Goal: Task Accomplishment & Management: Manage account settings

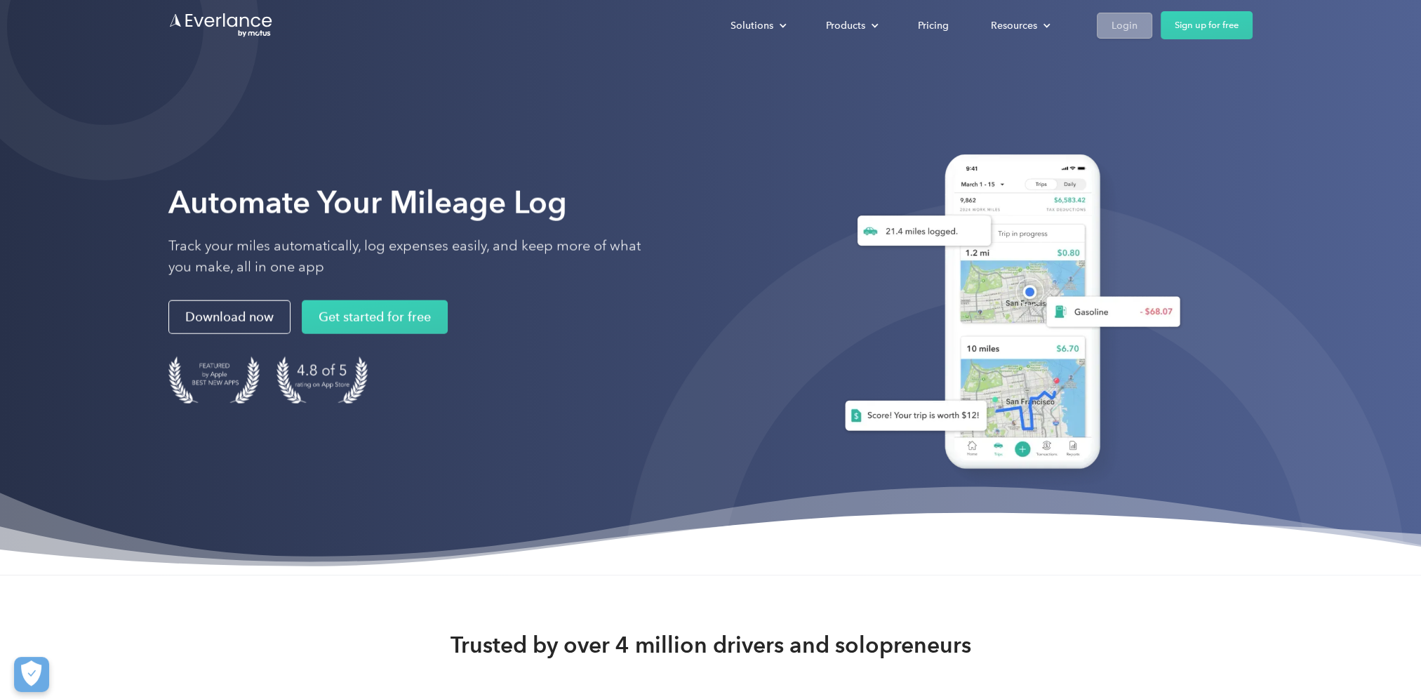
click at [1123, 15] on link "Login" at bounding box center [1124, 26] width 55 height 26
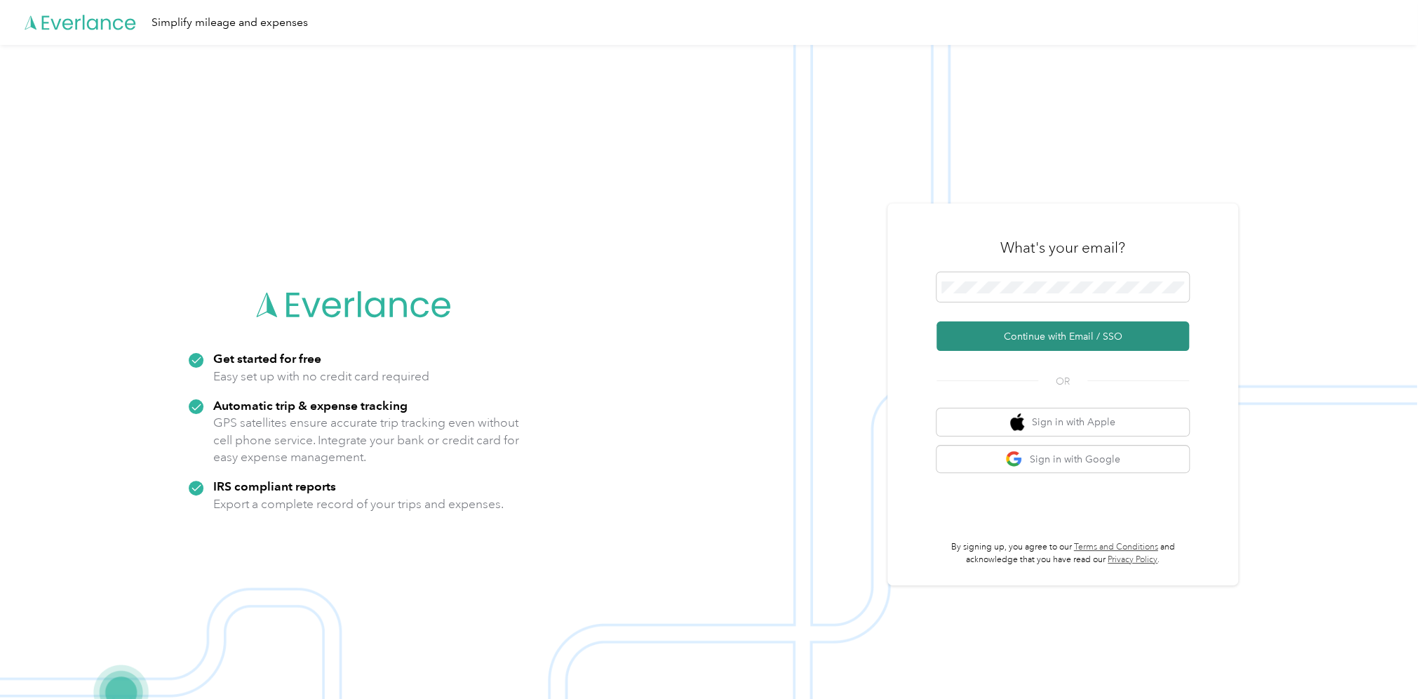
click at [1001, 335] on button "Continue with Email / SSO" at bounding box center [1063, 335] width 253 height 29
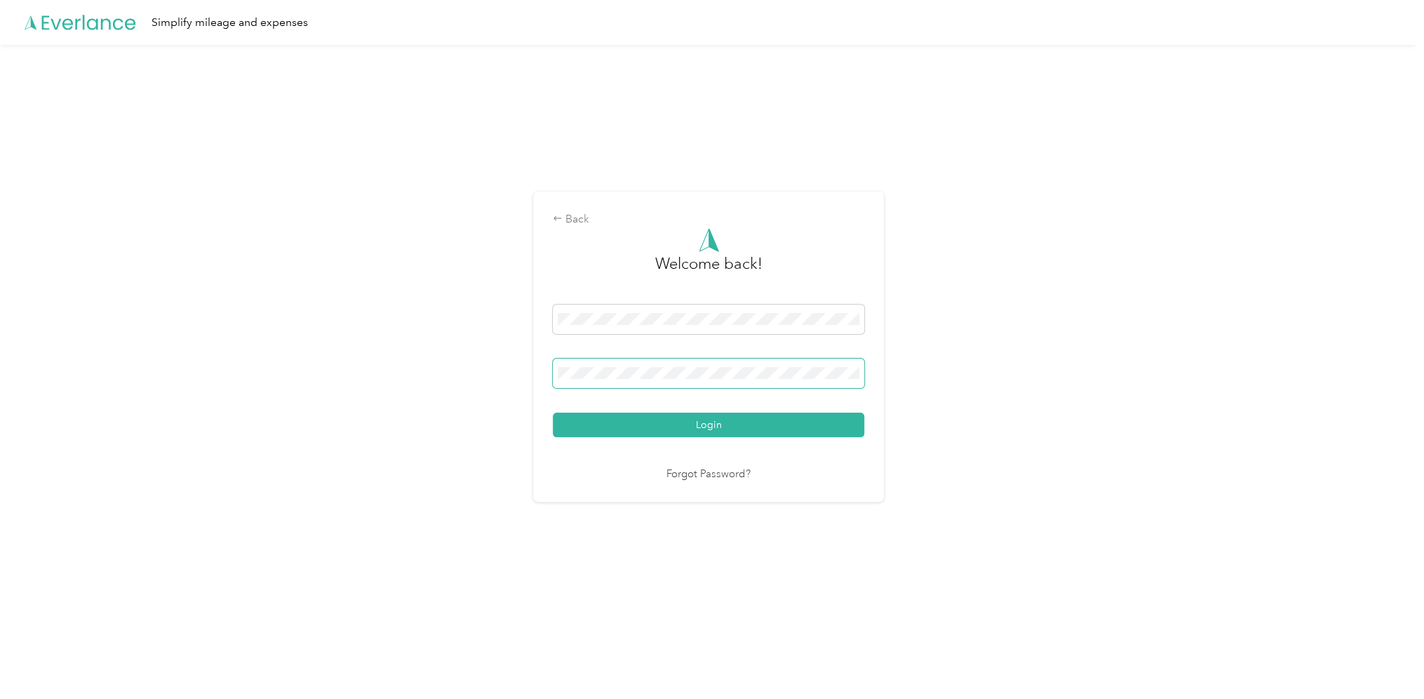
click at [622, 365] on span at bounding box center [709, 373] width 312 height 29
click at [553, 413] on button "Login" at bounding box center [709, 425] width 312 height 25
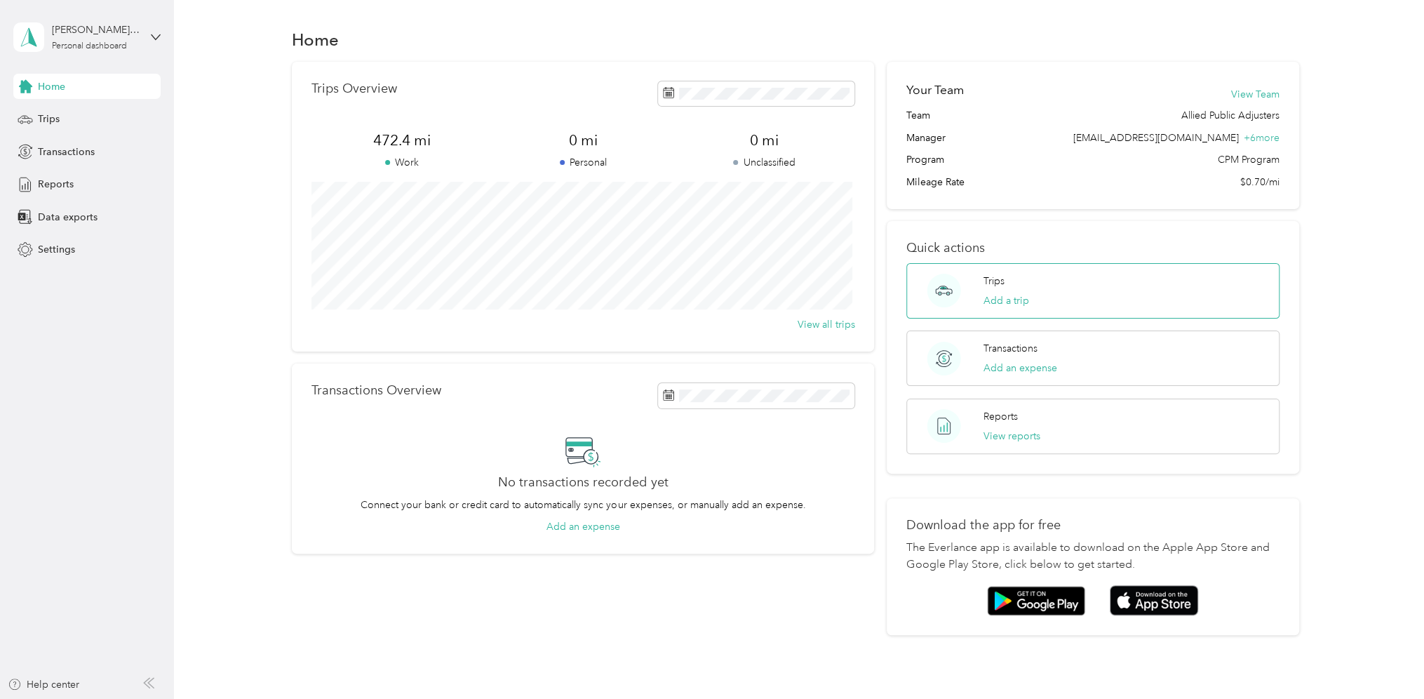
click at [990, 279] on p "Trips" at bounding box center [993, 281] width 21 height 15
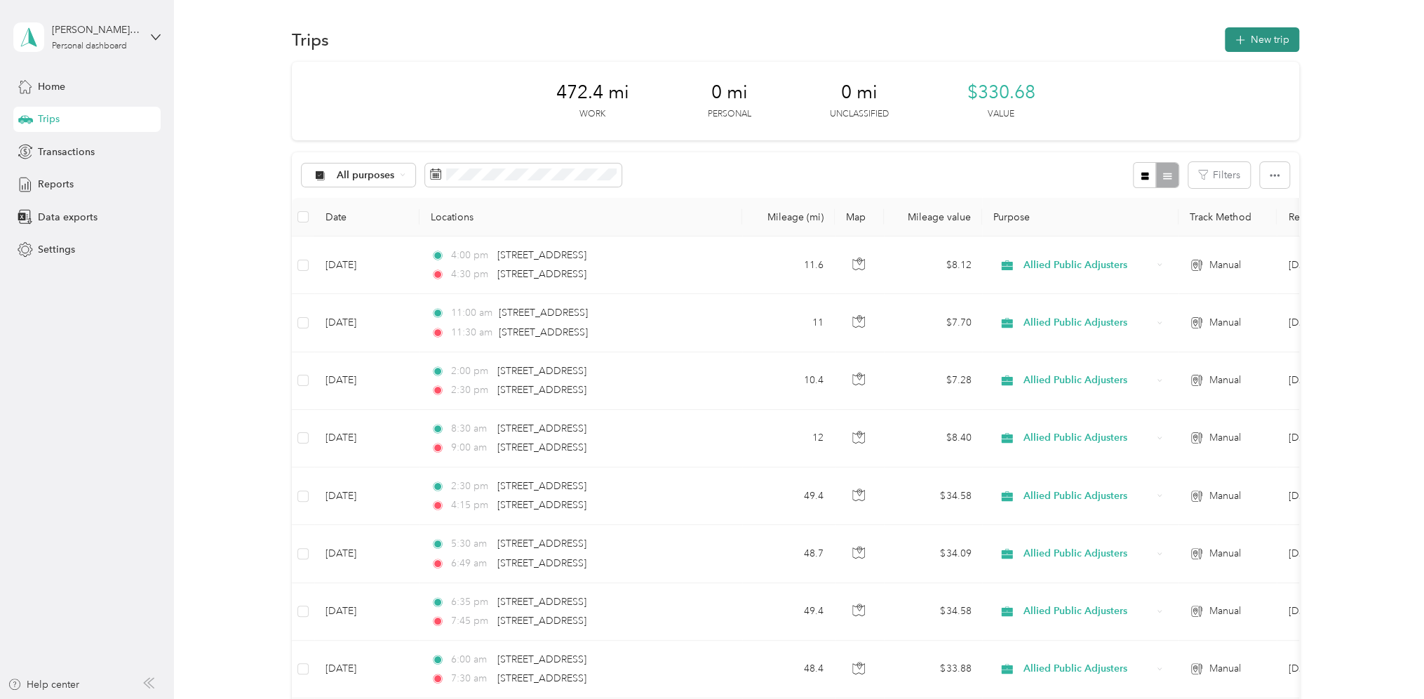
click at [1260, 44] on button "New trip" at bounding box center [1262, 39] width 74 height 25
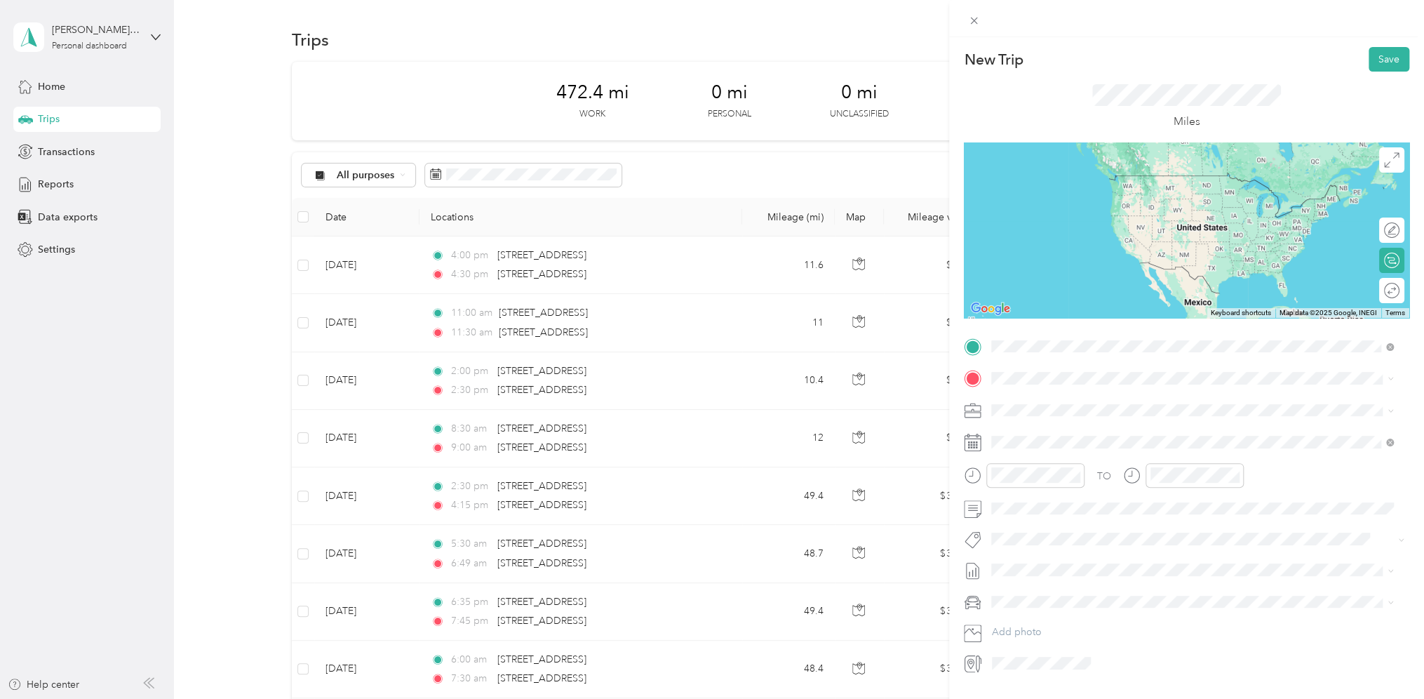
click at [1052, 396] on span "[STREET_ADDRESS][US_STATE]" at bounding box center [1088, 397] width 140 height 13
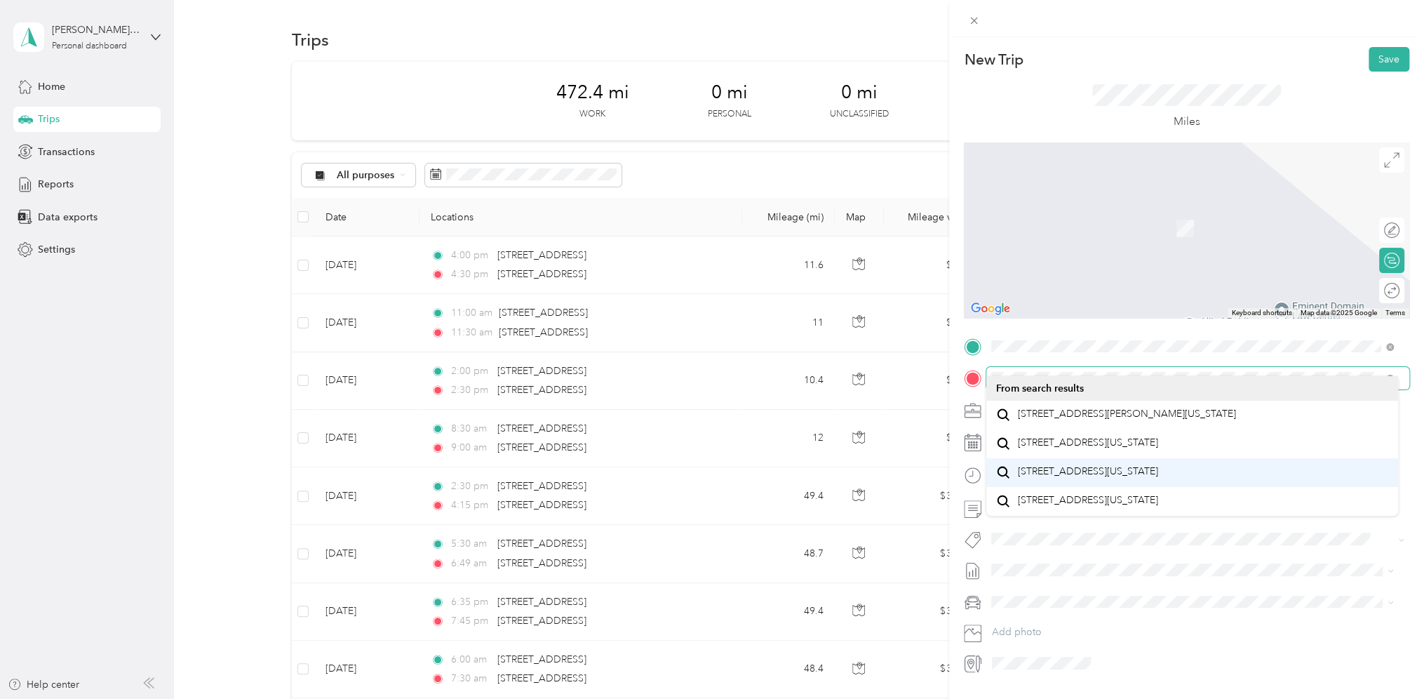
scroll to position [36, 0]
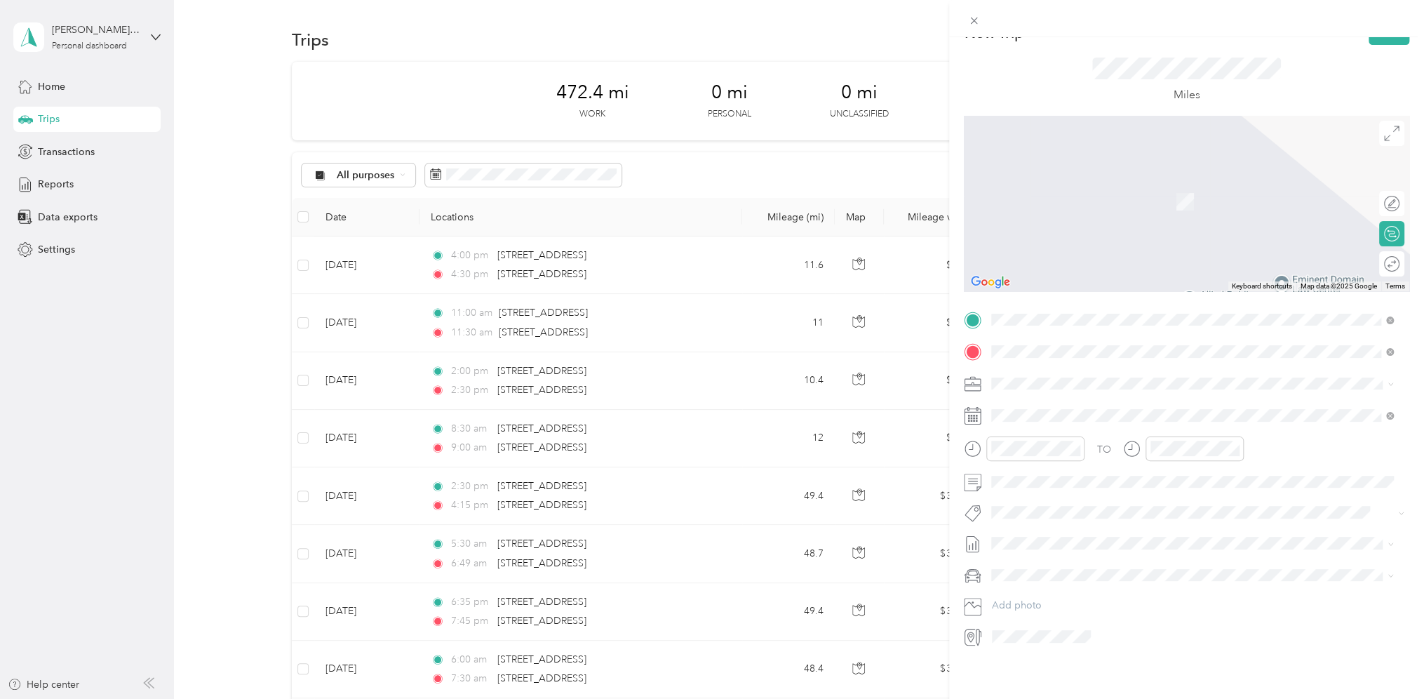
click at [1073, 397] on span "[STREET_ADDRESS][US_STATE]" at bounding box center [1088, 391] width 140 height 13
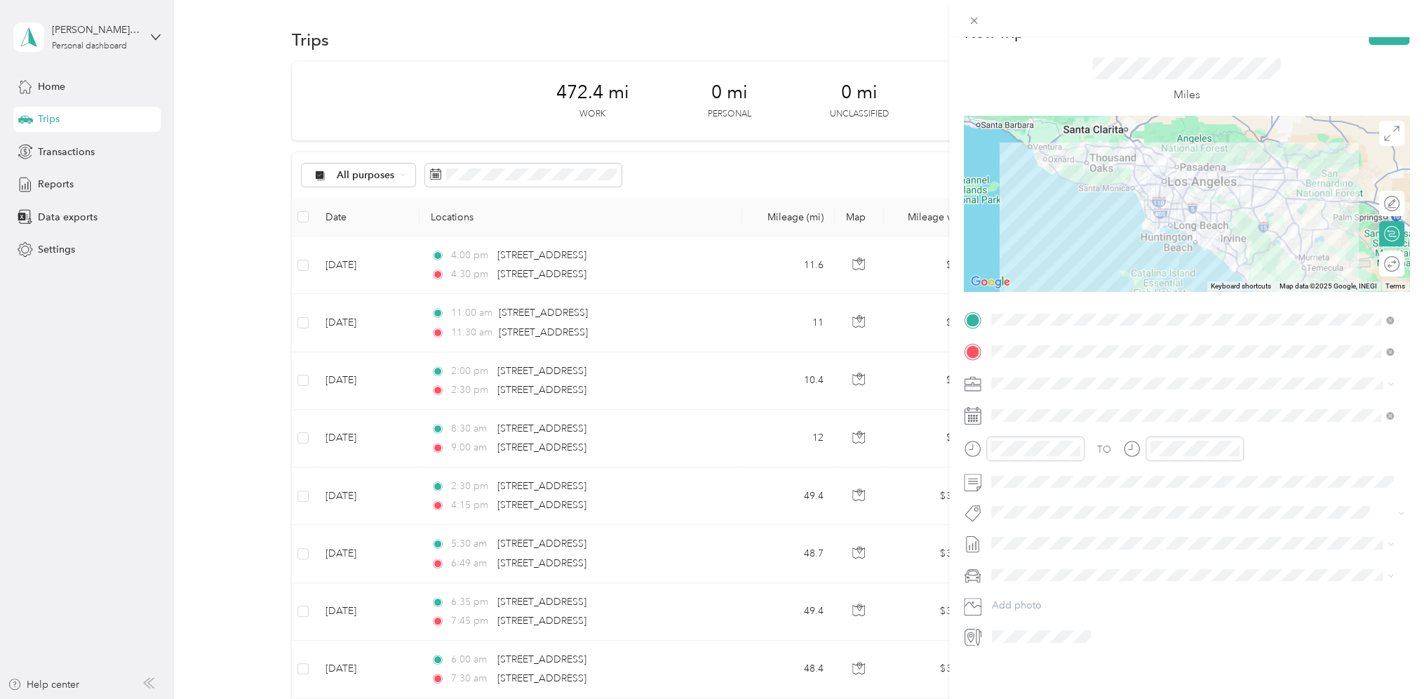
click at [1073, 404] on span at bounding box center [1197, 415] width 423 height 22
click at [1024, 486] on icon at bounding box center [1026, 485] width 7 height 13
click at [1097, 575] on div "14" at bounding box center [1093, 577] width 18 height 18
click at [923, 460] on div "New Trip Save This trip cannot be edited because it is either under review, app…" at bounding box center [712, 349] width 1424 height 699
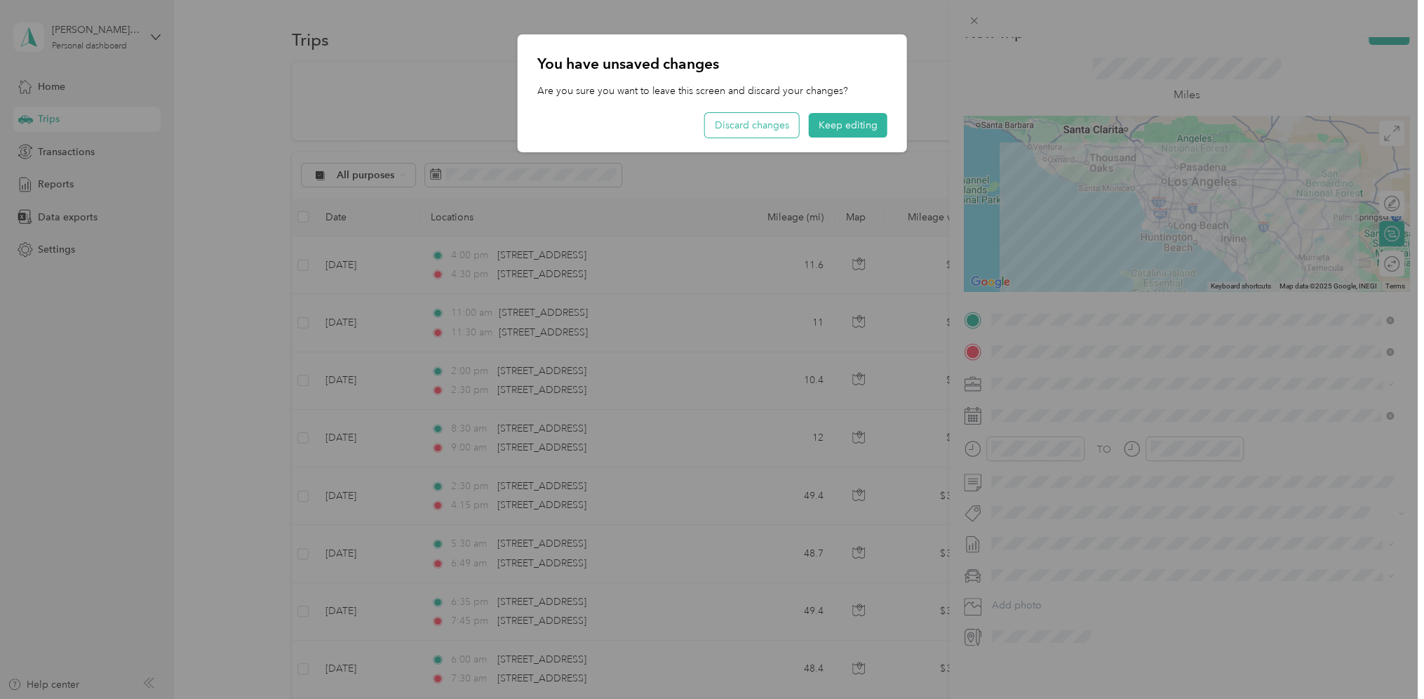
click at [773, 121] on button "Discard changes" at bounding box center [752, 125] width 94 height 25
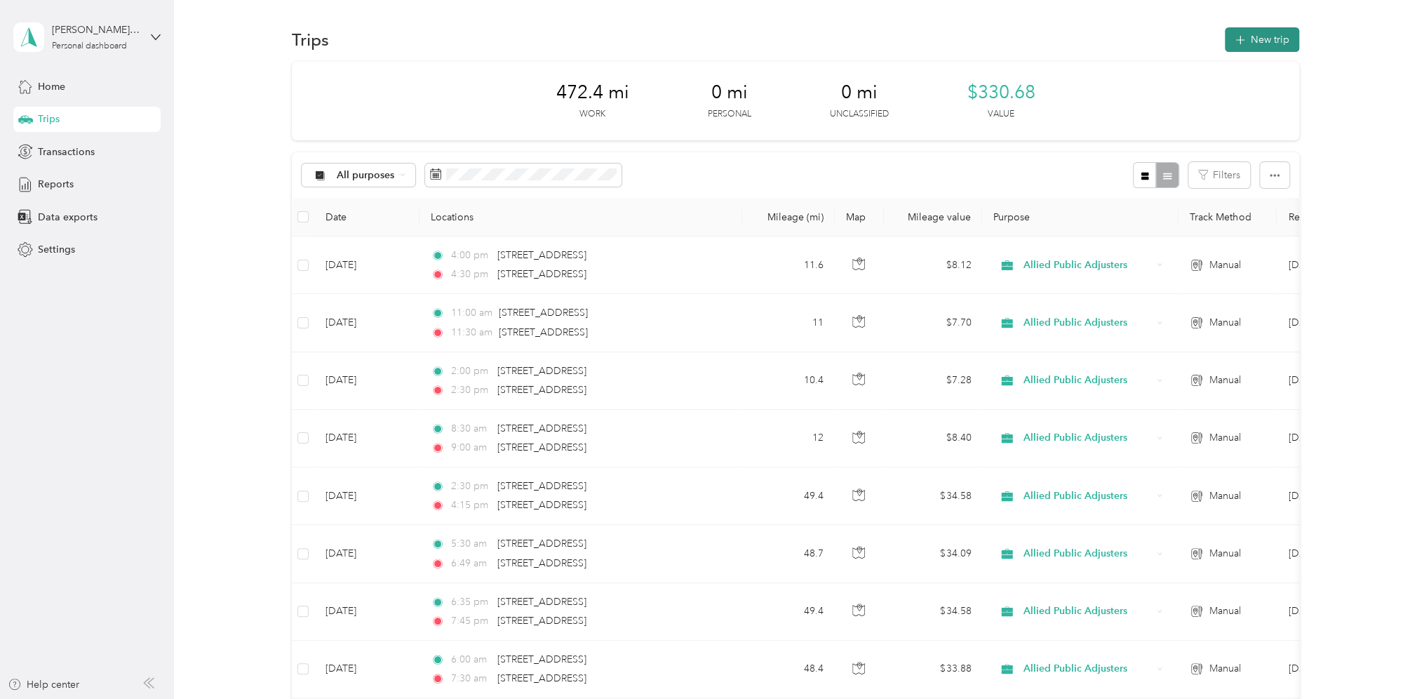
click at [1266, 34] on button "New trip" at bounding box center [1262, 39] width 74 height 25
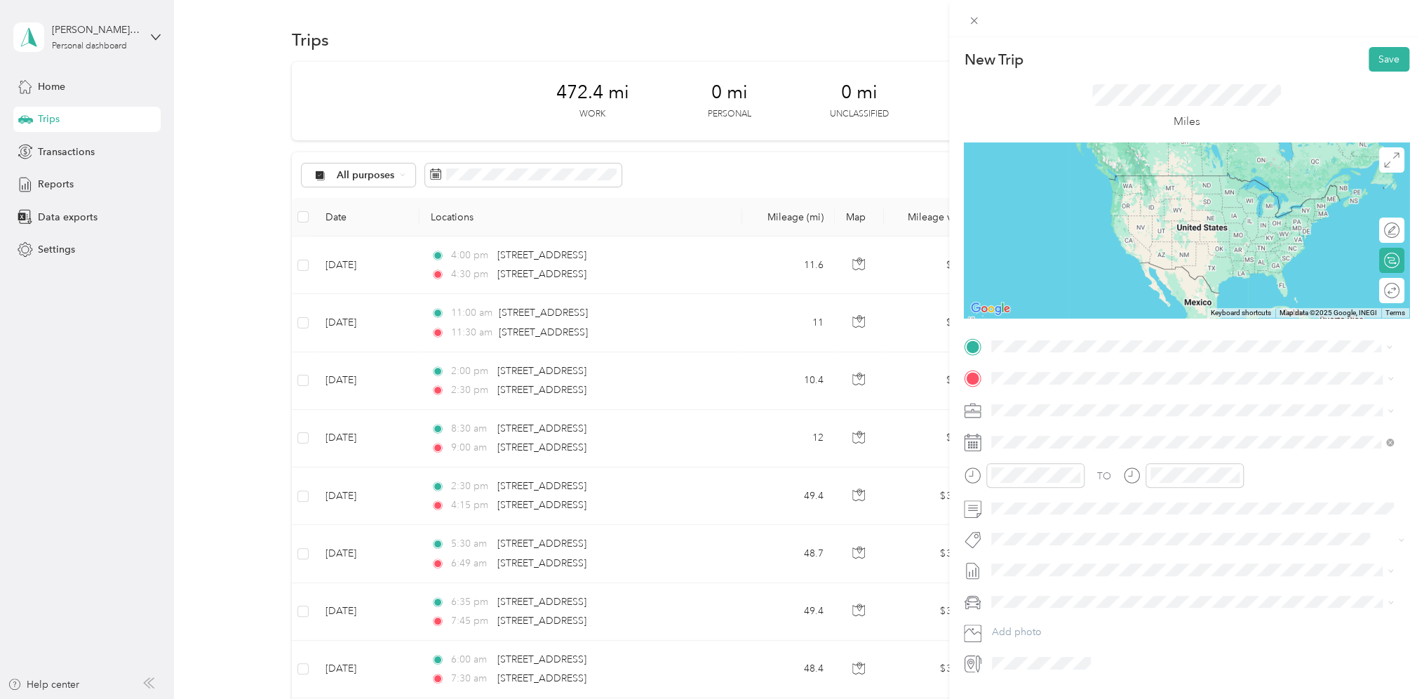
click at [1023, 391] on span "[STREET_ADDRESS][US_STATE]" at bounding box center [1088, 397] width 140 height 13
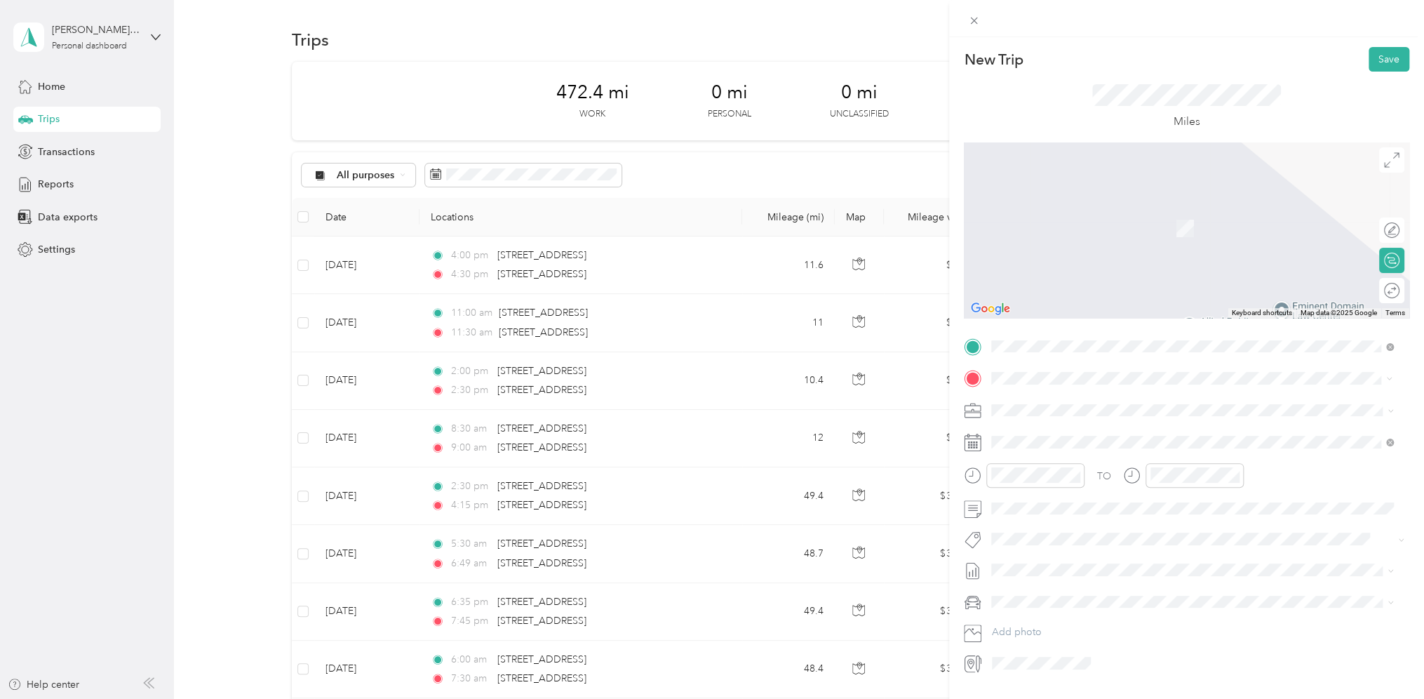
click at [1034, 426] on span "[STREET_ADDRESS][US_STATE]" at bounding box center [1088, 428] width 140 height 13
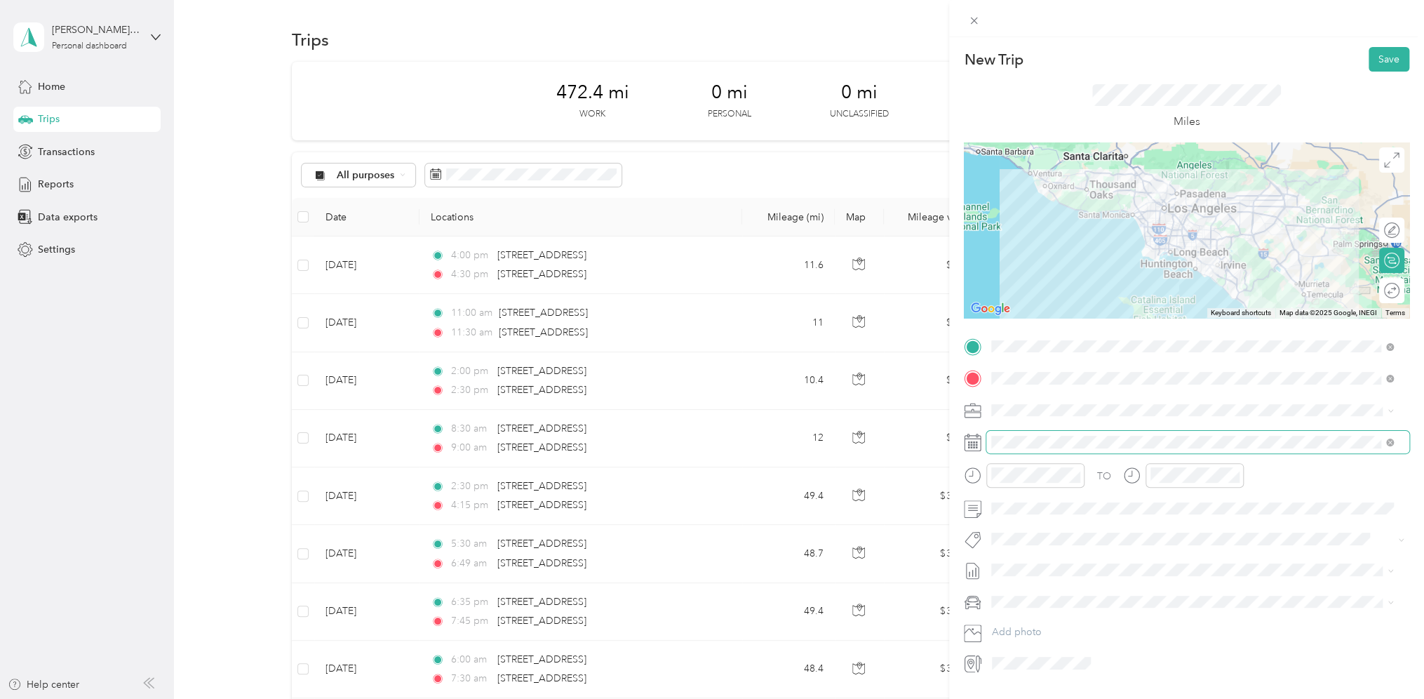
click at [1030, 434] on span at bounding box center [1197, 442] width 423 height 22
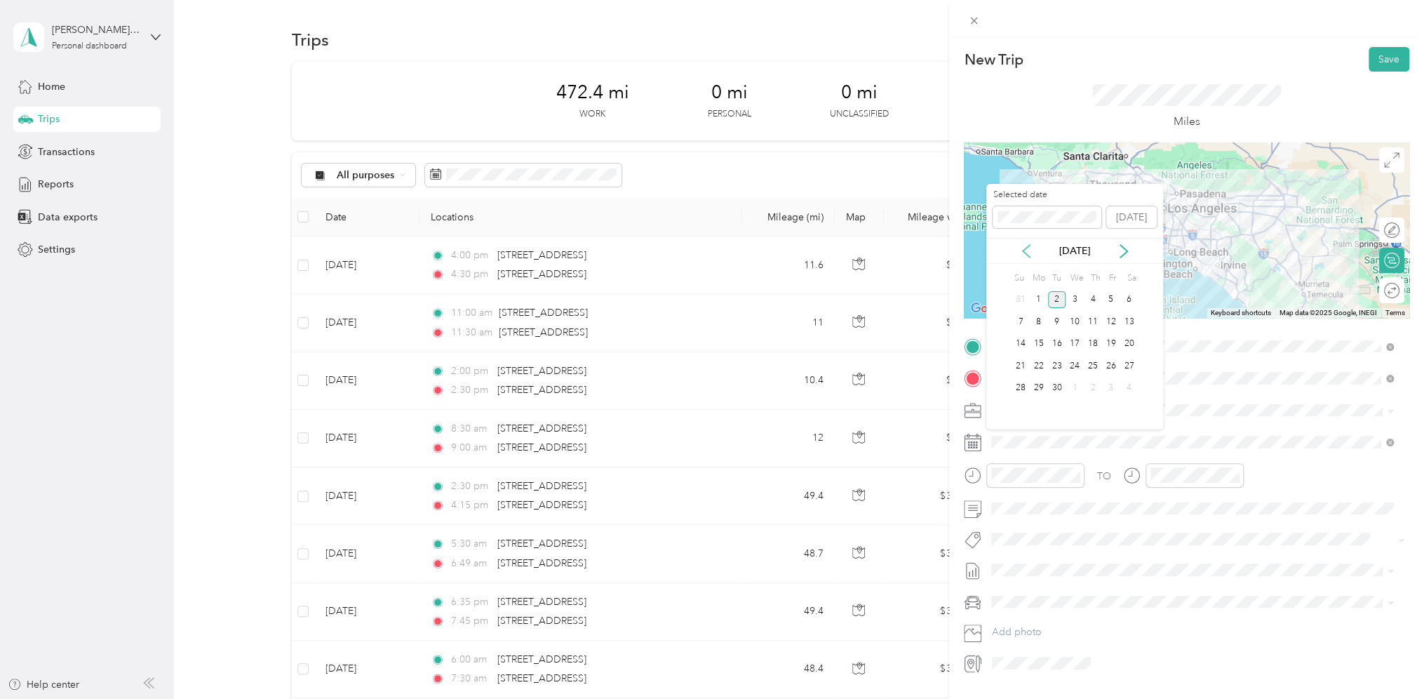
click at [1026, 247] on icon at bounding box center [1026, 251] width 7 height 13
click at [1092, 342] on div "14" at bounding box center [1093, 344] width 18 height 18
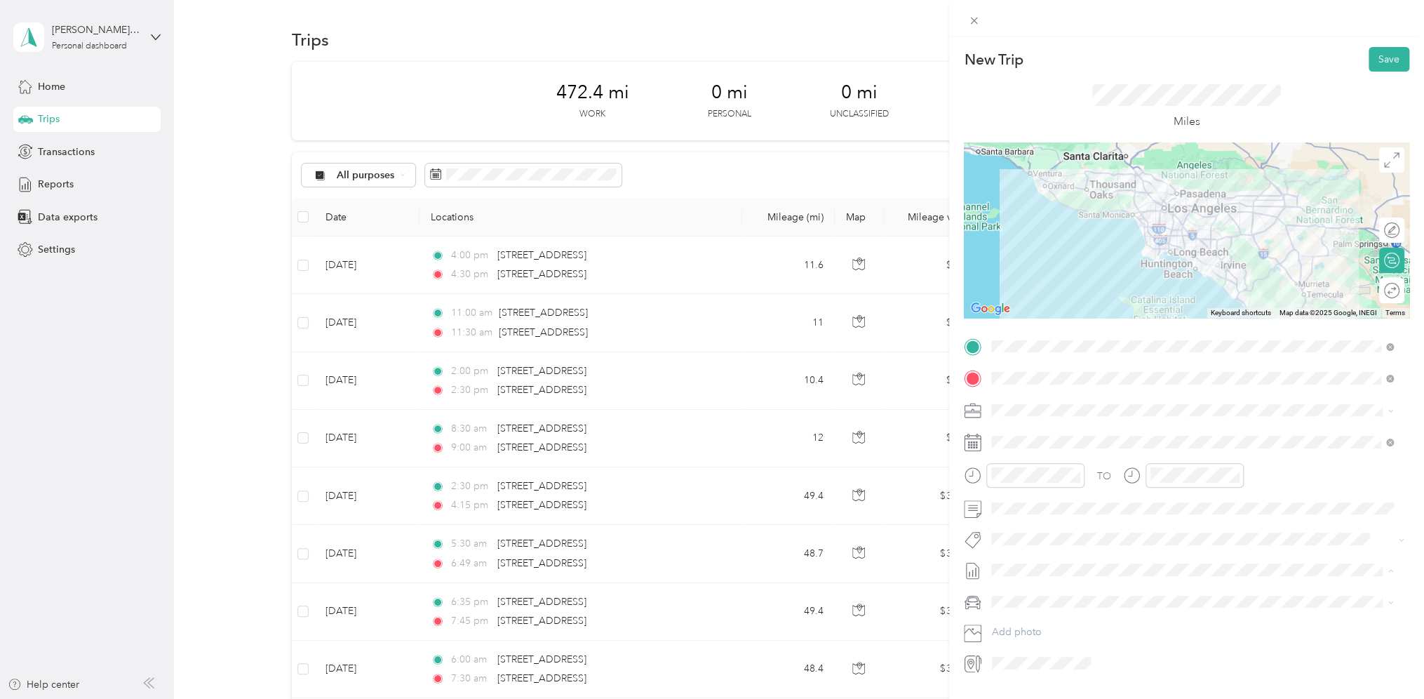
click at [957, 588] on form "New Trip Save This trip cannot be edited because it is either under review, app…" at bounding box center [1186, 360] width 475 height 627
click at [1016, 617] on li "Personal Vehicle" at bounding box center [1192, 626] width 412 height 25
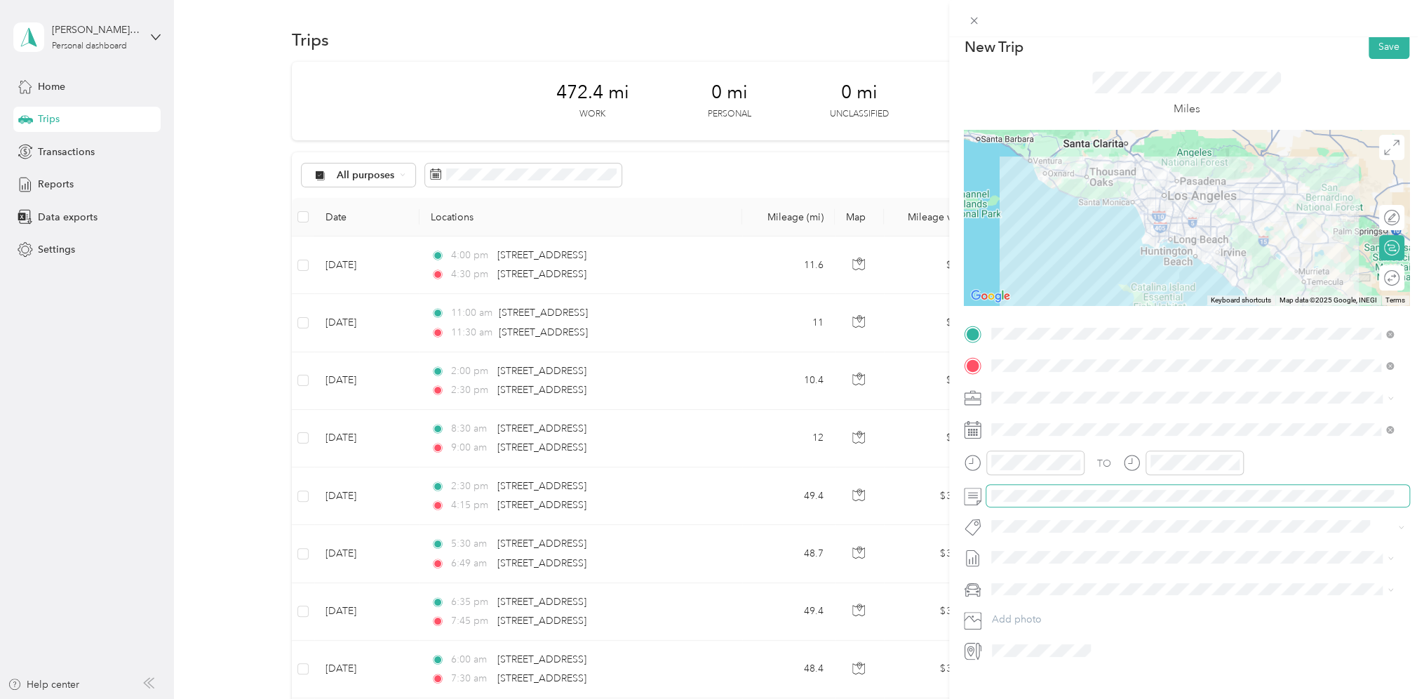
scroll to position [0, 0]
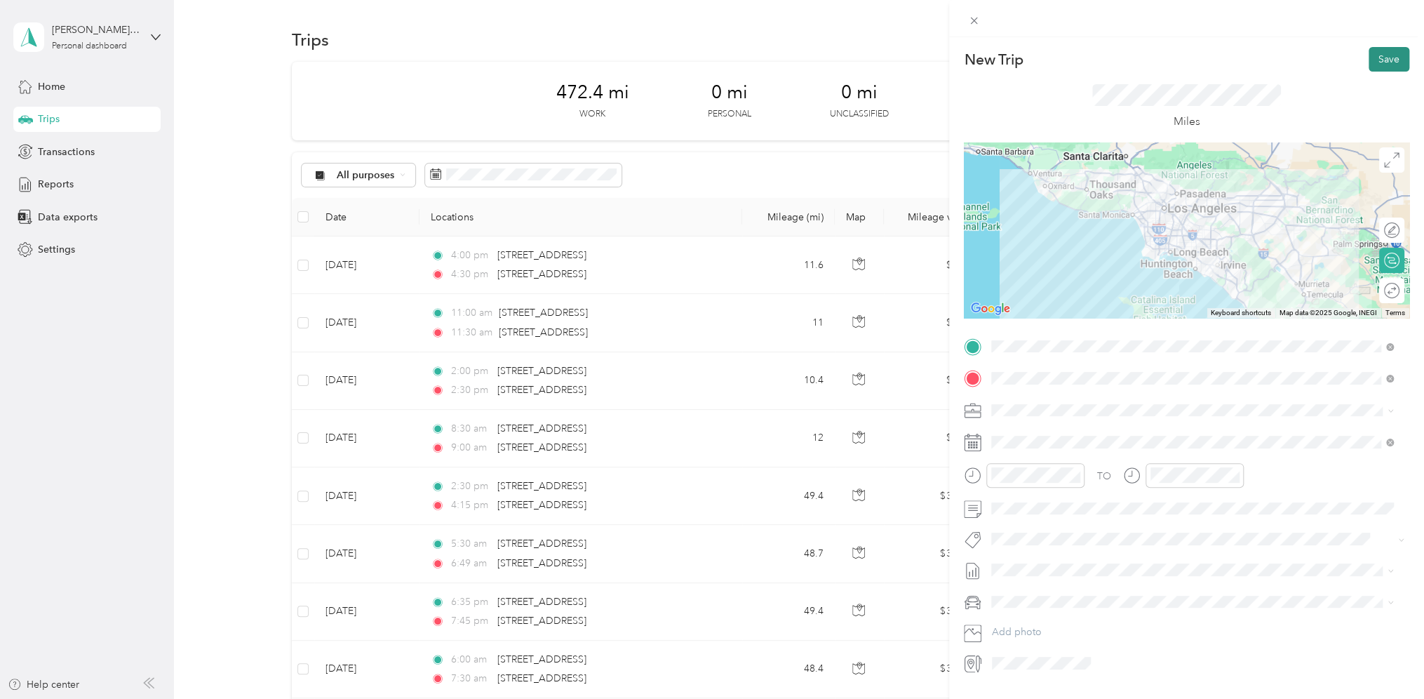
click at [1379, 61] on button "Save" at bounding box center [1389, 59] width 41 height 25
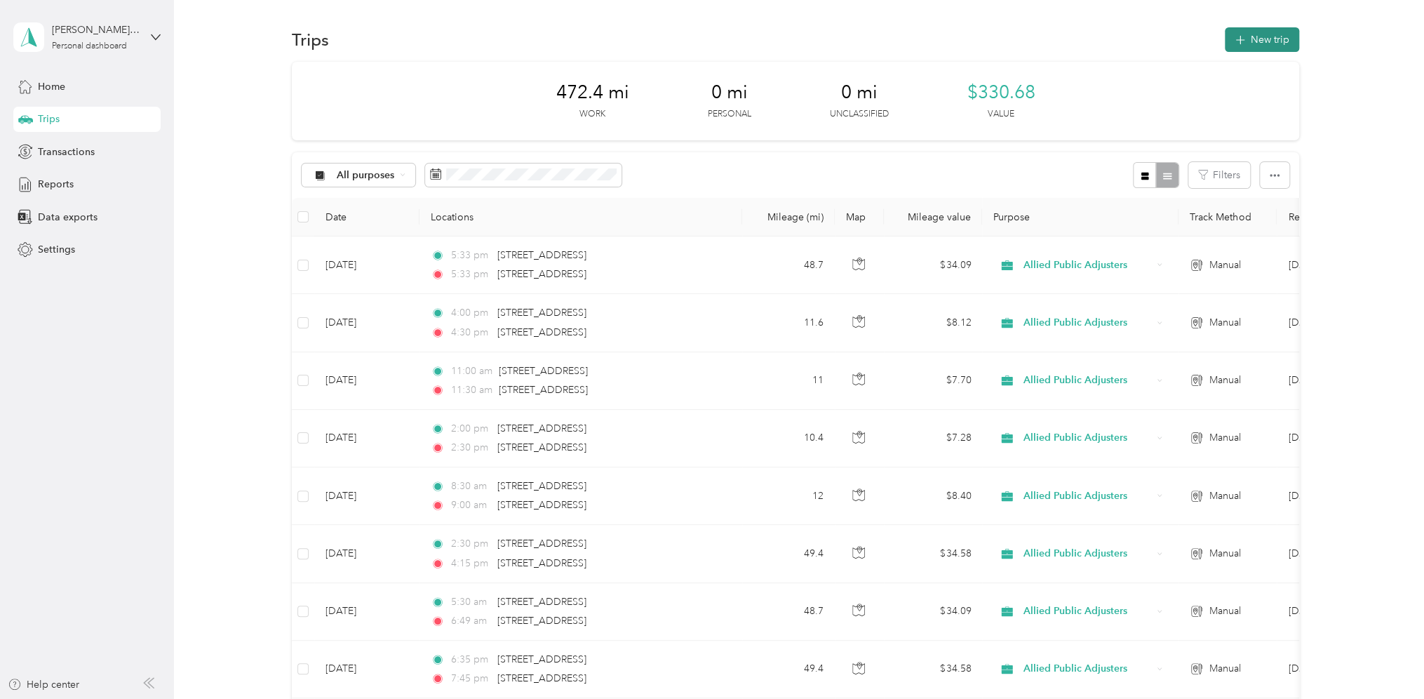
click at [1260, 39] on button "New trip" at bounding box center [1262, 39] width 74 height 25
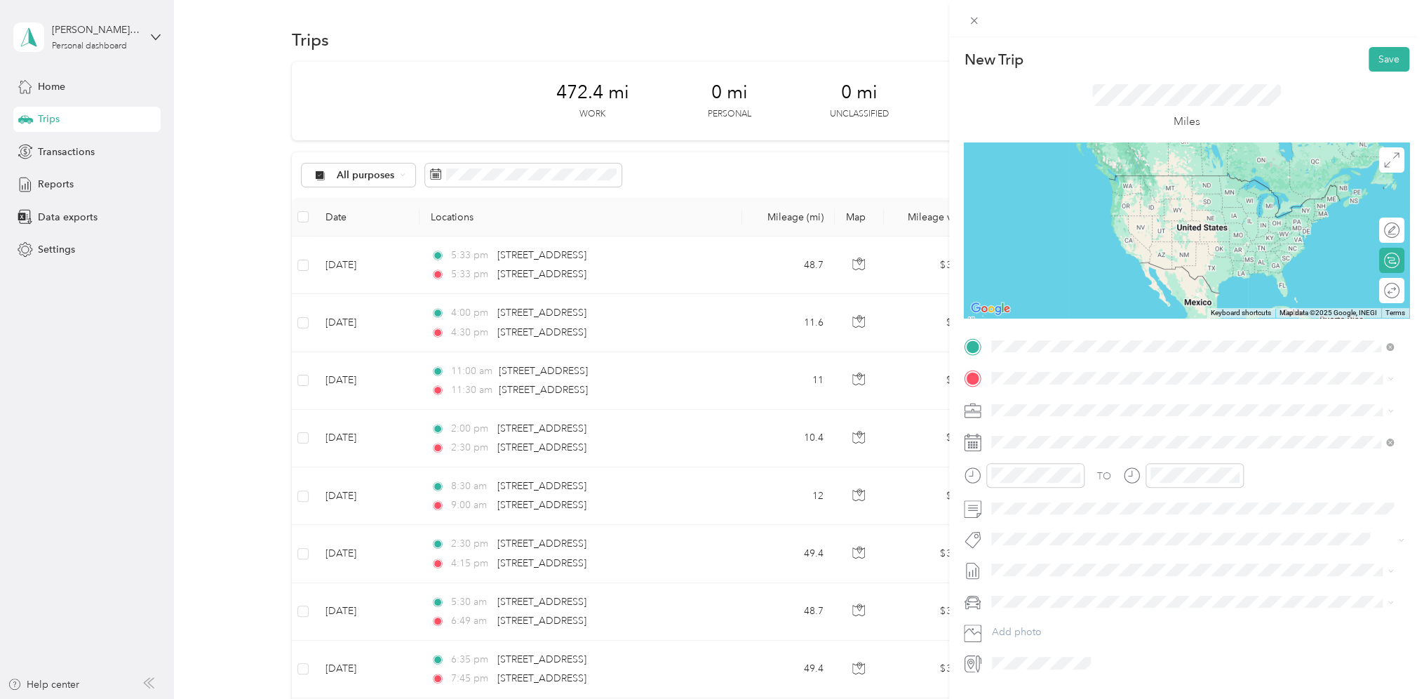
click at [1041, 396] on span "[STREET_ADDRESS][US_STATE]" at bounding box center [1088, 397] width 140 height 13
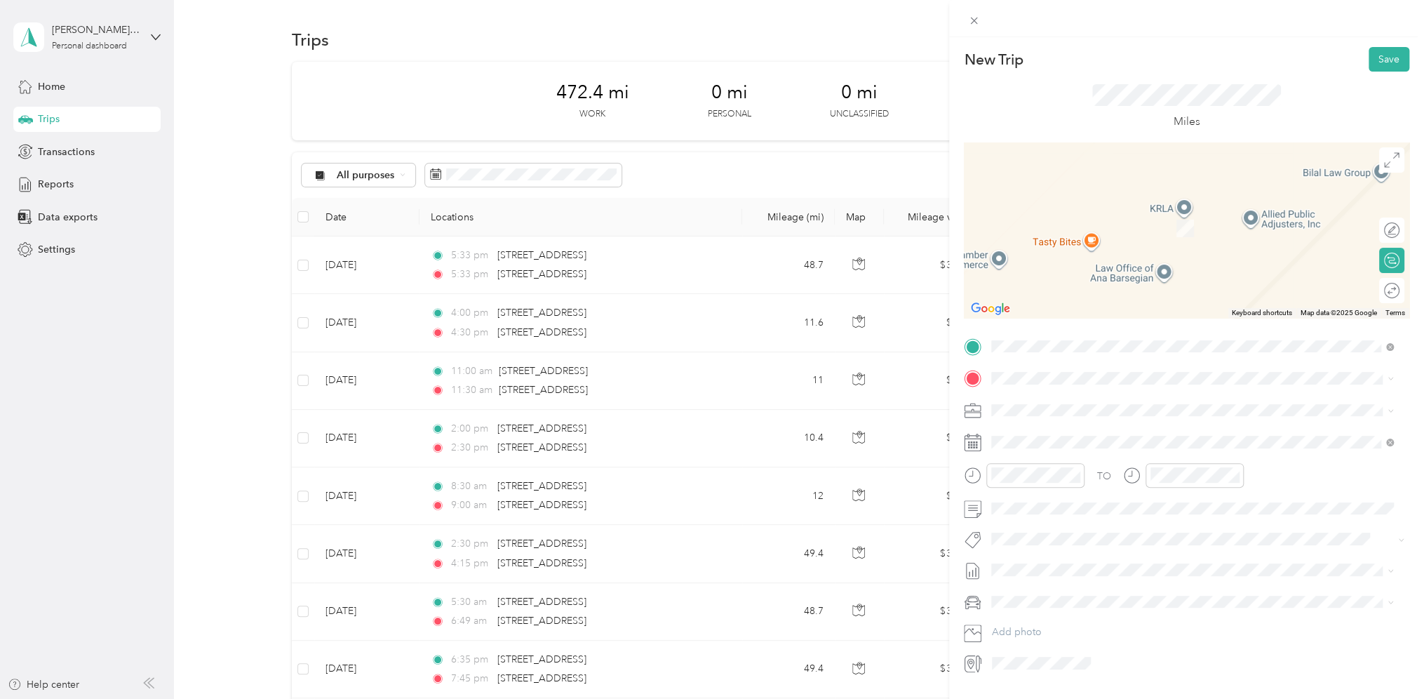
click at [1050, 422] on span "[STREET_ADDRESS][US_STATE]" at bounding box center [1088, 427] width 140 height 13
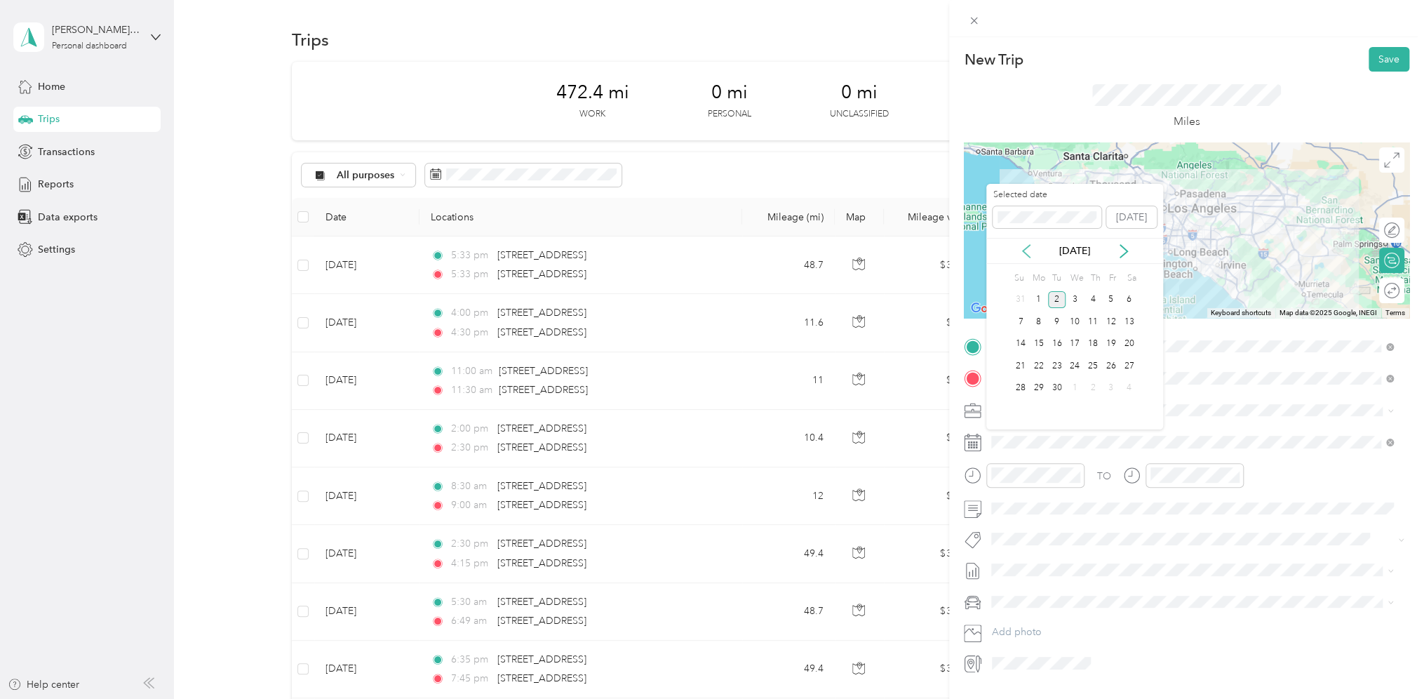
click at [1029, 248] on icon at bounding box center [1026, 251] width 14 height 14
click at [1095, 345] on div "14" at bounding box center [1093, 344] width 18 height 18
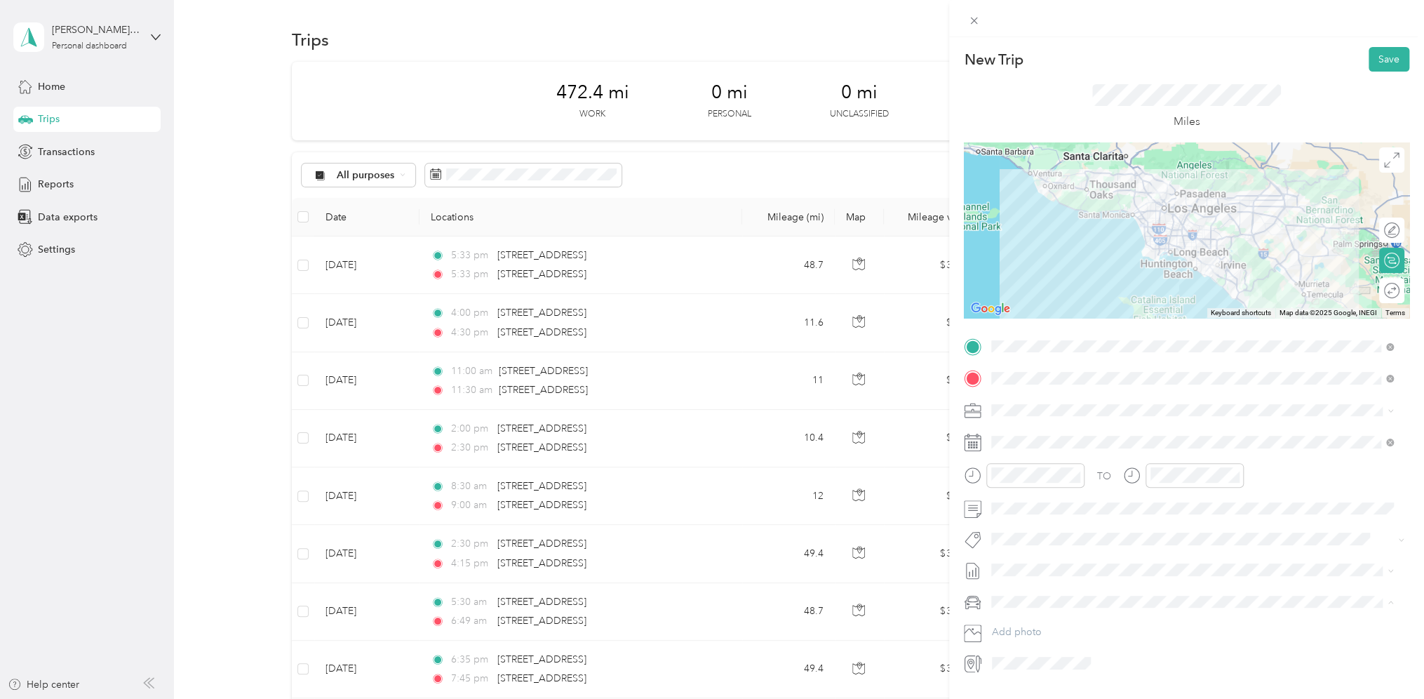
click at [1028, 626] on span "Personal Vehicle" at bounding box center [1032, 626] width 72 height 12
click at [1374, 53] on button "Save" at bounding box center [1389, 59] width 41 height 25
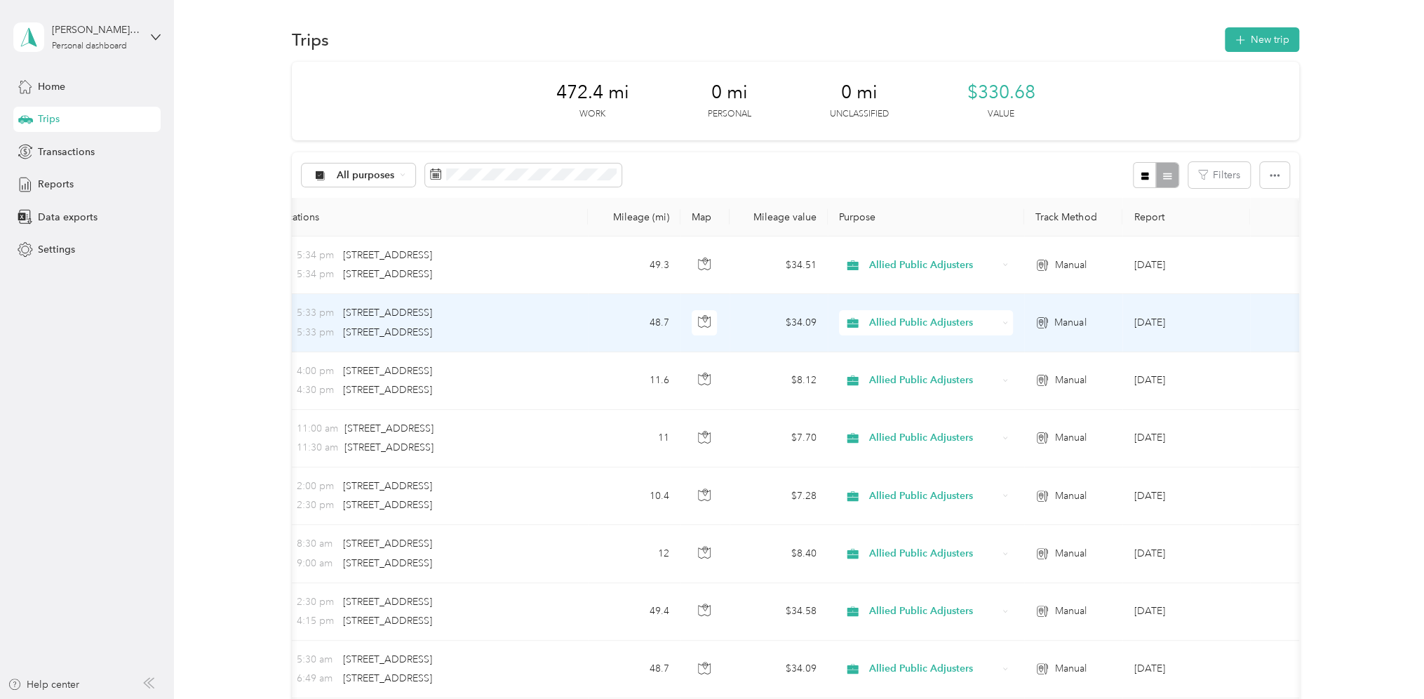
click at [303, 329] on span "5:33 pm" at bounding box center [317, 332] width 40 height 15
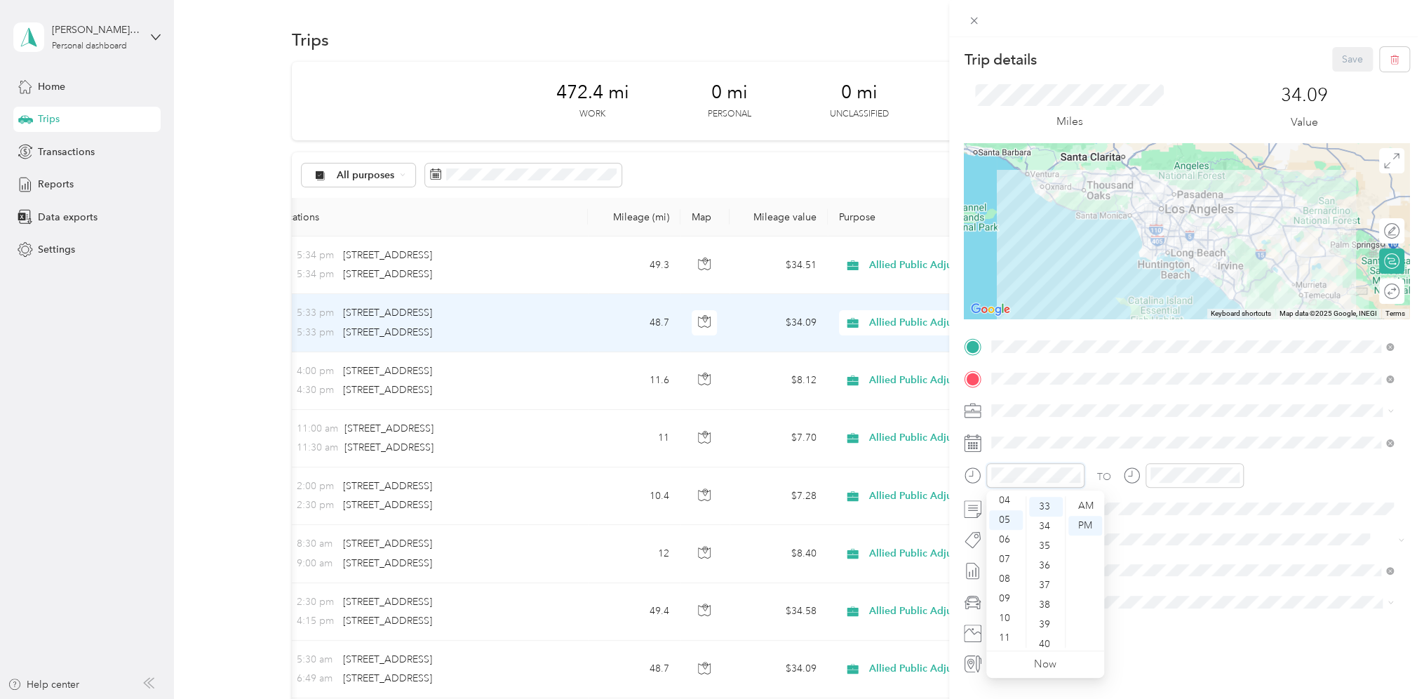
scroll to position [648, 0]
click at [1004, 575] on div "08" at bounding box center [1006, 579] width 34 height 20
click at [1044, 507] on div "00" at bounding box center [1046, 506] width 34 height 20
click at [1003, 580] on div "08" at bounding box center [1006, 579] width 34 height 20
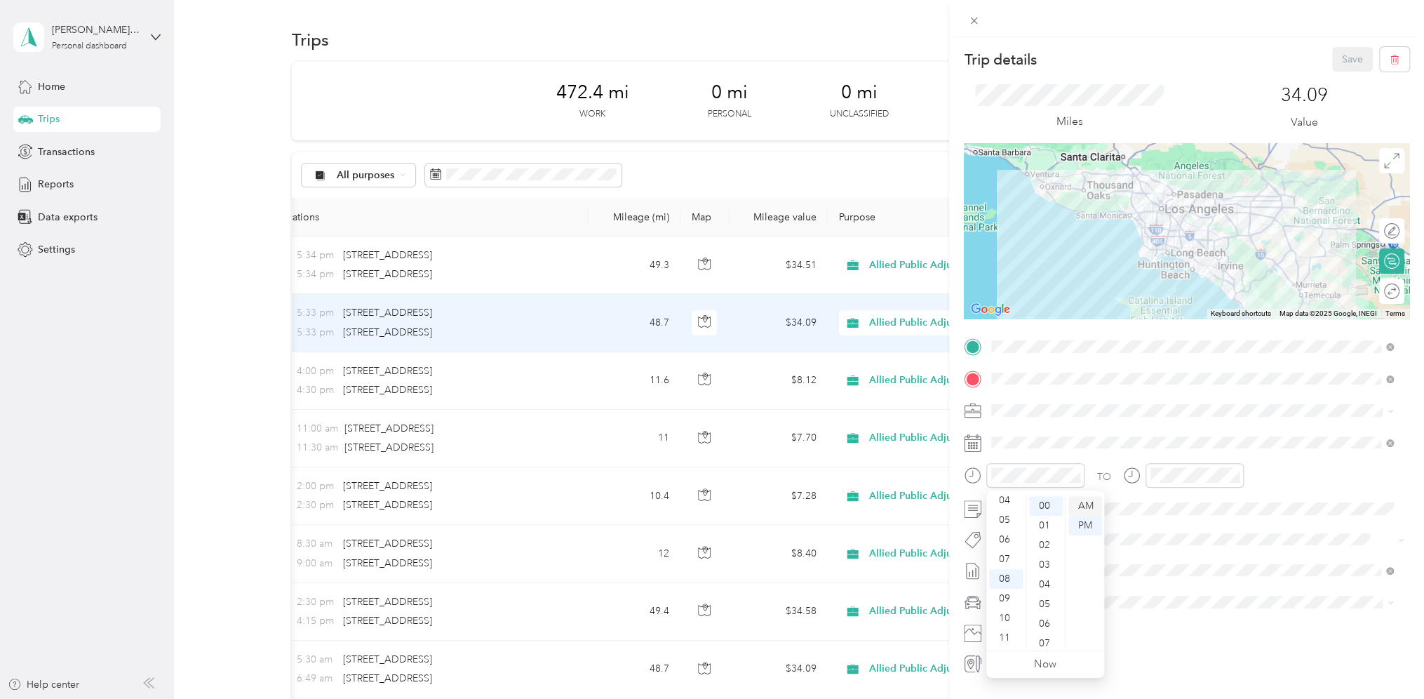
click at [1082, 503] on div "AM" at bounding box center [1086, 506] width 34 height 20
click at [1165, 618] on div "10" at bounding box center [1166, 618] width 34 height 20
click at [1201, 508] on div "00" at bounding box center [1206, 506] width 34 height 20
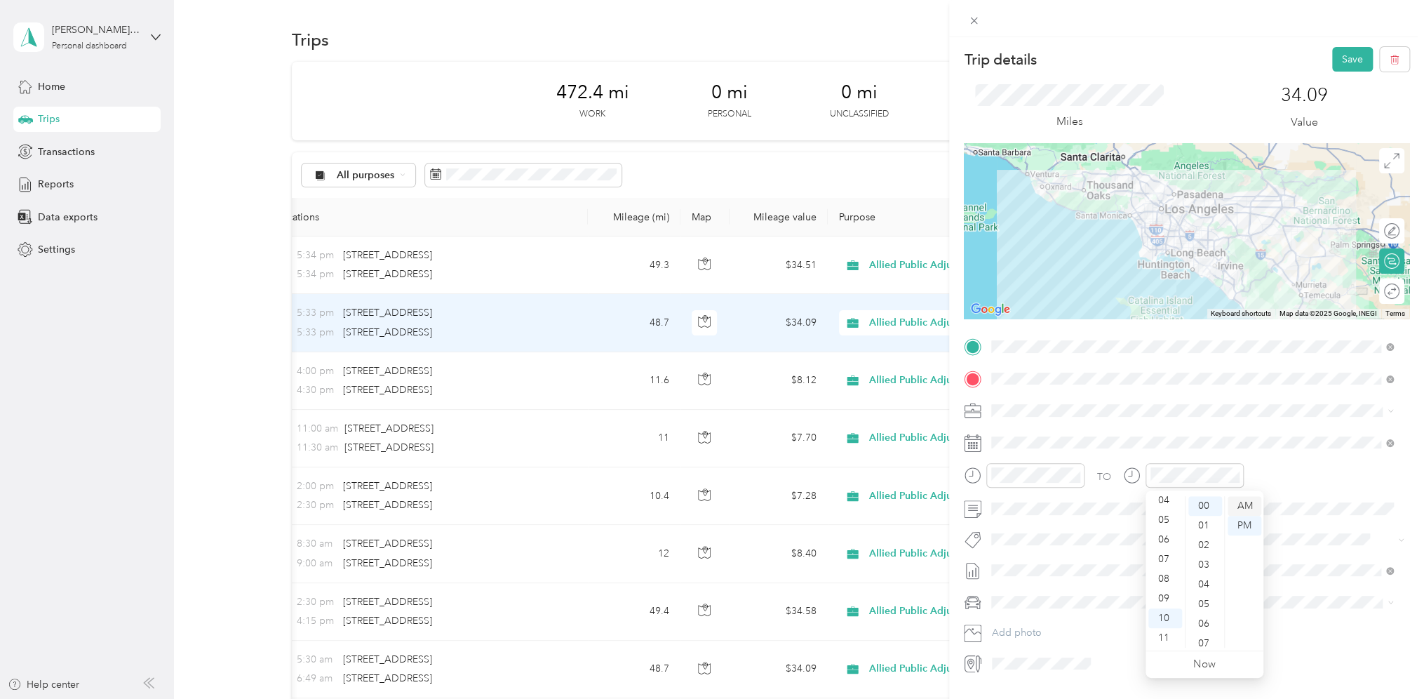
click at [1240, 508] on div "AM" at bounding box center [1245, 506] width 34 height 20
click at [1308, 651] on div "TO Add photo" at bounding box center [1187, 504] width 446 height 339
click at [1344, 57] on button "Save" at bounding box center [1352, 59] width 41 height 25
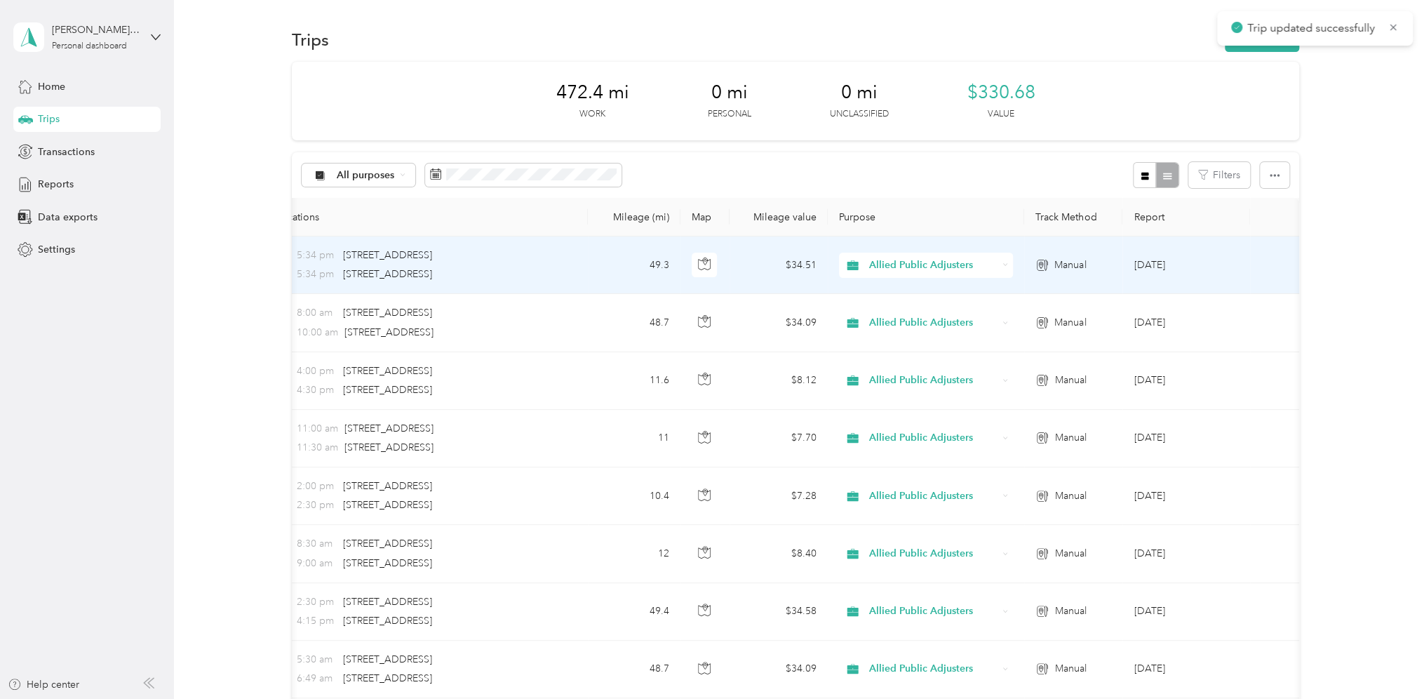
click at [297, 260] on span "5:34 pm" at bounding box center [317, 255] width 40 height 15
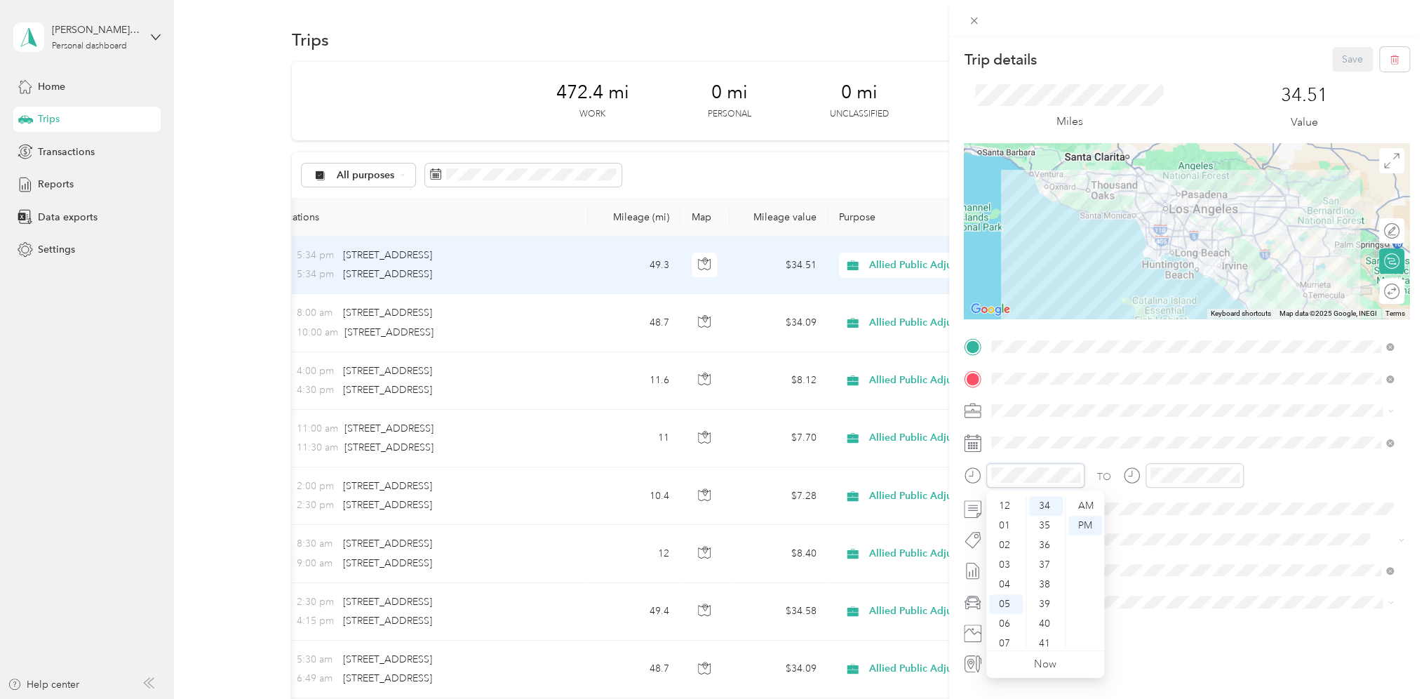
scroll to position [84, 0]
click at [1008, 551] on div "03" at bounding box center [1006, 551] width 34 height 20
click at [1046, 511] on div "00" at bounding box center [1046, 506] width 34 height 20
click at [1088, 522] on div "PM" at bounding box center [1086, 526] width 34 height 20
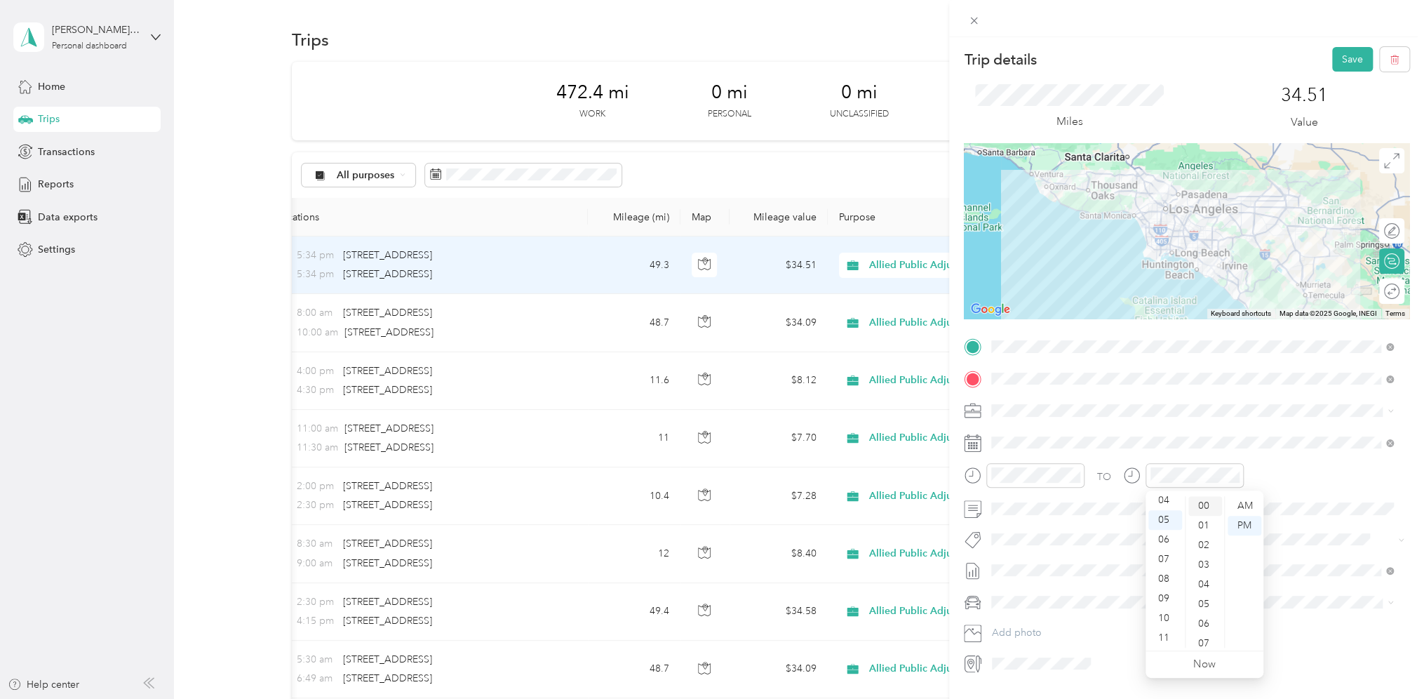
click at [1200, 499] on div "00" at bounding box center [1206, 506] width 34 height 20
click at [1232, 434] on span at bounding box center [1197, 442] width 423 height 22
click at [1343, 62] on button "Save" at bounding box center [1352, 59] width 41 height 25
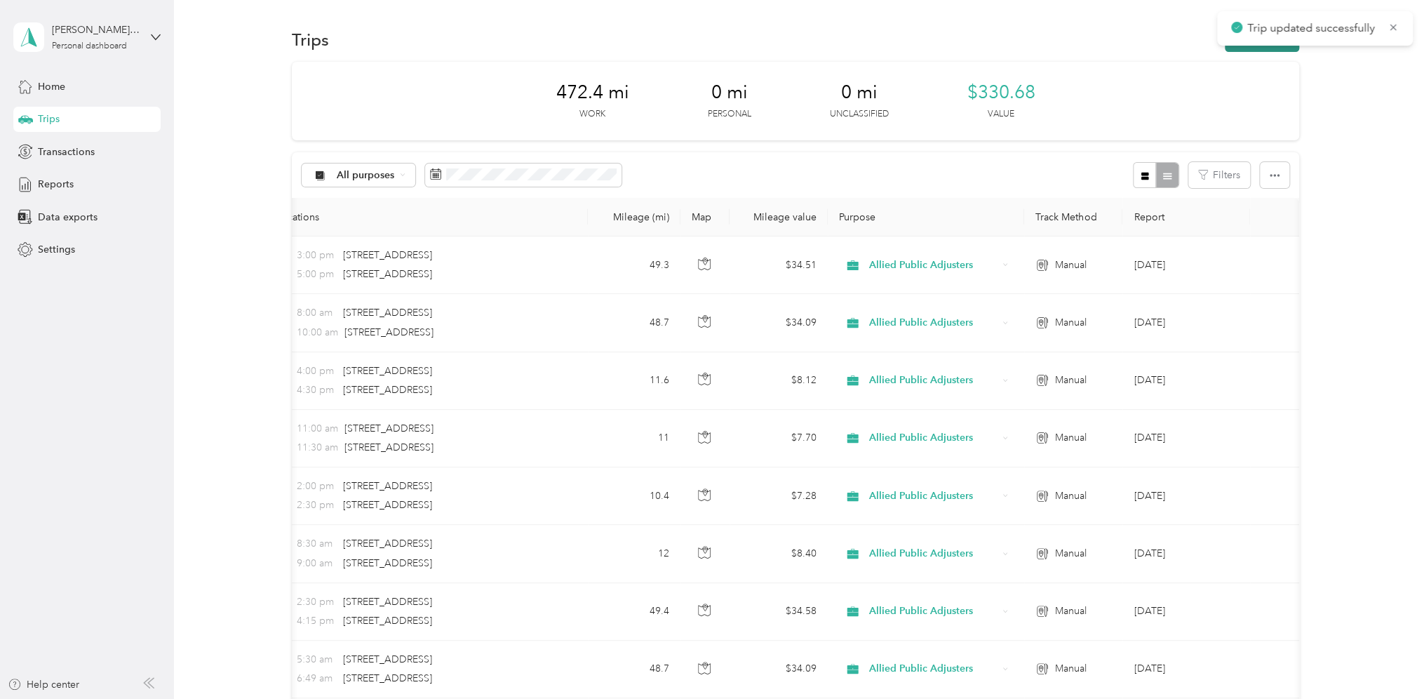
click at [1250, 51] on button "New trip" at bounding box center [1262, 39] width 74 height 25
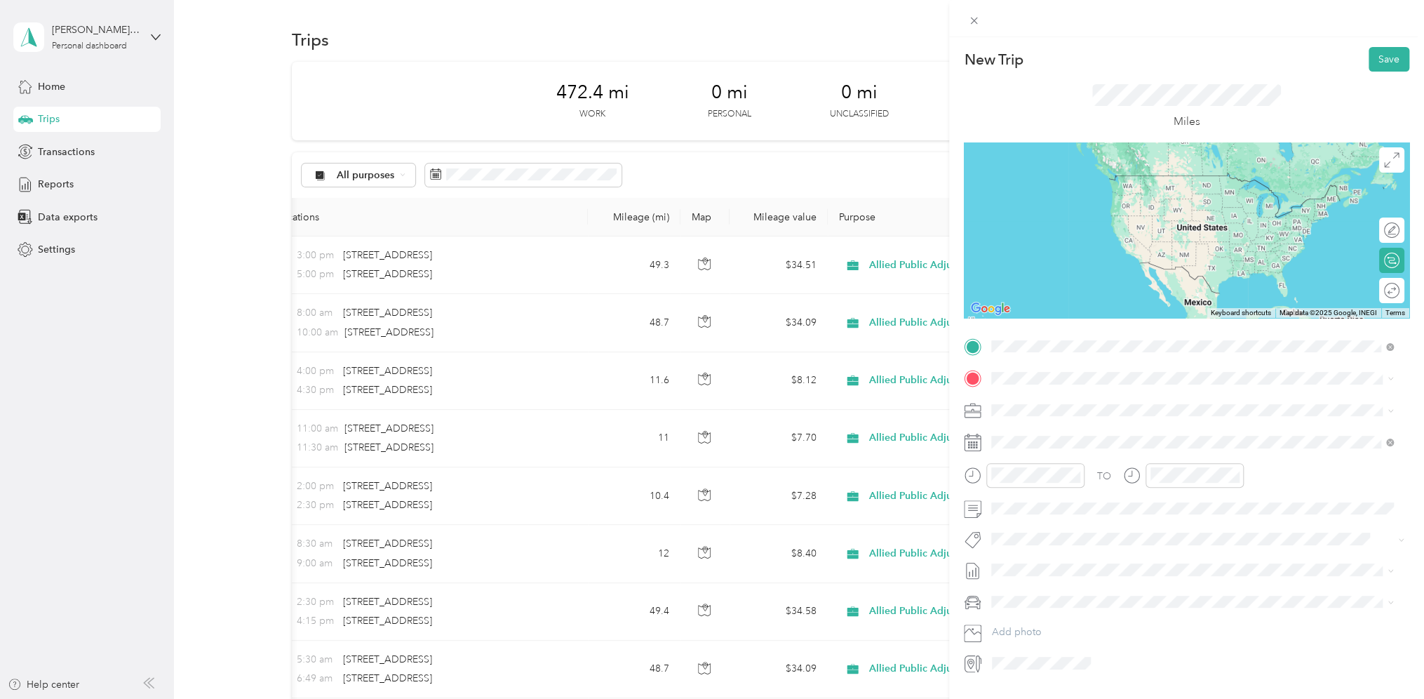
click at [1052, 401] on span "[STREET_ADDRESS][US_STATE]" at bounding box center [1088, 397] width 140 height 13
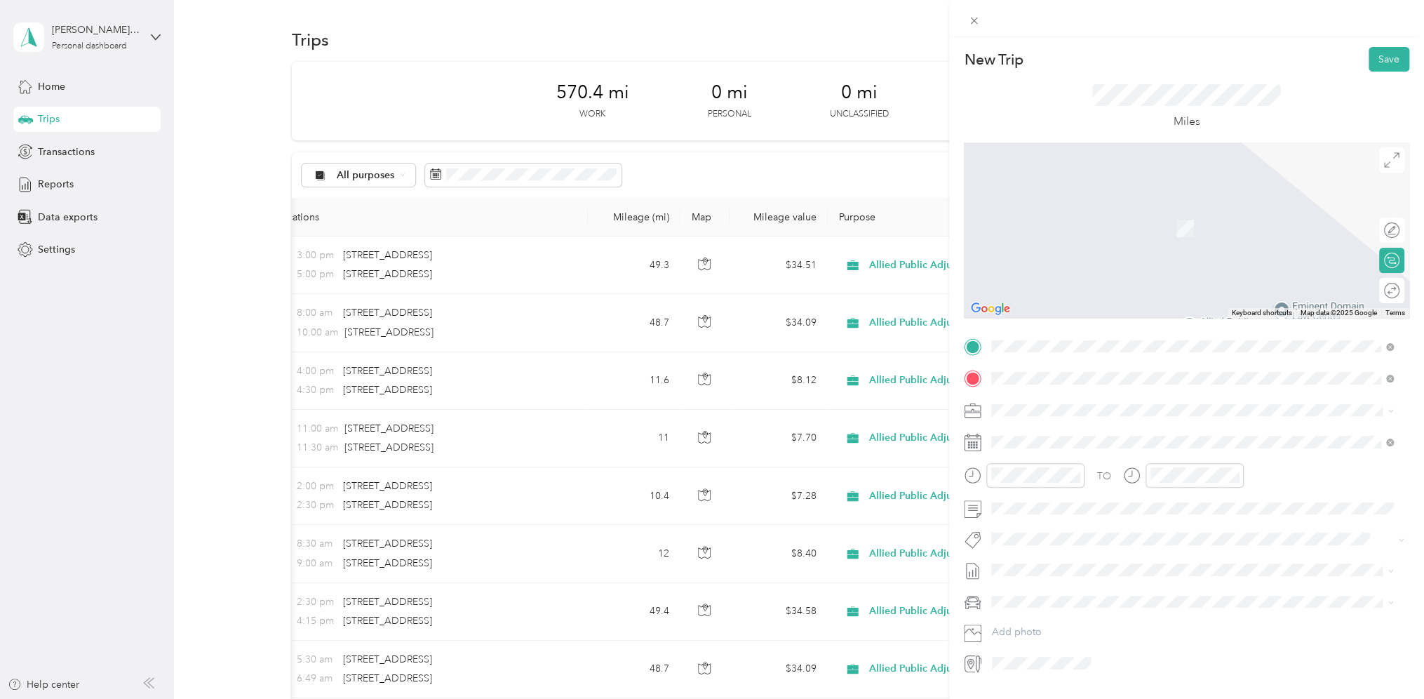
click at [1125, 435] on span "[STREET_ADDRESS][US_STATE]" at bounding box center [1088, 428] width 140 height 13
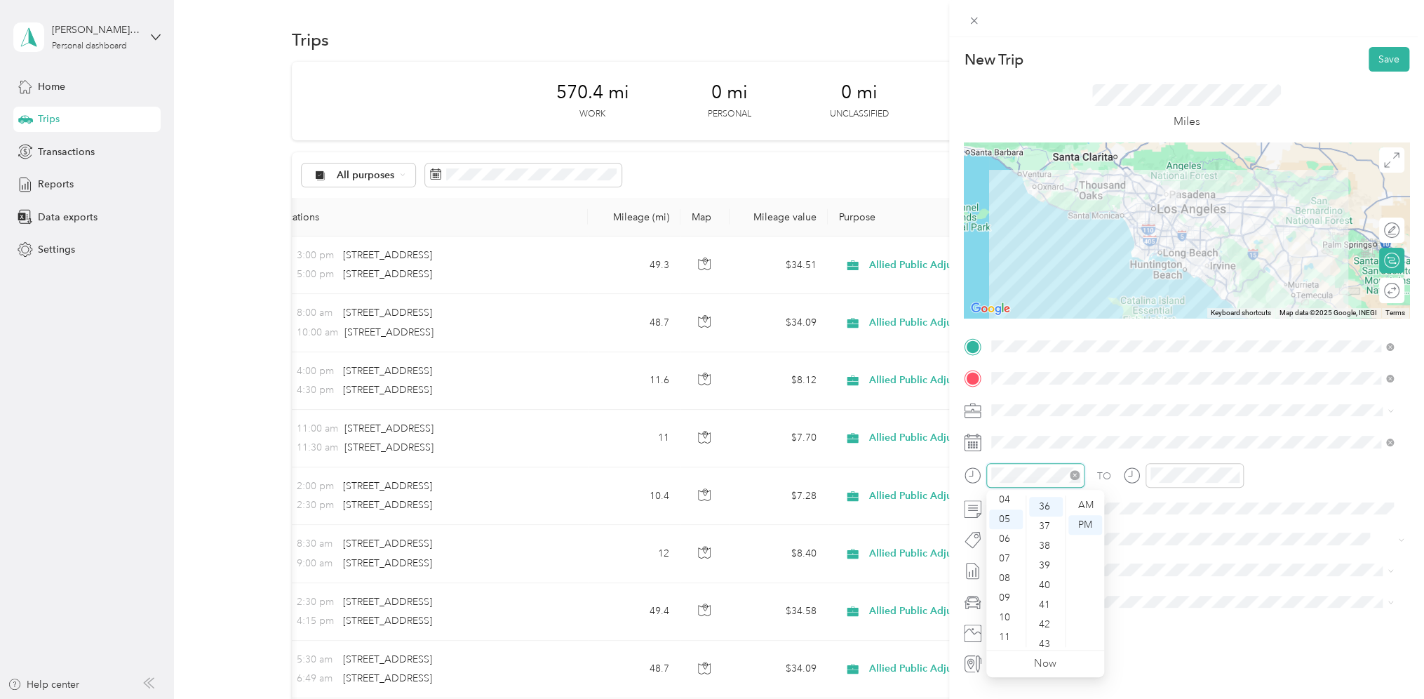
scroll to position [707, 0]
click at [1006, 553] on div "07" at bounding box center [1006, 559] width 34 height 20
click at [1011, 581] on div "08" at bounding box center [1006, 578] width 34 height 20
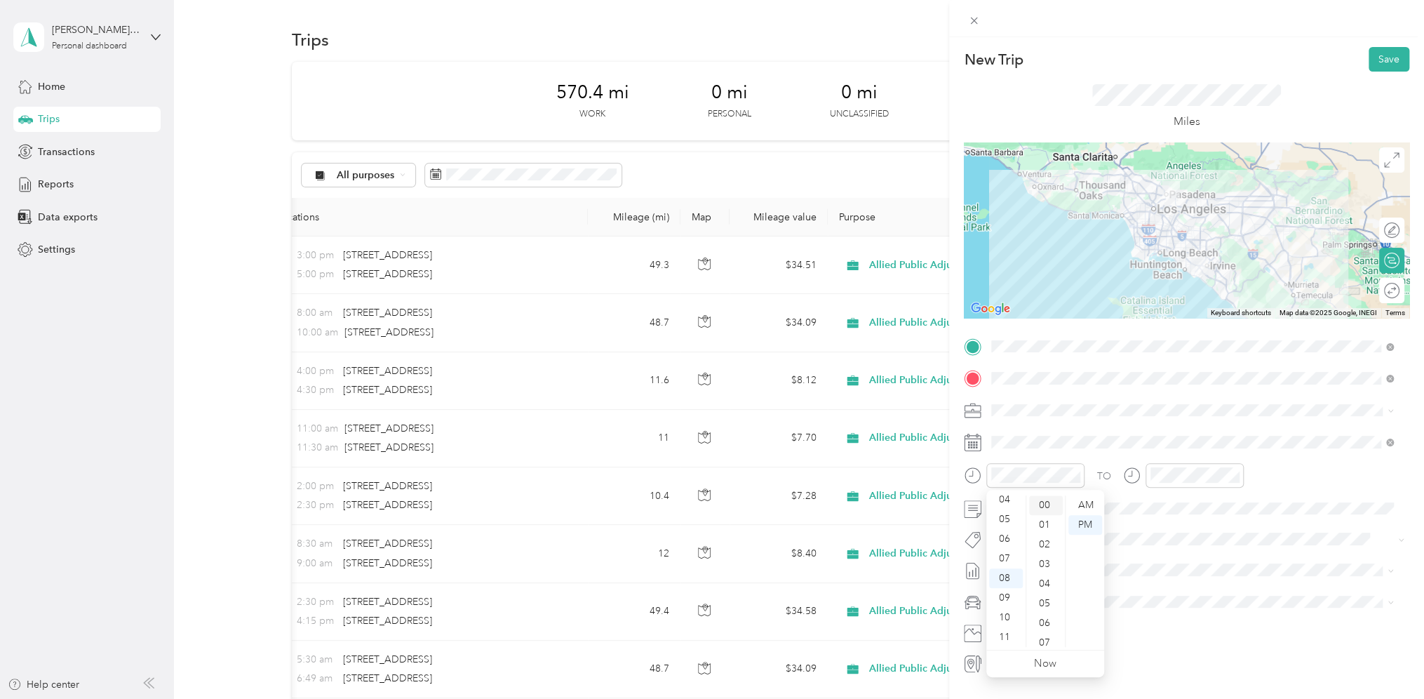
click at [1054, 499] on div "00" at bounding box center [1046, 505] width 34 height 20
click at [1088, 499] on div "AM" at bounding box center [1086, 505] width 34 height 20
click at [1162, 591] on div "09" at bounding box center [1166, 598] width 34 height 20
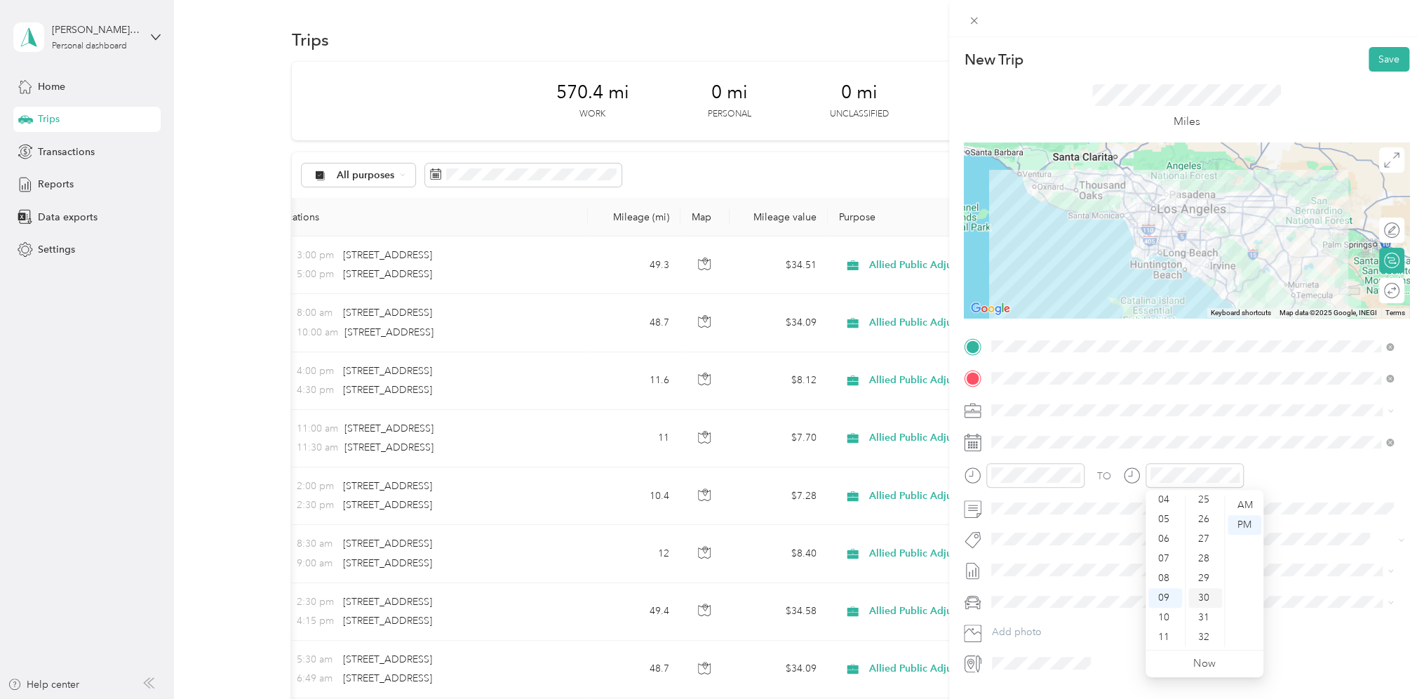
click at [1204, 598] on div "30" at bounding box center [1206, 598] width 34 height 20
click at [1245, 505] on div "AM" at bounding box center [1245, 505] width 34 height 20
click at [1276, 431] on span at bounding box center [1197, 442] width 423 height 22
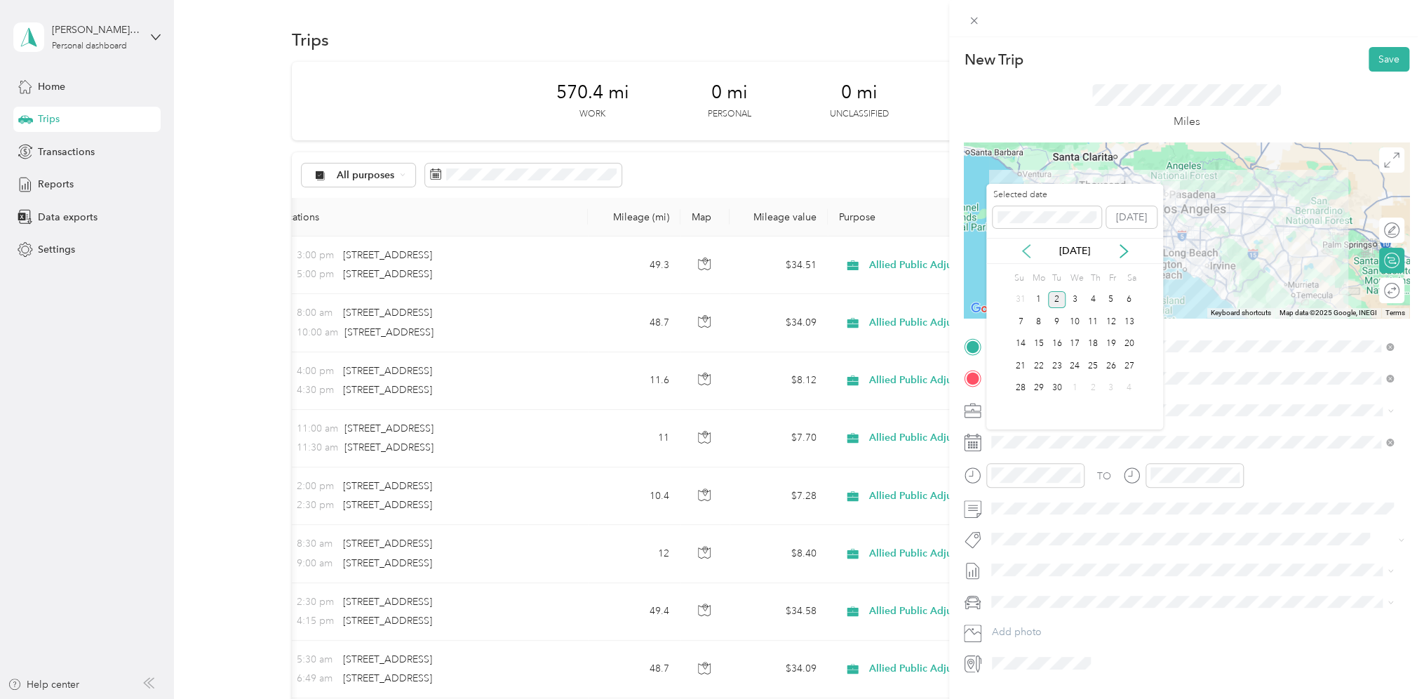
click at [1030, 255] on icon at bounding box center [1026, 251] width 14 height 14
click at [1110, 341] on div "15" at bounding box center [1111, 344] width 18 height 18
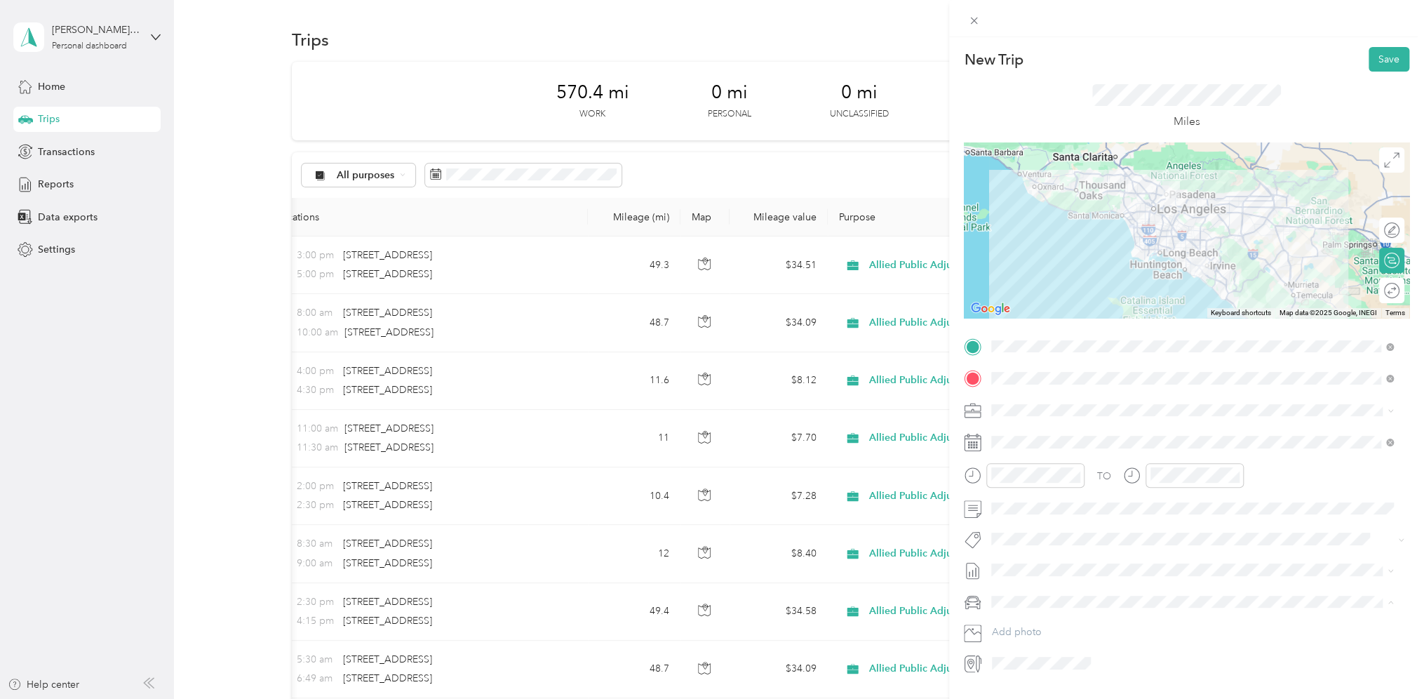
click at [1049, 619] on div "Personal Vehicle" at bounding box center [1192, 626] width 392 height 15
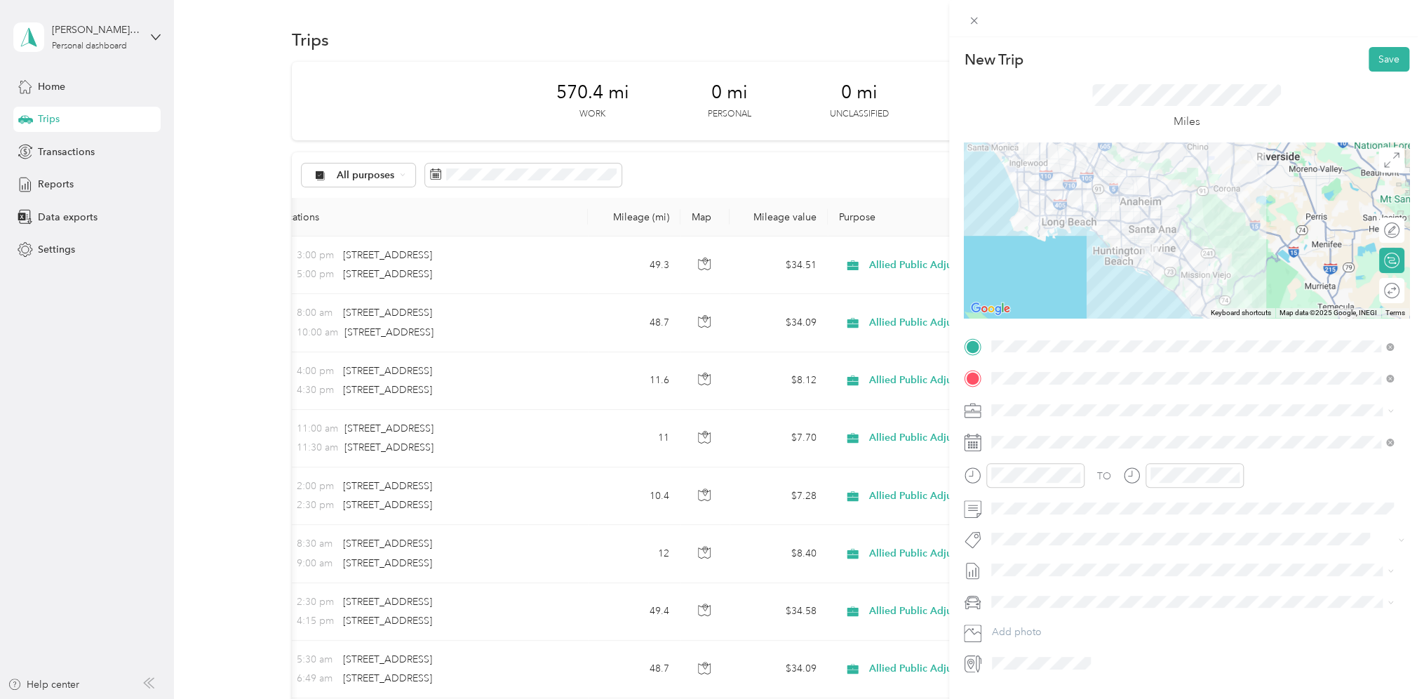
scroll to position [0, 0]
click at [1369, 62] on button "Save" at bounding box center [1389, 59] width 41 height 25
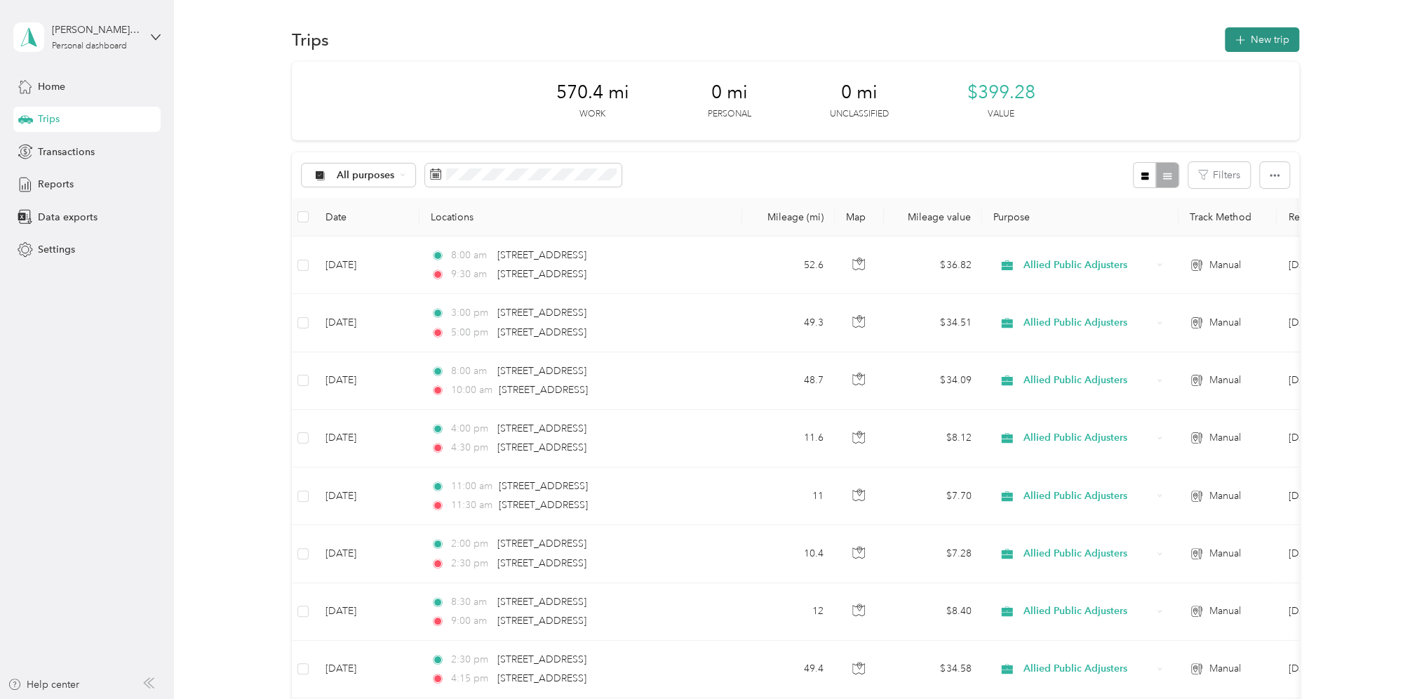
click at [1267, 39] on button "New trip" at bounding box center [1262, 39] width 74 height 25
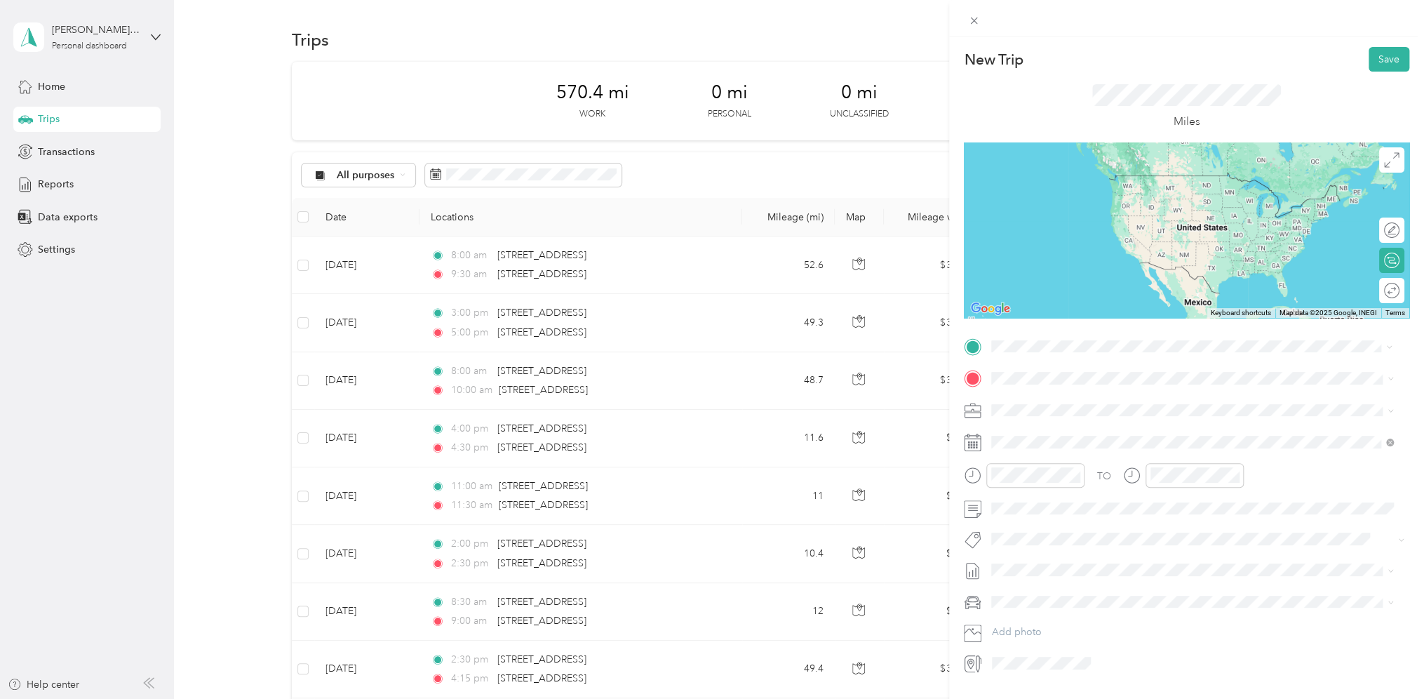
click at [1056, 403] on span "[STREET_ADDRESS][US_STATE]" at bounding box center [1088, 397] width 140 height 13
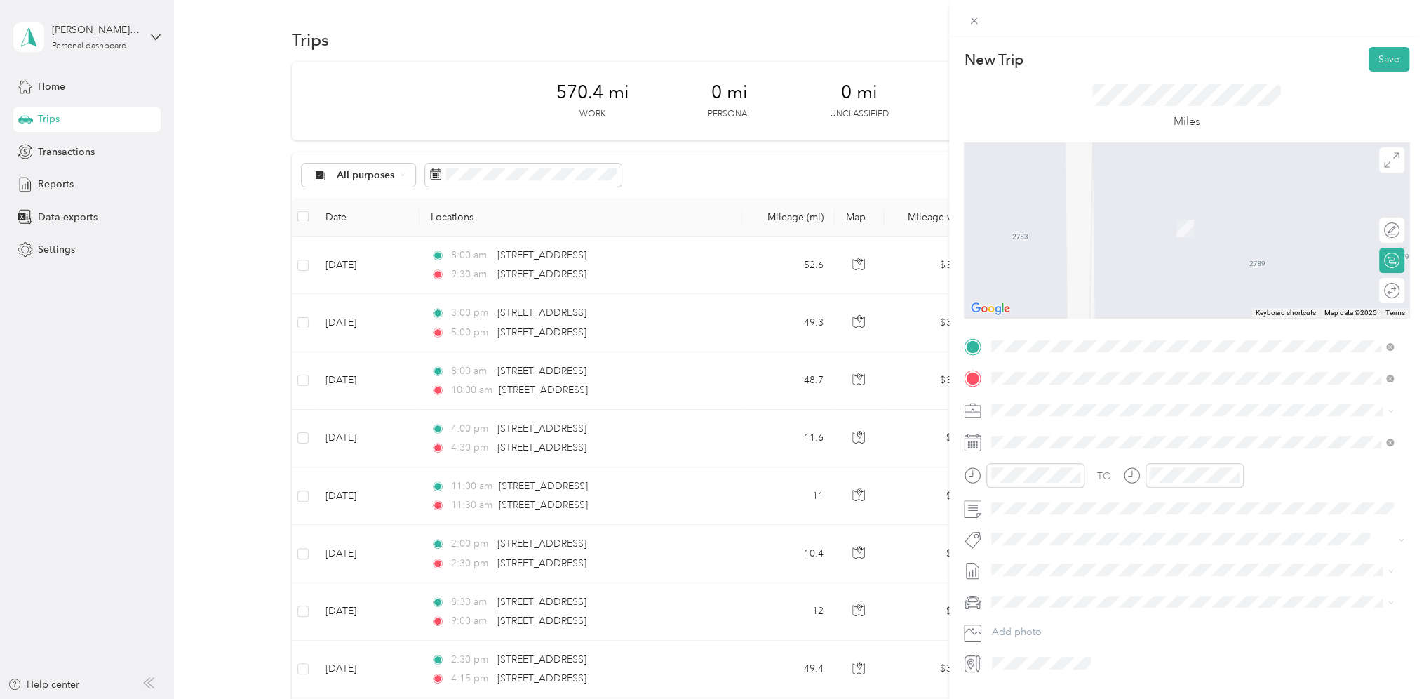
click at [1064, 435] on span "[STREET_ADDRESS][US_STATE]" at bounding box center [1088, 428] width 140 height 13
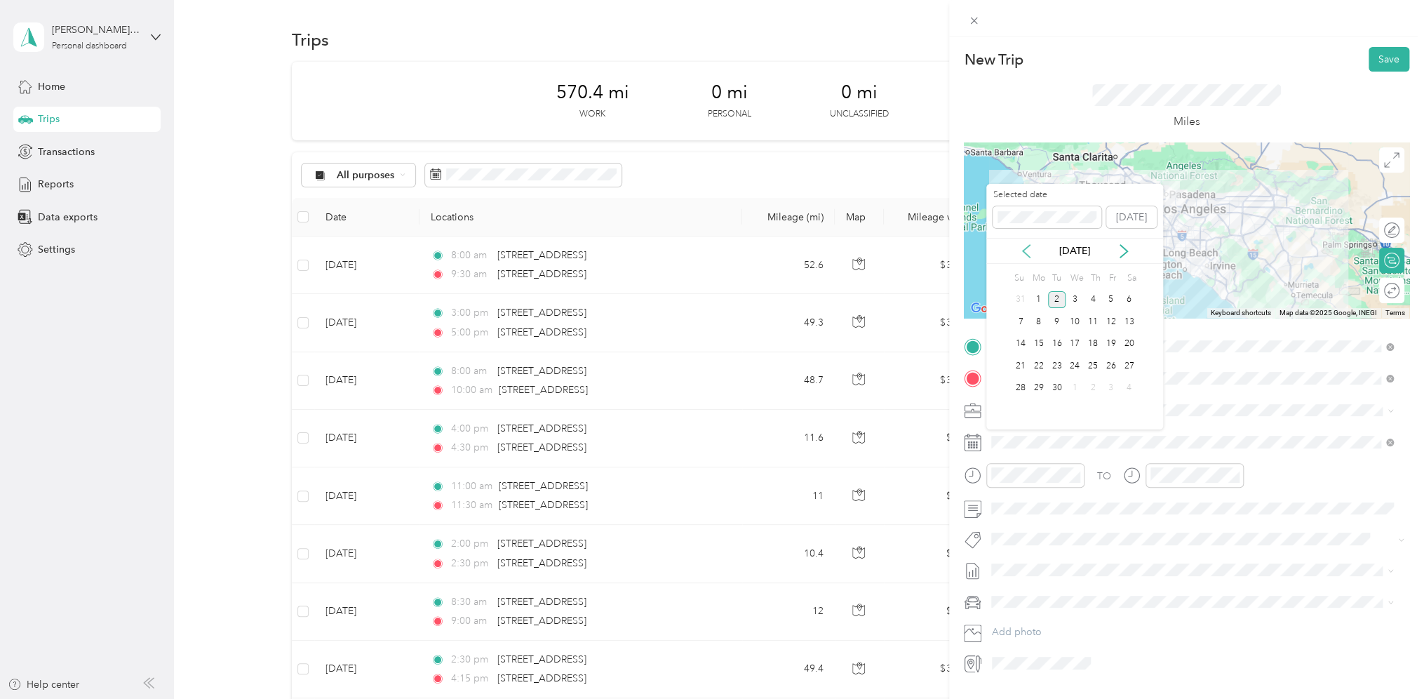
click at [1029, 246] on icon at bounding box center [1026, 251] width 14 height 14
click at [1114, 347] on div "15" at bounding box center [1111, 344] width 18 height 18
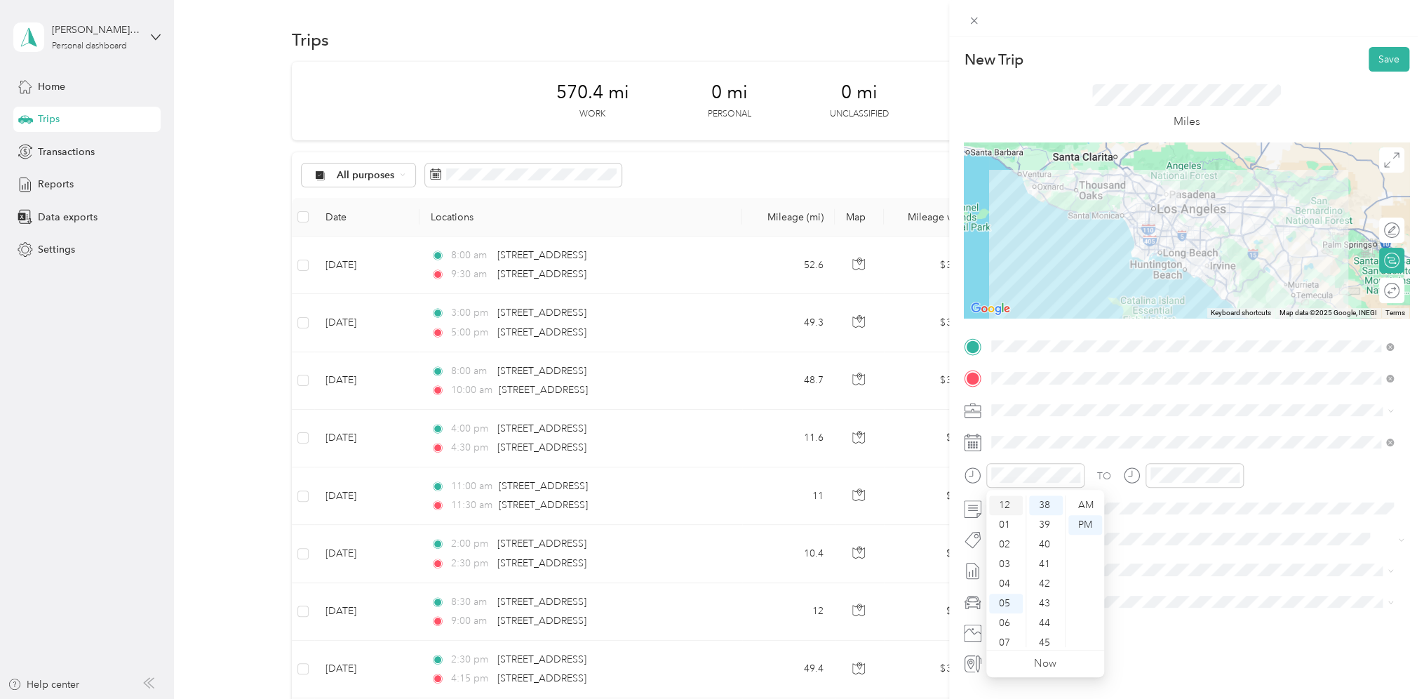
click at [1006, 509] on div "12" at bounding box center [1006, 505] width 34 height 20
click at [1038, 553] on div "30" at bounding box center [1046, 559] width 34 height 20
click at [1078, 528] on div "PM" at bounding box center [1086, 525] width 34 height 20
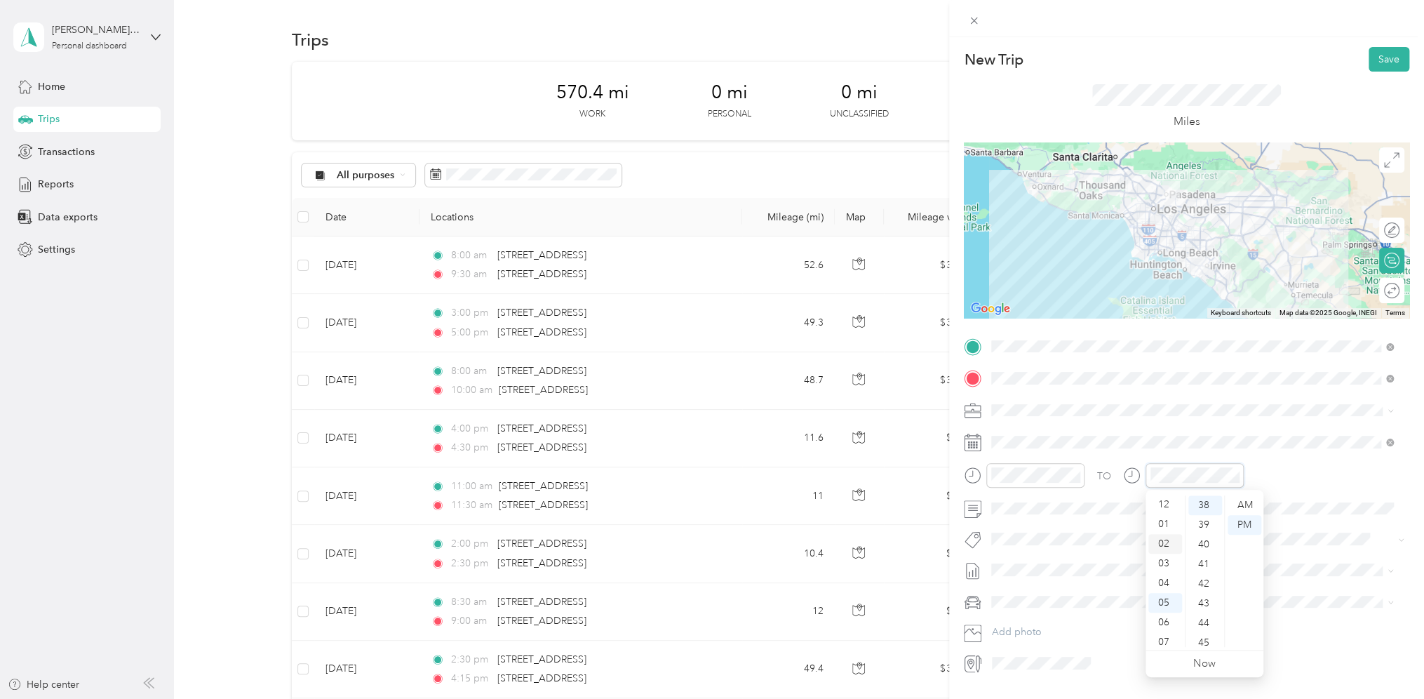
scroll to position [0, 0]
click at [1165, 543] on div "02" at bounding box center [1166, 545] width 34 height 20
click at [1207, 507] on div "00" at bounding box center [1206, 505] width 34 height 20
click at [1243, 521] on div "PM" at bounding box center [1245, 525] width 34 height 20
click at [1267, 417] on span at bounding box center [1197, 410] width 423 height 22
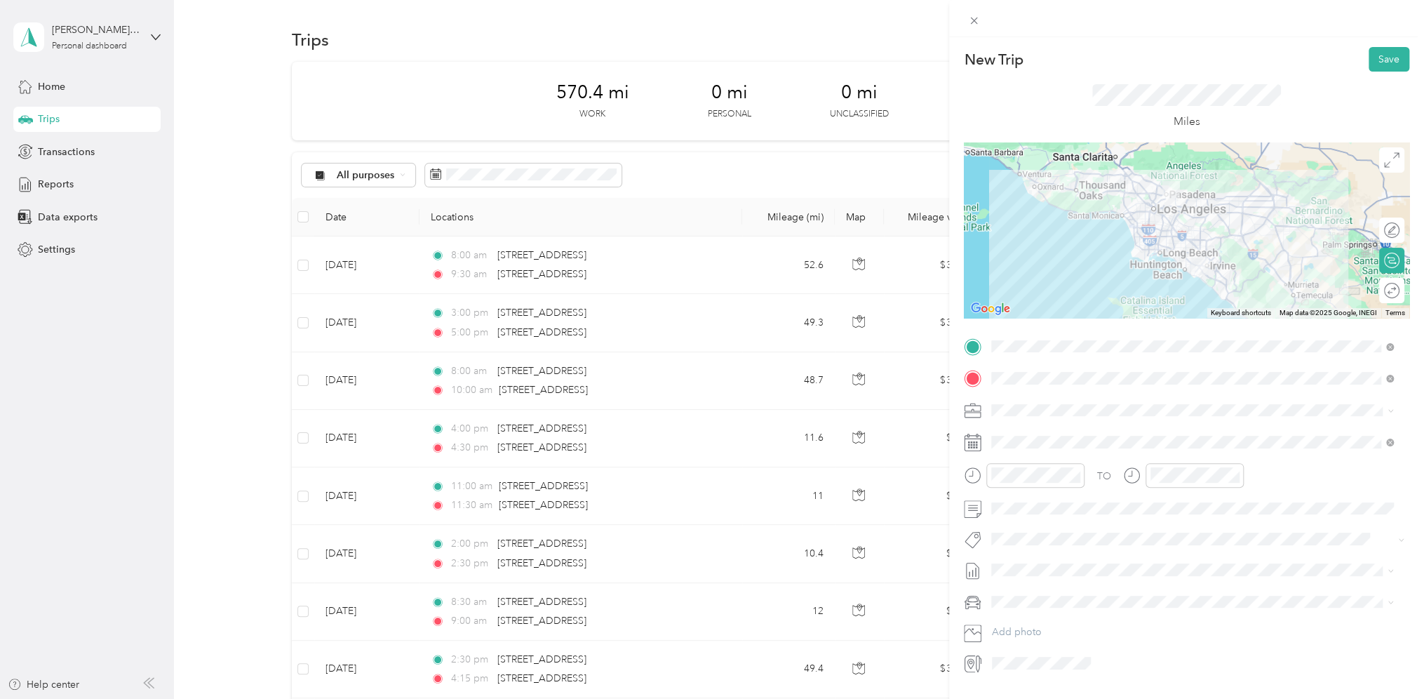
click at [1170, 427] on div "TO Add photo" at bounding box center [1187, 504] width 446 height 339
click at [1020, 698] on div "New Trip Save This trip cannot be edited because it is either under review, app…" at bounding box center [708, 699] width 1417 height 0
click at [1378, 56] on button "Save" at bounding box center [1389, 59] width 41 height 25
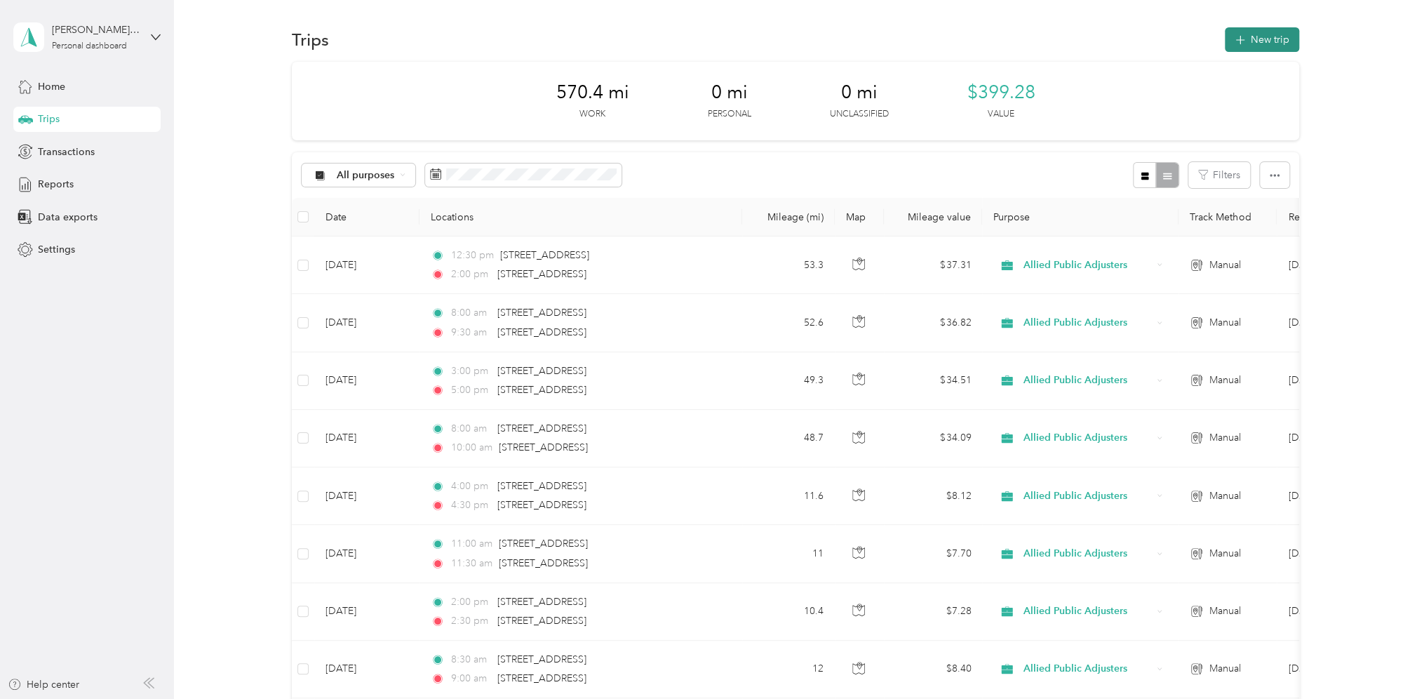
click at [1252, 43] on button "New trip" at bounding box center [1262, 39] width 74 height 25
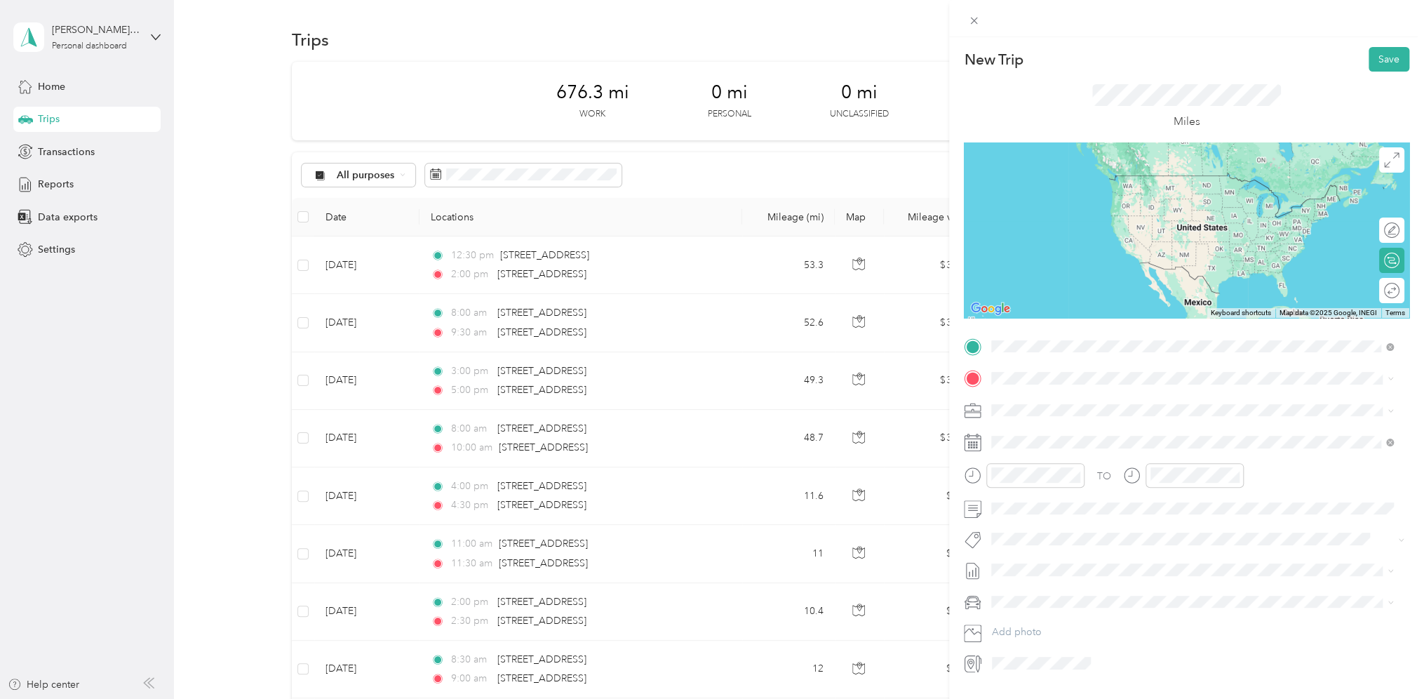
click at [1043, 397] on span "[STREET_ADDRESS][US_STATE]" at bounding box center [1088, 397] width 140 height 13
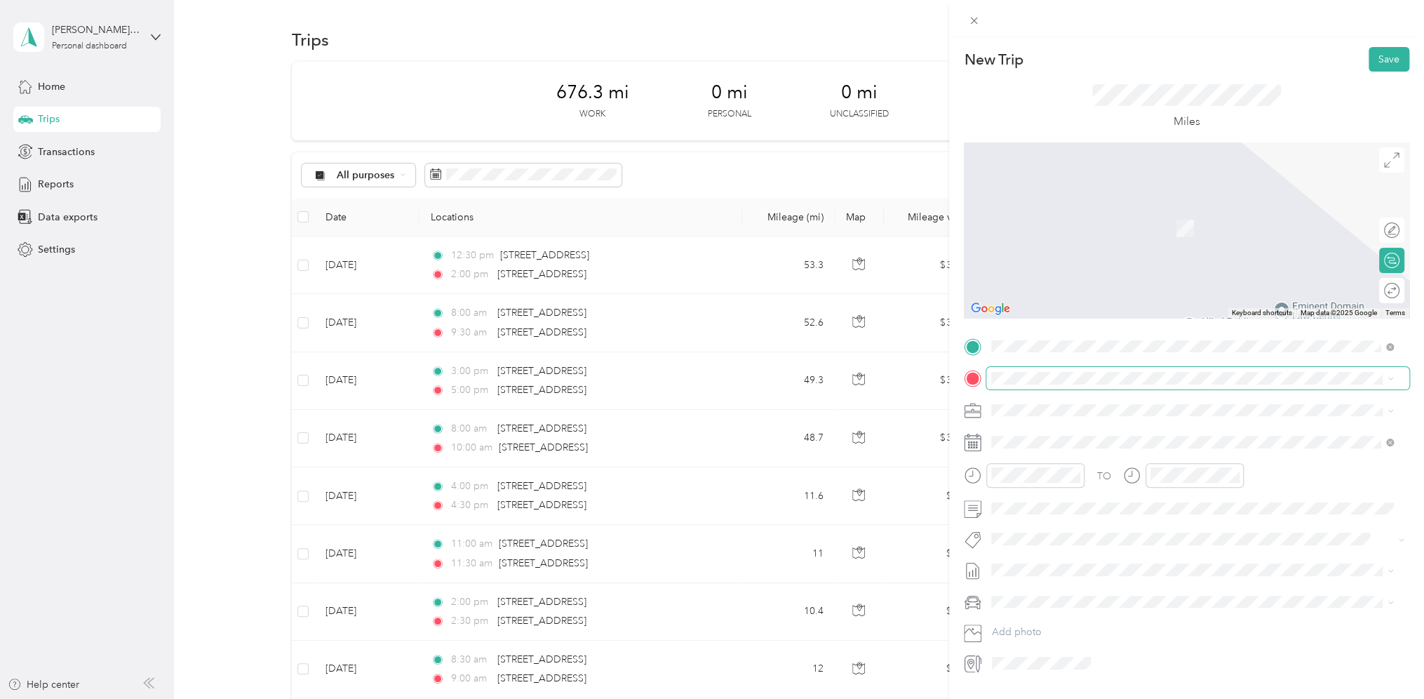
click at [1038, 370] on span at bounding box center [1197, 378] width 423 height 22
click at [1065, 435] on span "[STREET_ADDRESS][US_STATE]" at bounding box center [1088, 428] width 140 height 13
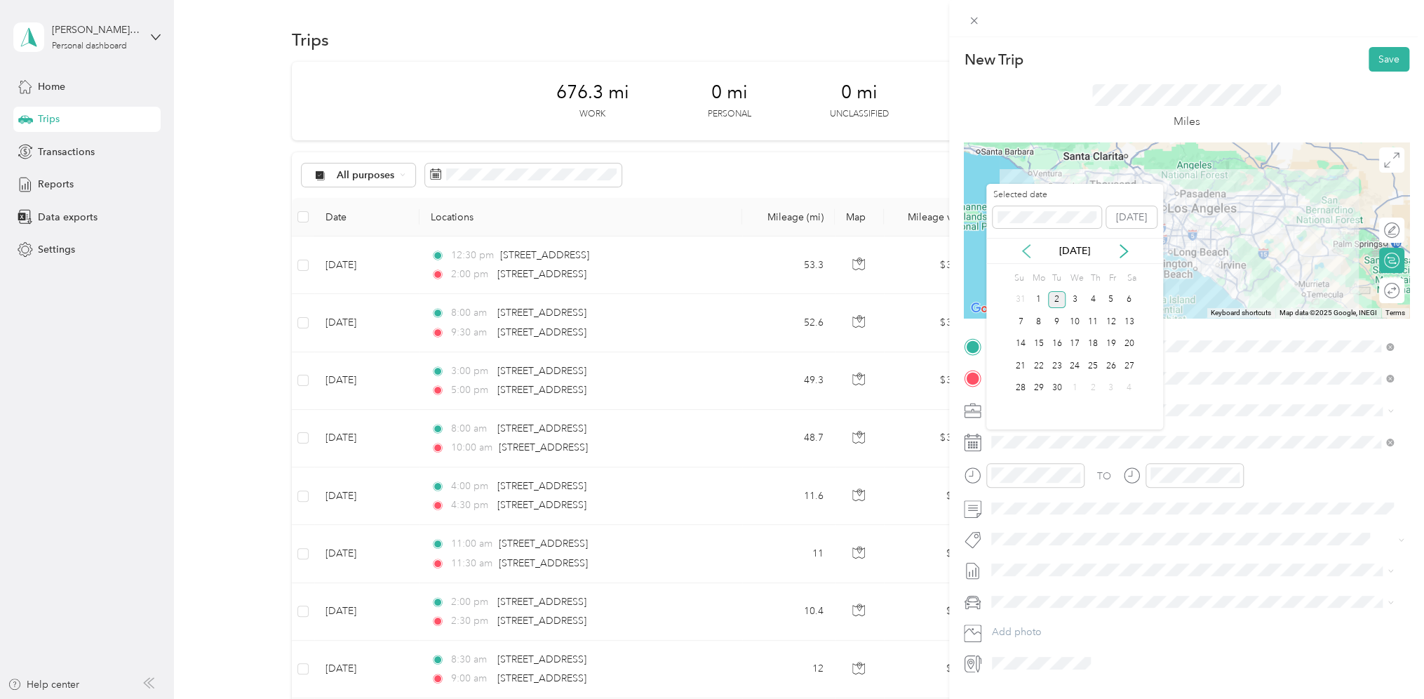
click at [1022, 244] on icon at bounding box center [1026, 251] width 14 height 14
click at [1112, 363] on div "22" at bounding box center [1111, 366] width 18 height 18
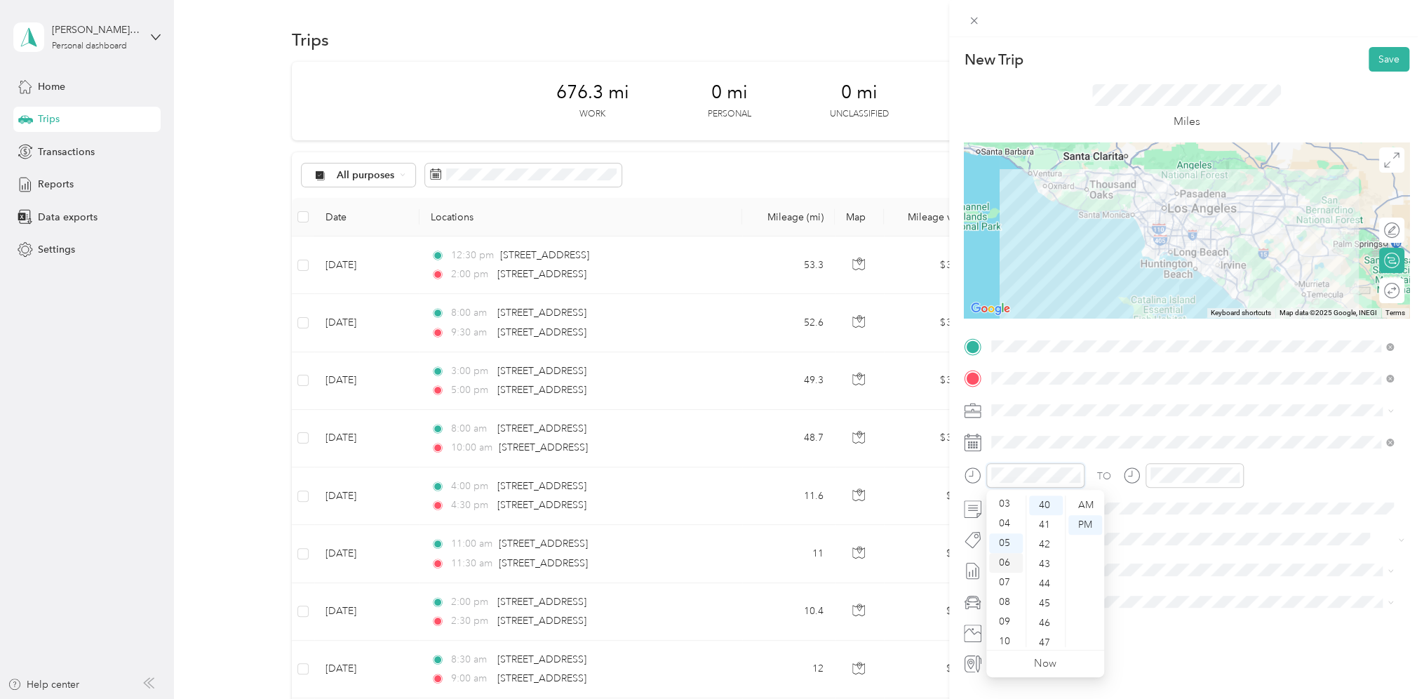
scroll to position [84, 0]
click at [1009, 557] on div "07" at bounding box center [1006, 559] width 34 height 20
click at [1046, 504] on div "15" at bounding box center [1046, 505] width 34 height 20
click at [1086, 507] on div "AM" at bounding box center [1086, 505] width 34 height 20
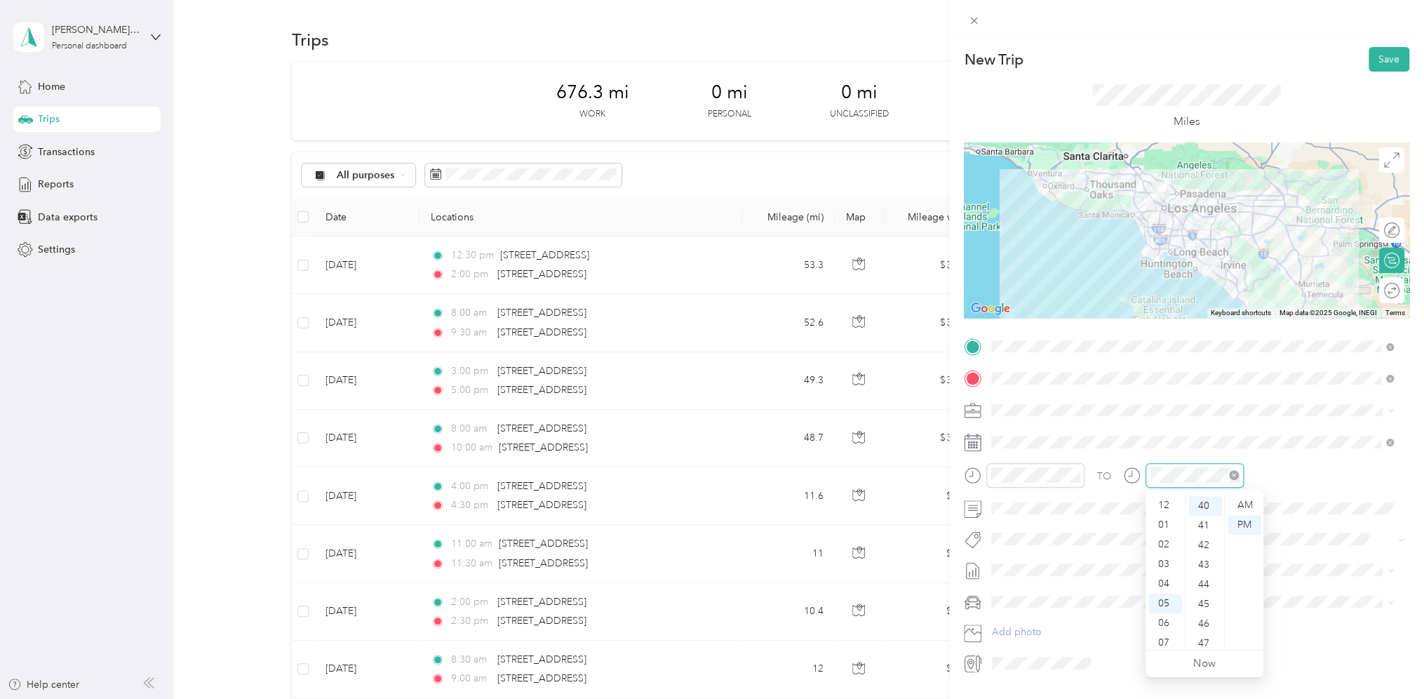
scroll to position [84, 0]
click at [1166, 588] on div "09" at bounding box center [1166, 598] width 34 height 20
click at [1203, 577] on div "15" at bounding box center [1206, 576] width 34 height 20
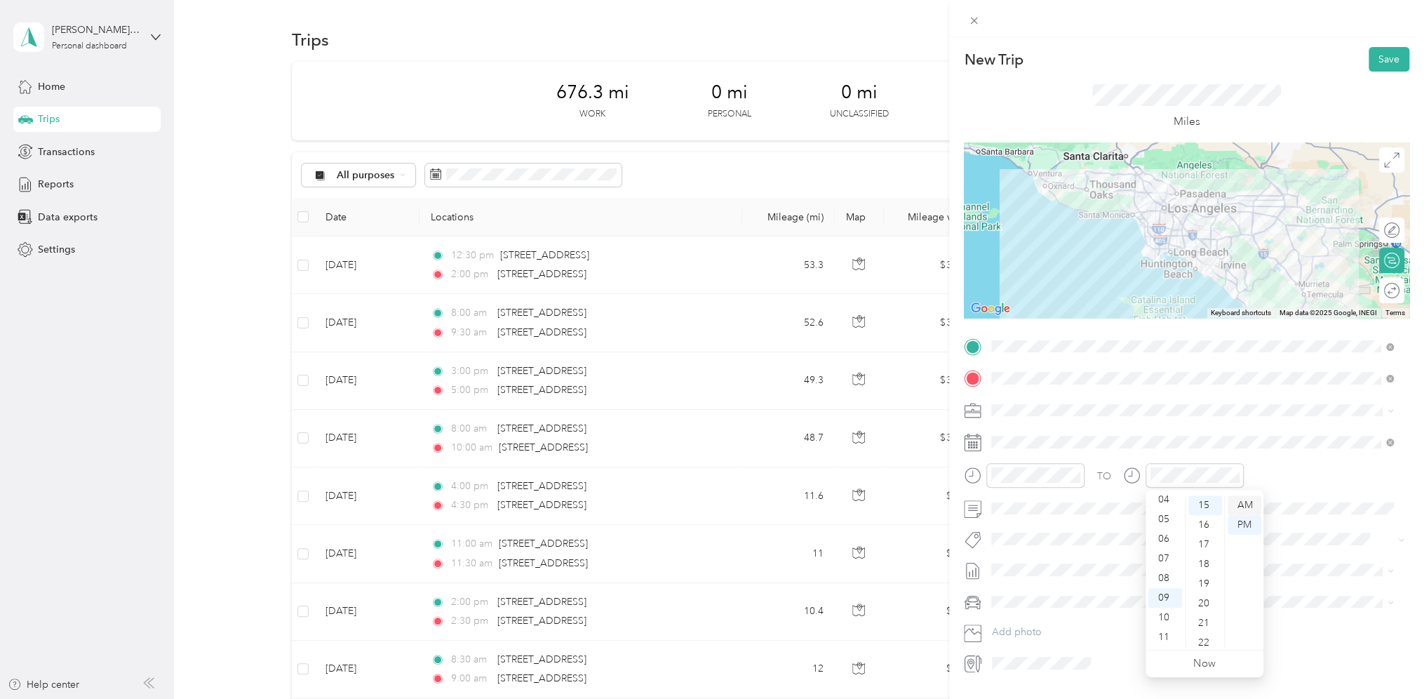
click at [1246, 502] on div "AM" at bounding box center [1245, 505] width 34 height 20
click at [1033, 624] on span "Personal Vehicle" at bounding box center [1032, 626] width 72 height 12
click at [1375, 62] on button "Save" at bounding box center [1389, 59] width 41 height 25
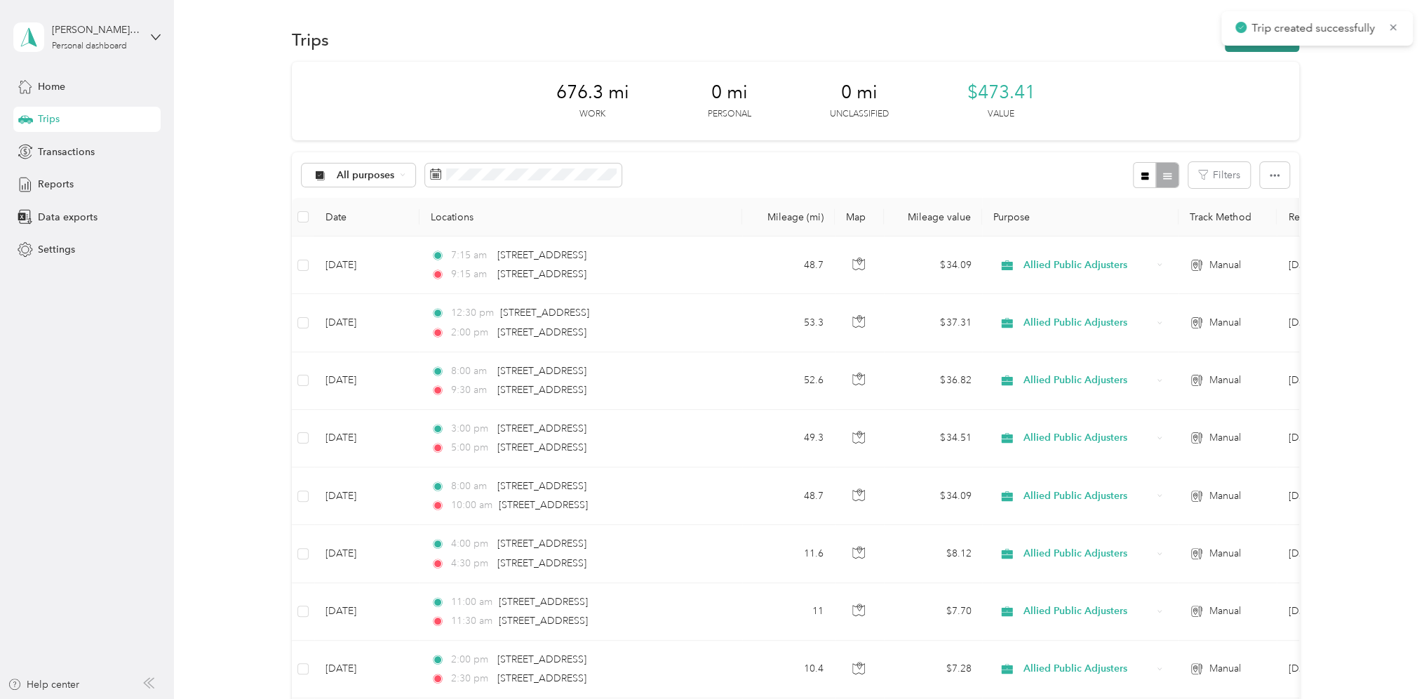
click at [1240, 49] on button "New trip" at bounding box center [1262, 39] width 74 height 25
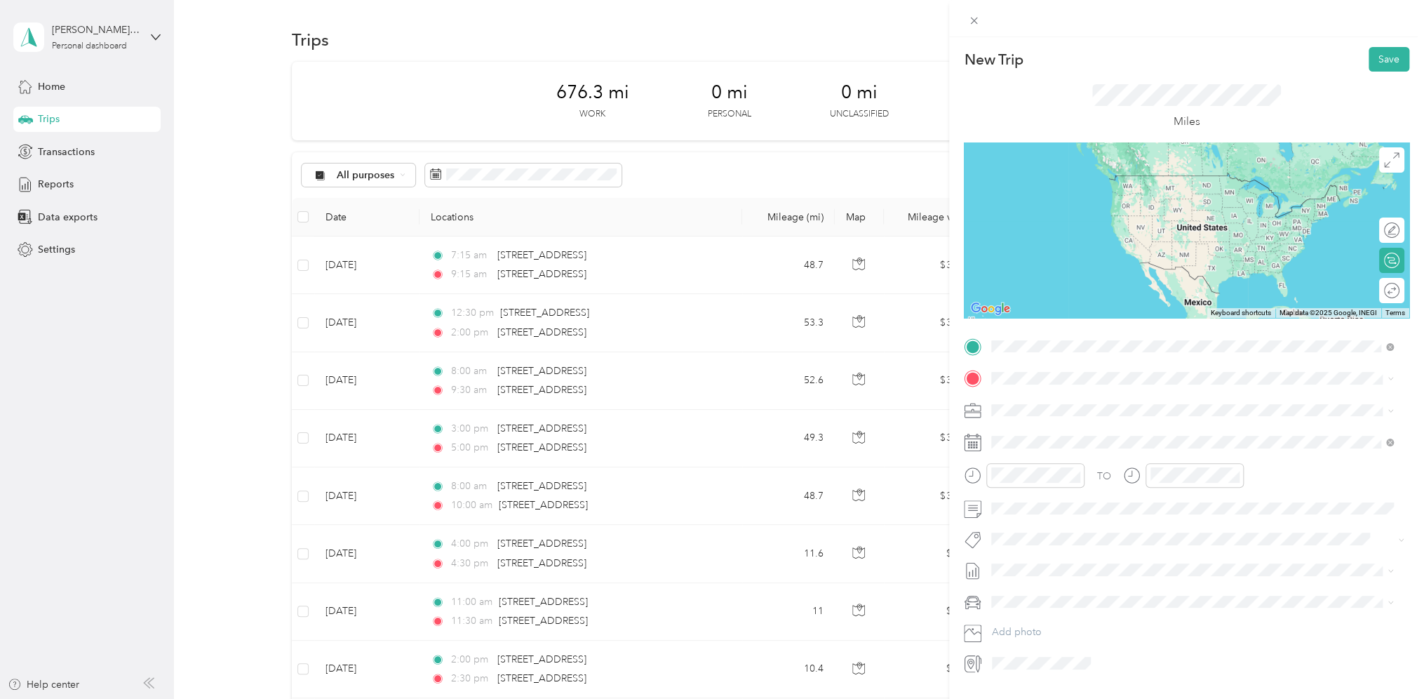
click at [1069, 403] on span "[STREET_ADDRESS][US_STATE]" at bounding box center [1088, 397] width 140 height 13
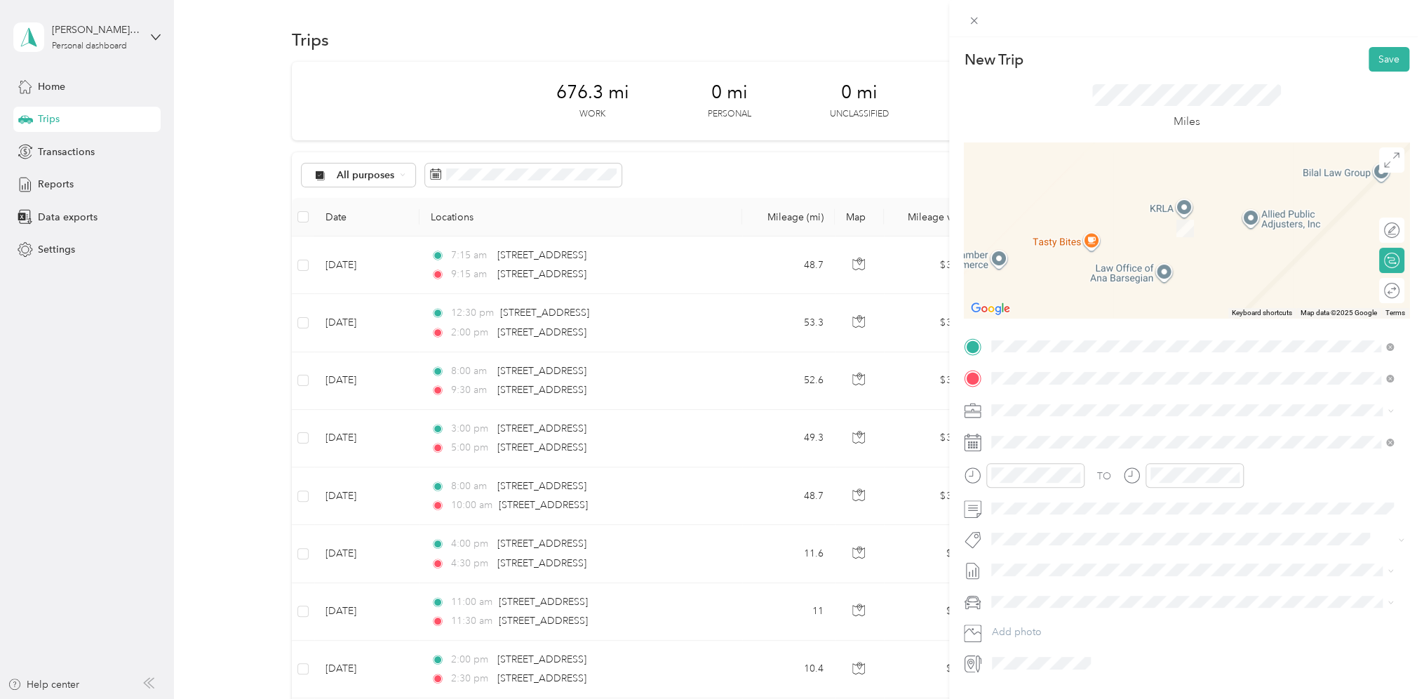
click at [1052, 427] on span "[STREET_ADDRESS][US_STATE]" at bounding box center [1088, 428] width 140 height 13
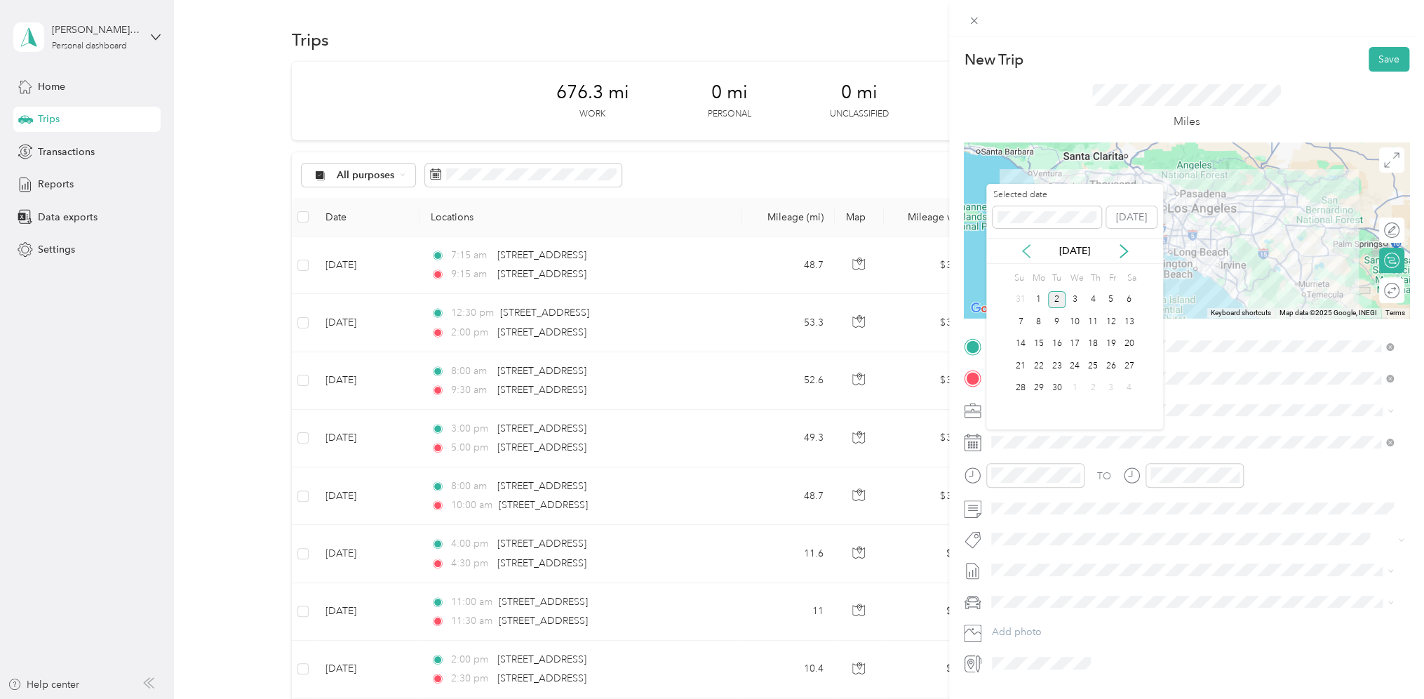
click at [1026, 253] on icon at bounding box center [1026, 251] width 14 height 14
click at [1109, 365] on div "22" at bounding box center [1111, 366] width 18 height 18
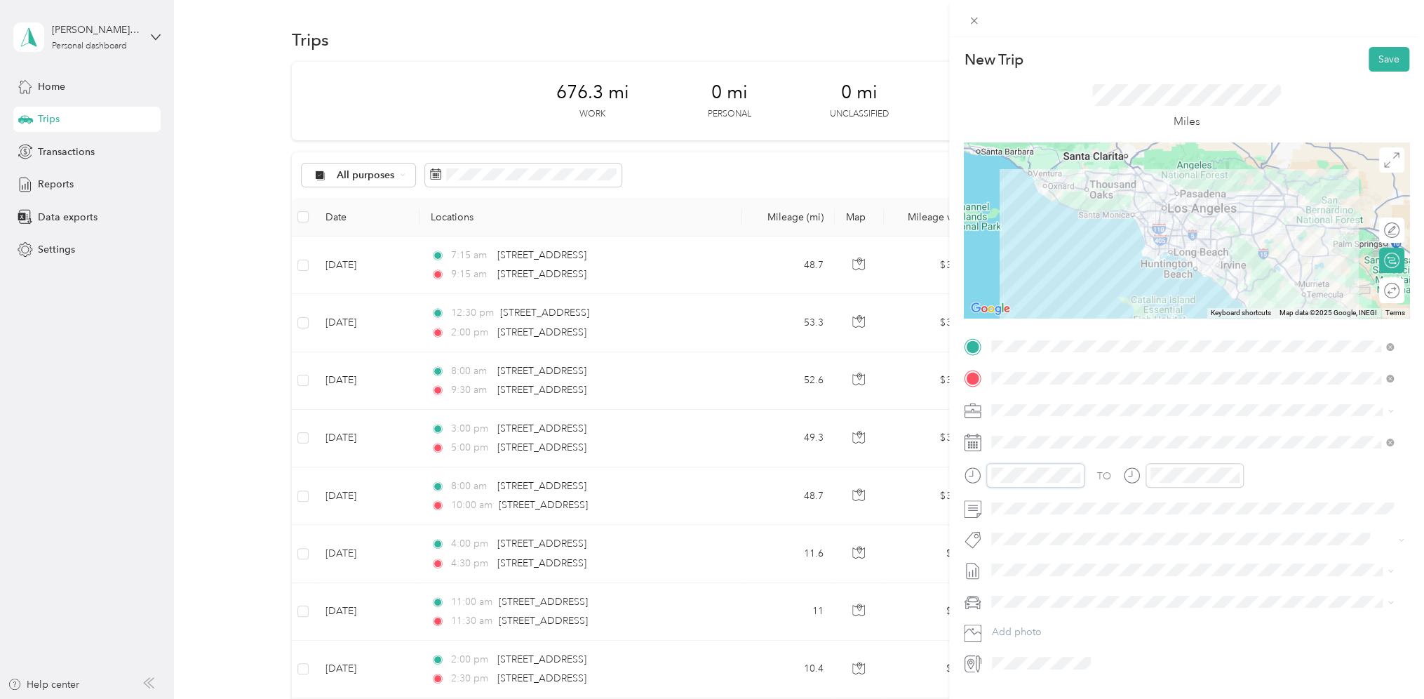
click at [965, 474] on div at bounding box center [1024, 475] width 121 height 25
click at [1045, 507] on div "30" at bounding box center [1046, 500] width 34 height 20
click at [1079, 525] on div "PM" at bounding box center [1086, 525] width 34 height 20
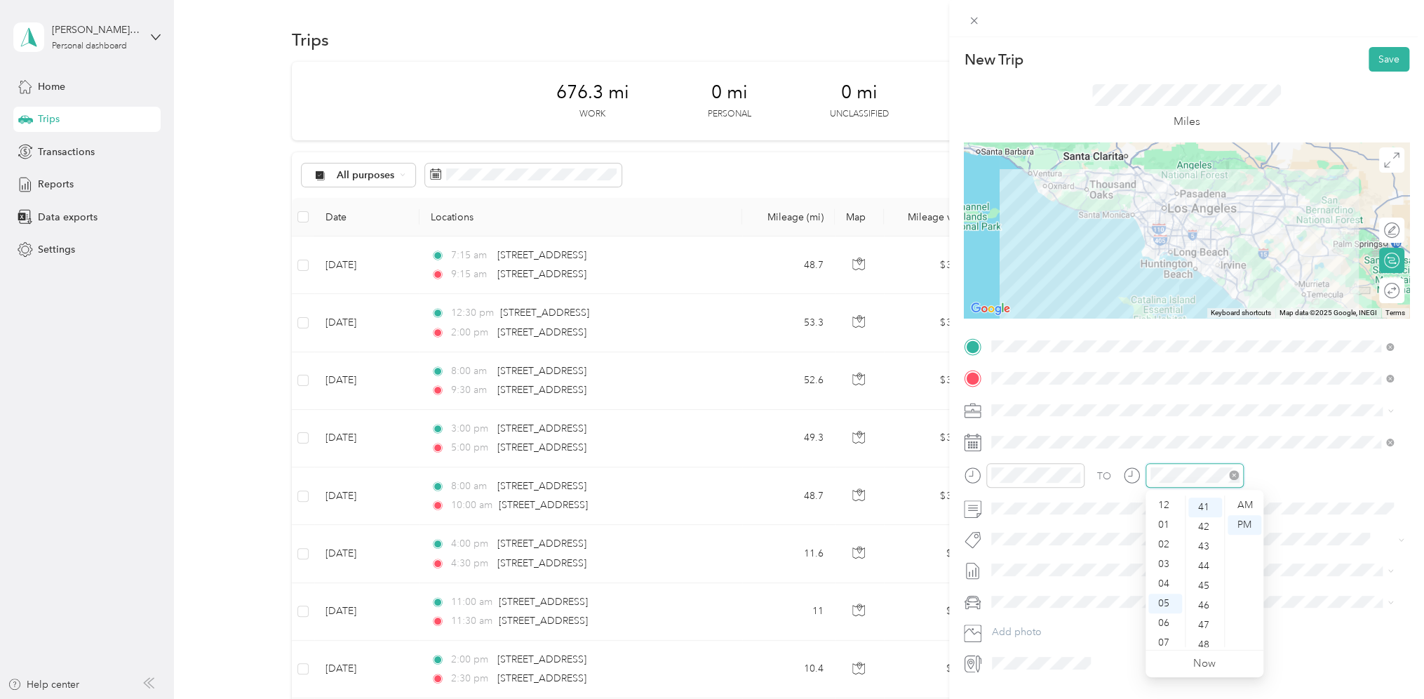
scroll to position [84, 0]
click at [1162, 563] on div "07" at bounding box center [1166, 559] width 34 height 20
click at [1210, 588] on div "45" at bounding box center [1206, 584] width 34 height 20
click at [1243, 525] on div "PM" at bounding box center [1245, 525] width 34 height 20
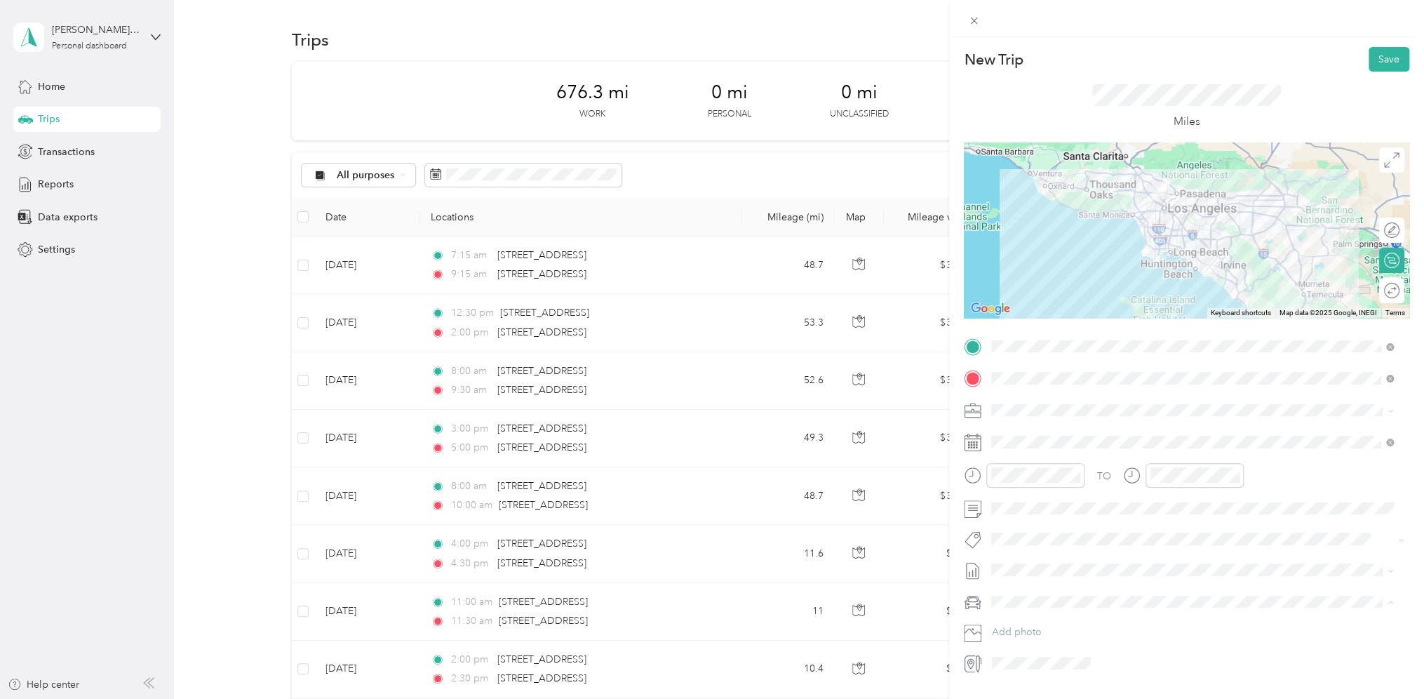
click at [1014, 622] on span "Personal Vehicle" at bounding box center [1032, 626] width 72 height 12
click at [1375, 64] on button "Save" at bounding box center [1389, 59] width 41 height 25
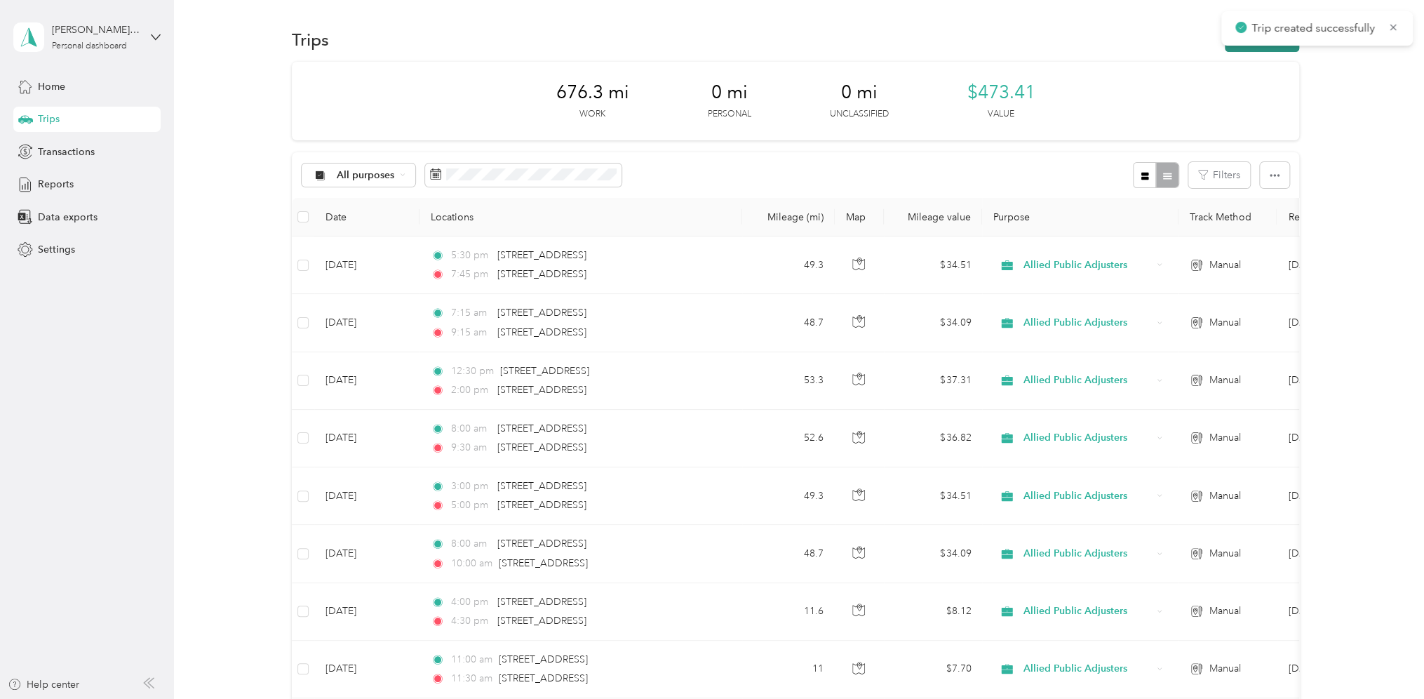
click at [1261, 50] on button "New trip" at bounding box center [1262, 39] width 74 height 25
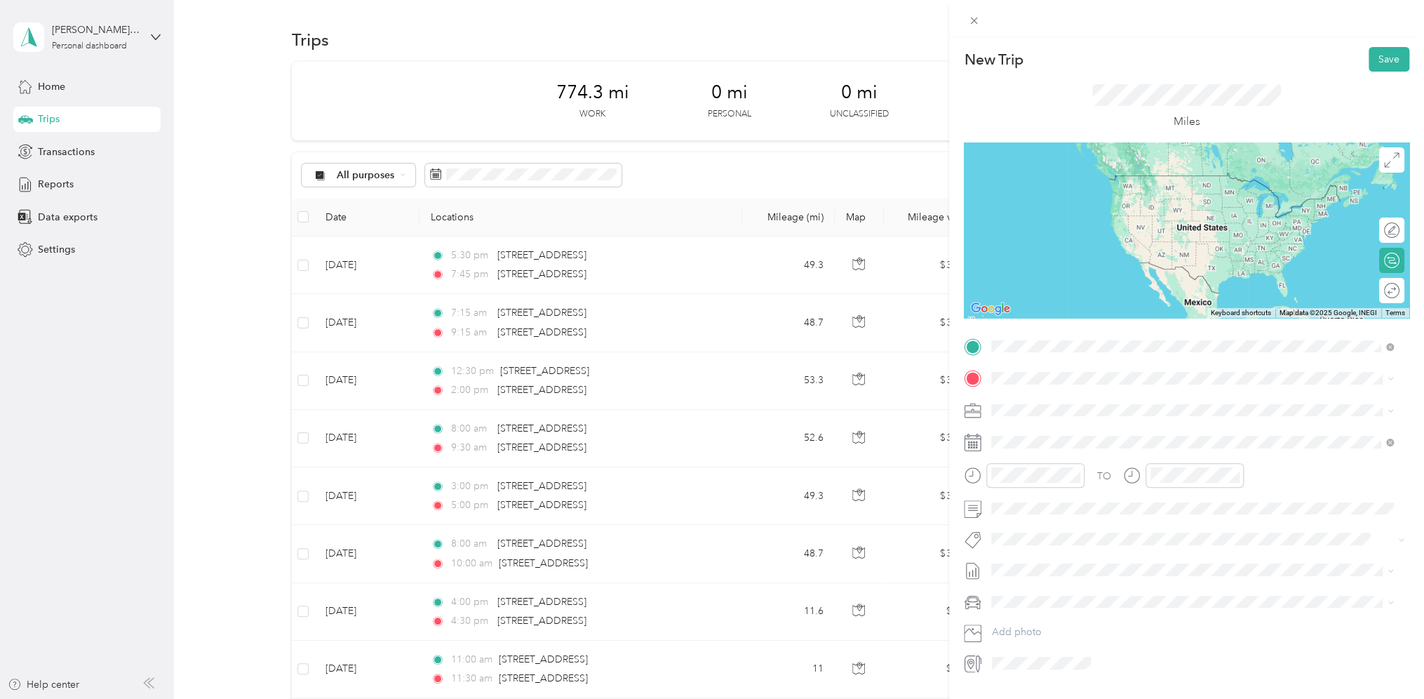
click at [1043, 397] on span "[STREET_ADDRESS][US_STATE]" at bounding box center [1088, 397] width 140 height 13
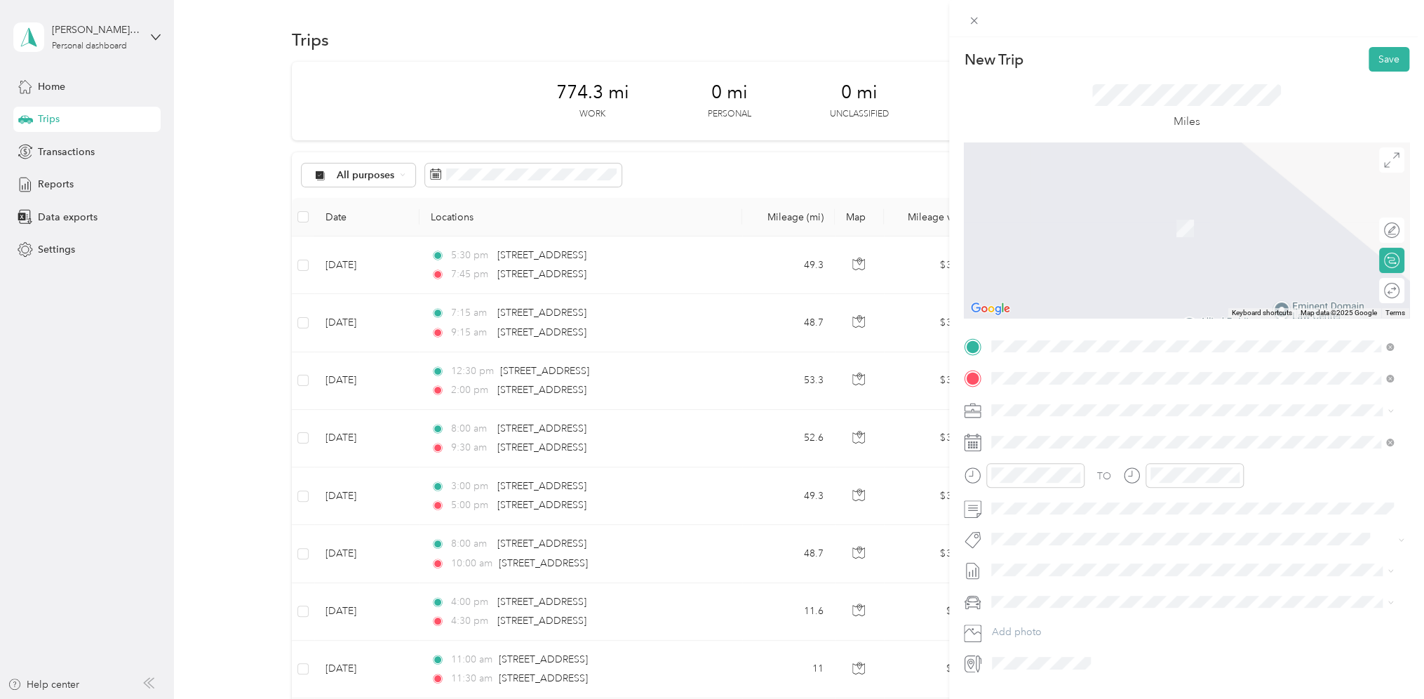
click at [1070, 429] on span "[STREET_ADDRESS][US_STATE]" at bounding box center [1088, 428] width 140 height 13
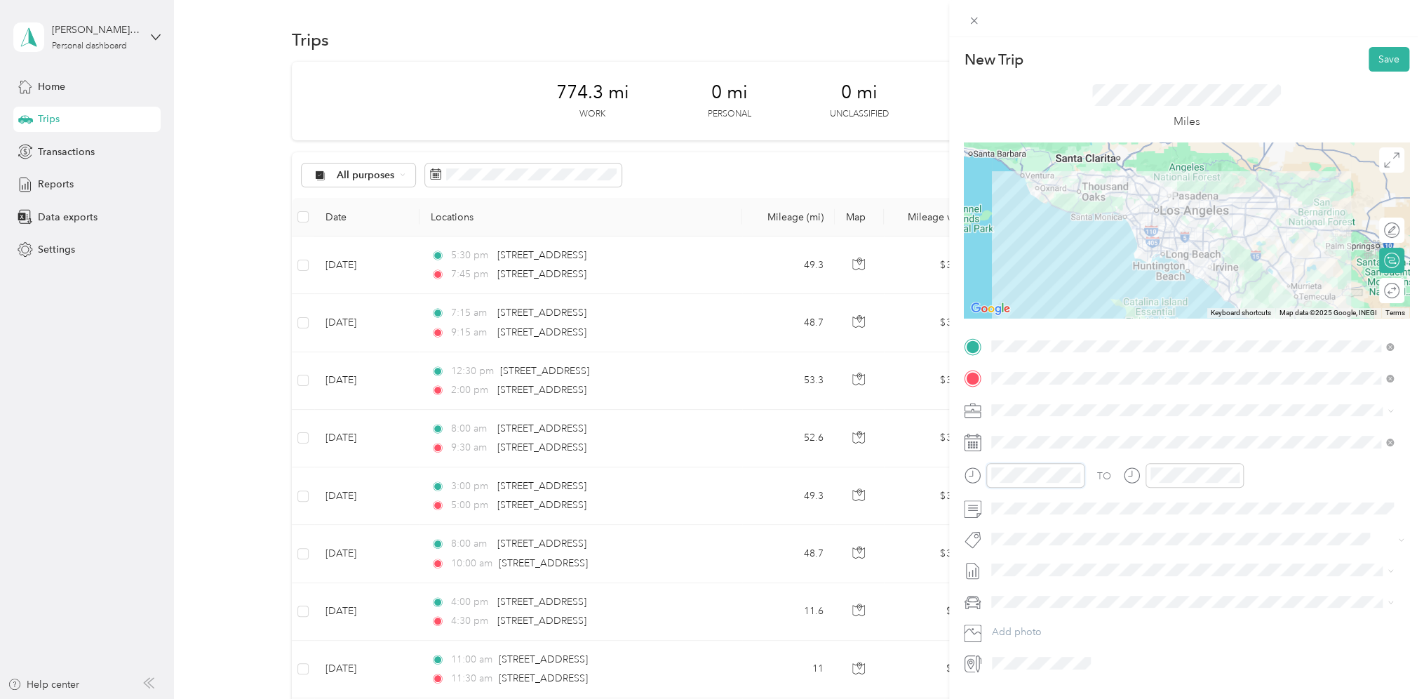
click at [974, 474] on div at bounding box center [1024, 475] width 121 height 25
click at [1008, 611] on div "10" at bounding box center [1006, 618] width 34 height 20
click at [1041, 507] on div "00" at bounding box center [1046, 505] width 34 height 20
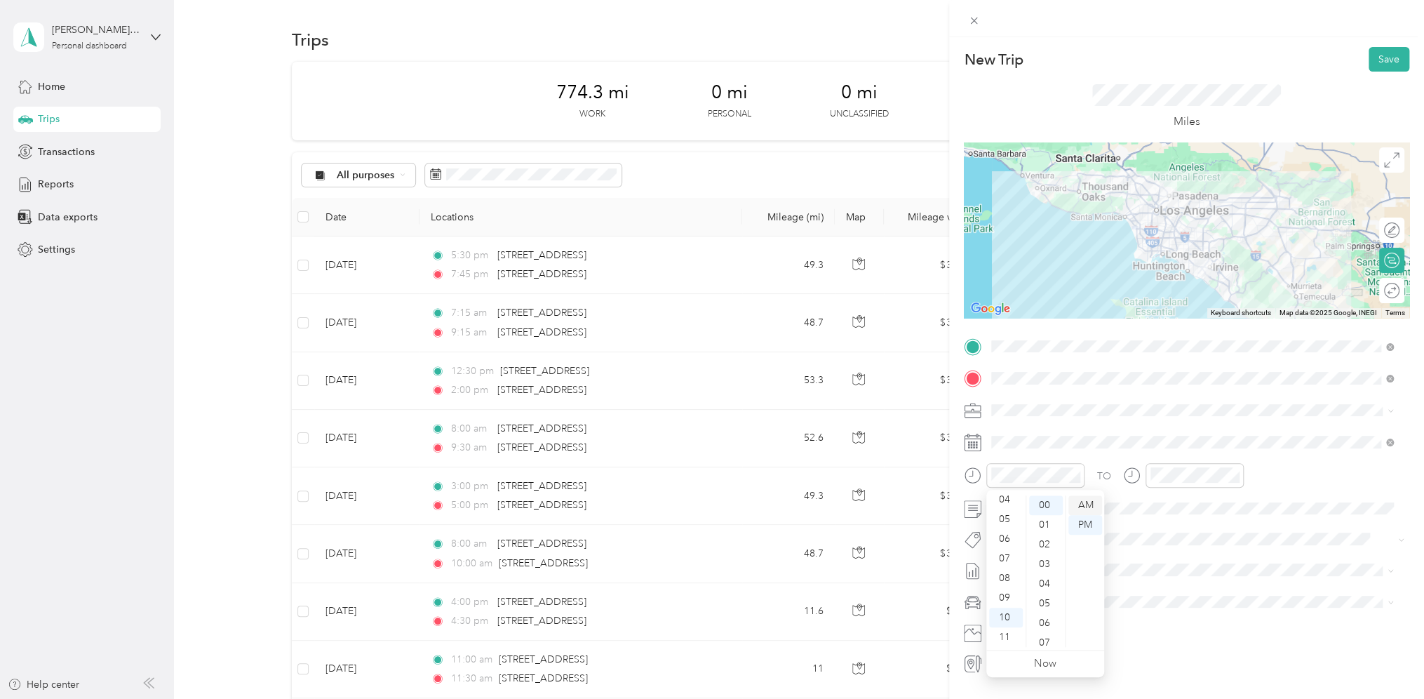
click at [1083, 507] on div "AM" at bounding box center [1086, 505] width 34 height 20
click at [1121, 462] on div "TO Add photo" at bounding box center [1187, 504] width 446 height 339
click at [1163, 634] on div "11" at bounding box center [1166, 637] width 34 height 20
click at [1205, 556] on div "30" at bounding box center [1206, 550] width 34 height 20
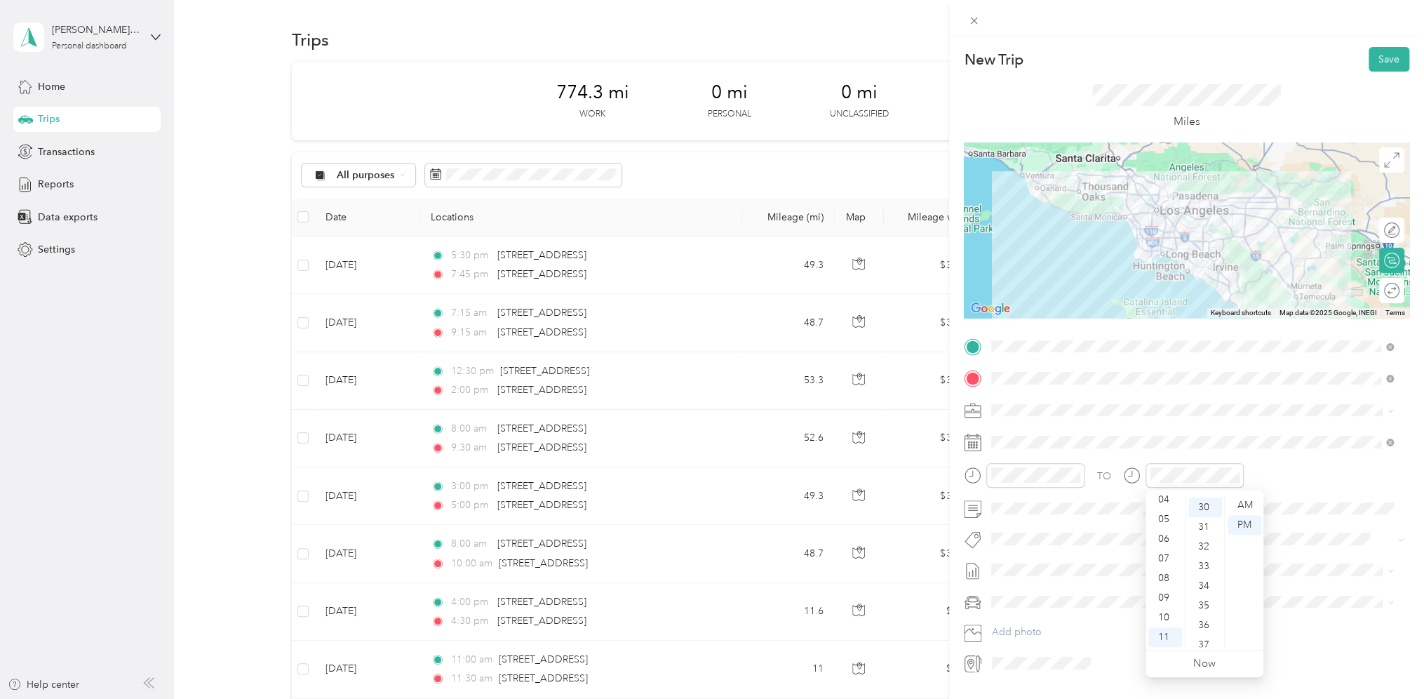
scroll to position [589, 0]
click at [1238, 508] on div "AM" at bounding box center [1245, 505] width 34 height 20
click at [1037, 620] on span "Personal Vehicle" at bounding box center [1032, 626] width 72 height 12
click at [1372, 60] on button "Save" at bounding box center [1389, 59] width 41 height 25
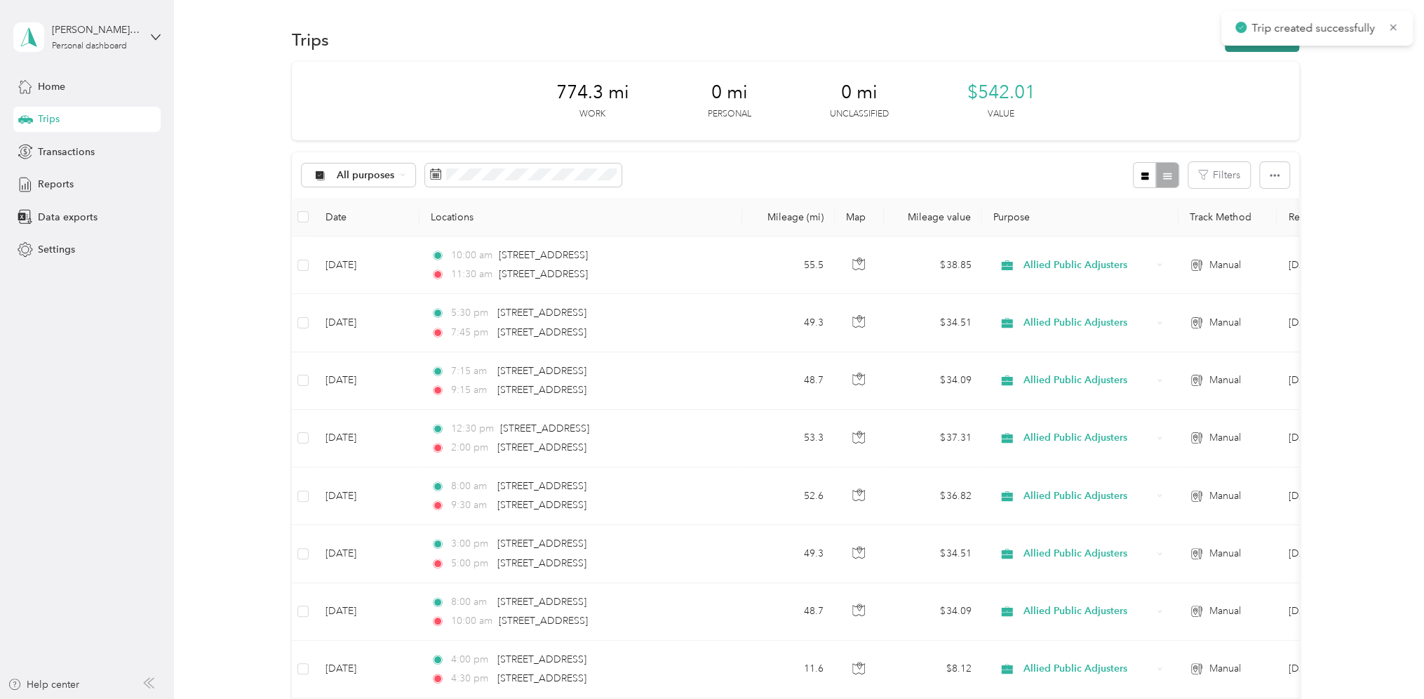
click at [1250, 47] on button "New trip" at bounding box center [1262, 39] width 74 height 25
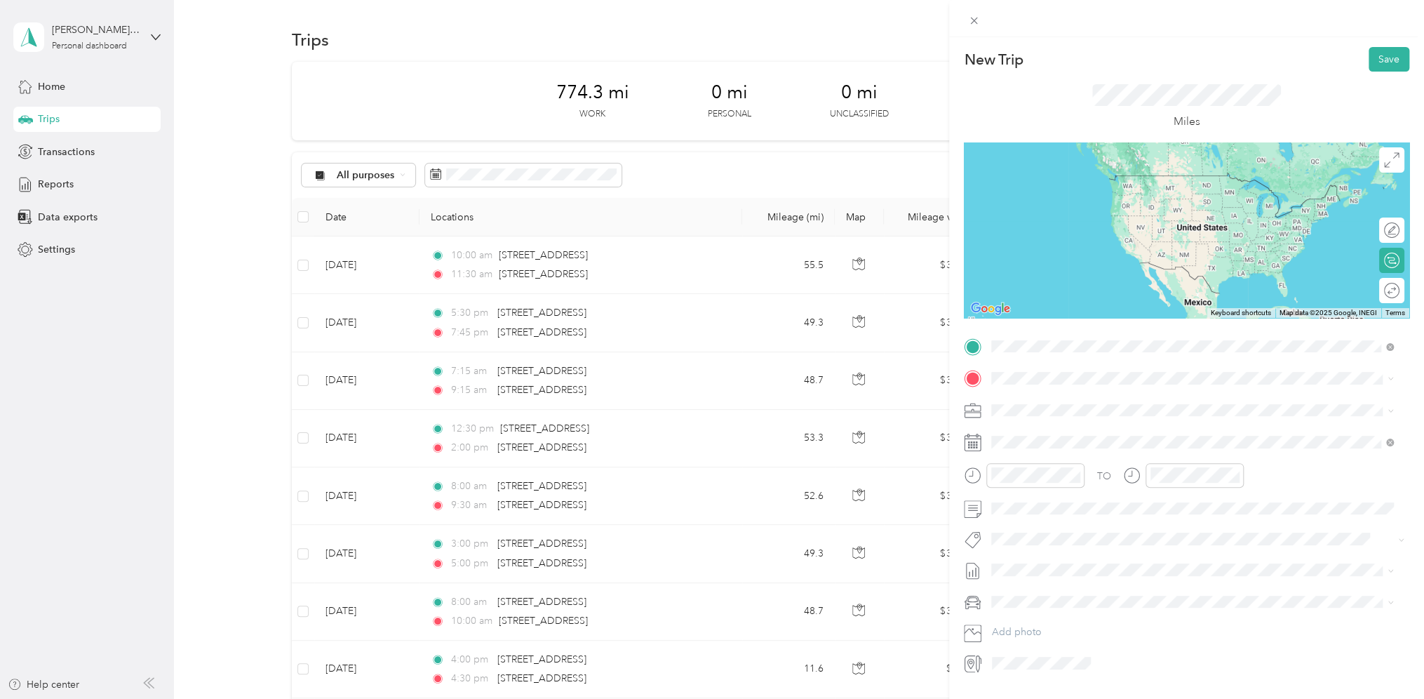
click at [1054, 403] on span "[STREET_ADDRESS][US_STATE]" at bounding box center [1088, 397] width 140 height 13
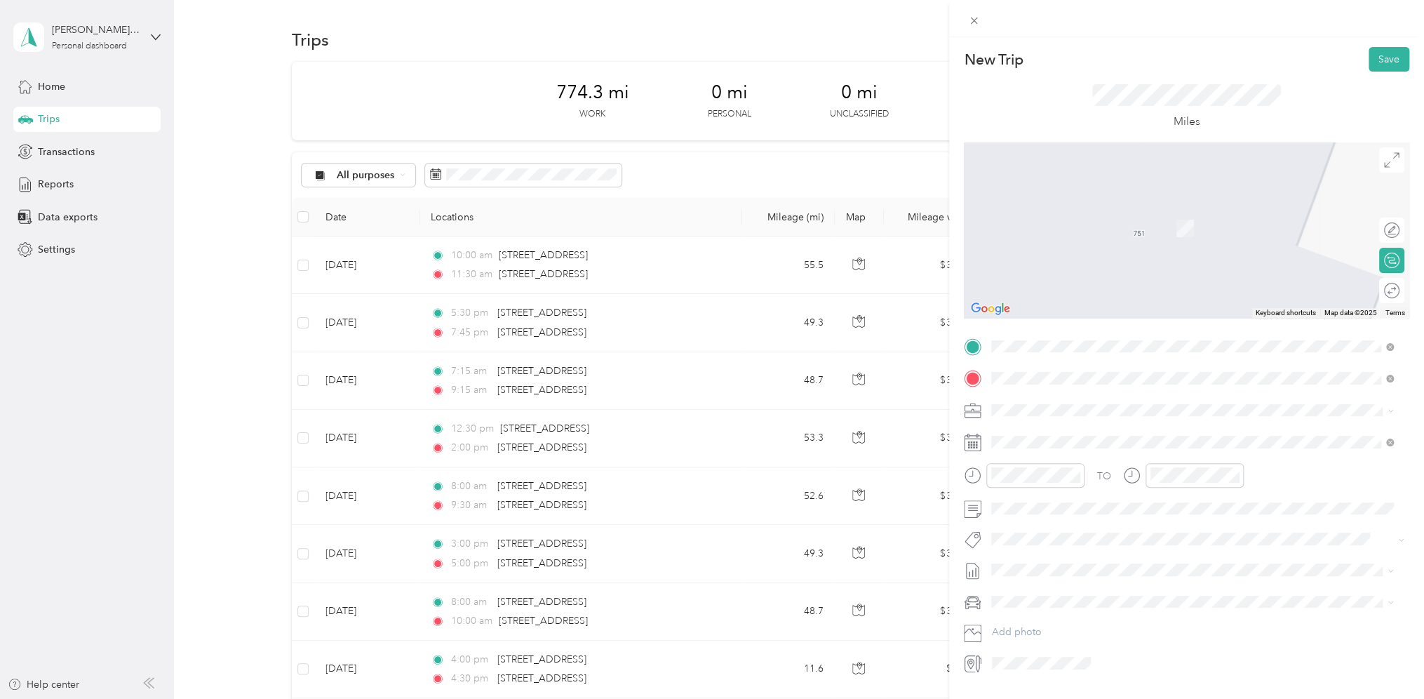
click at [1051, 429] on span "[STREET_ADDRESS][US_STATE]" at bounding box center [1088, 428] width 140 height 13
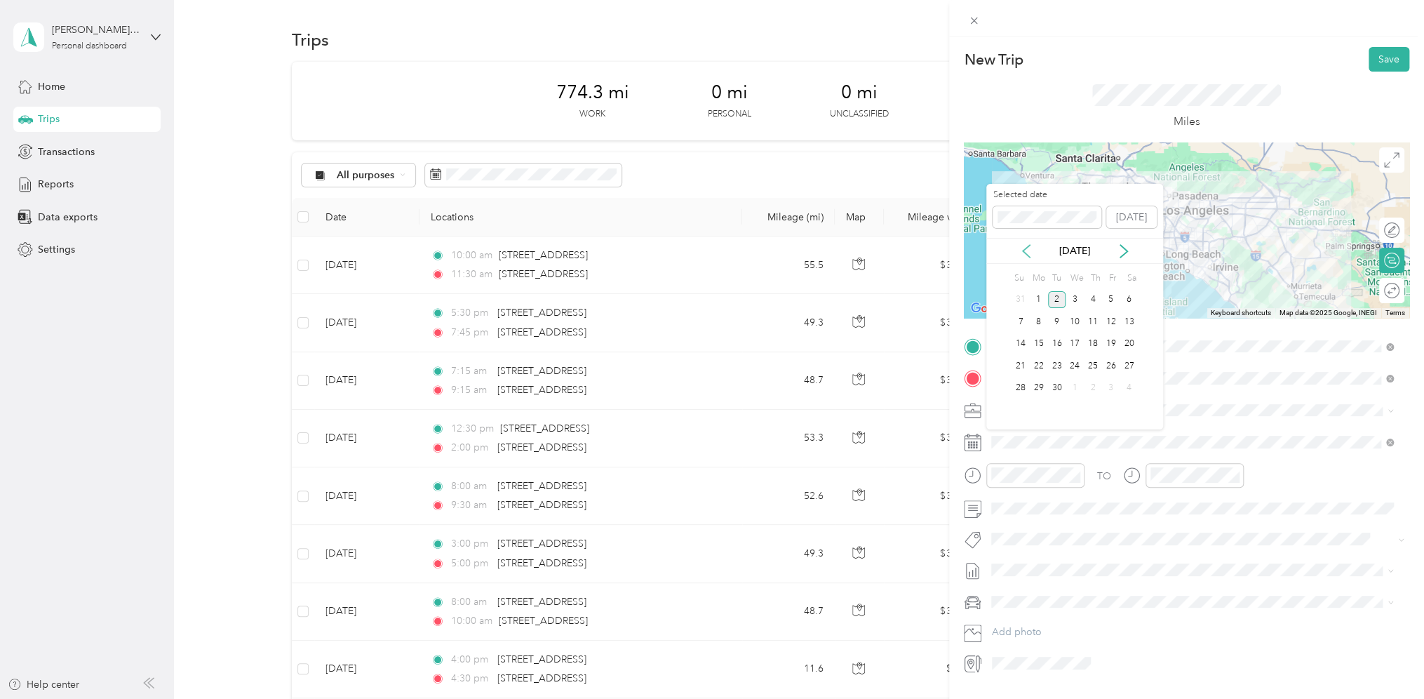
click at [1024, 249] on icon at bounding box center [1026, 251] width 7 height 13
click at [1052, 385] on div "26" at bounding box center [1057, 389] width 18 height 18
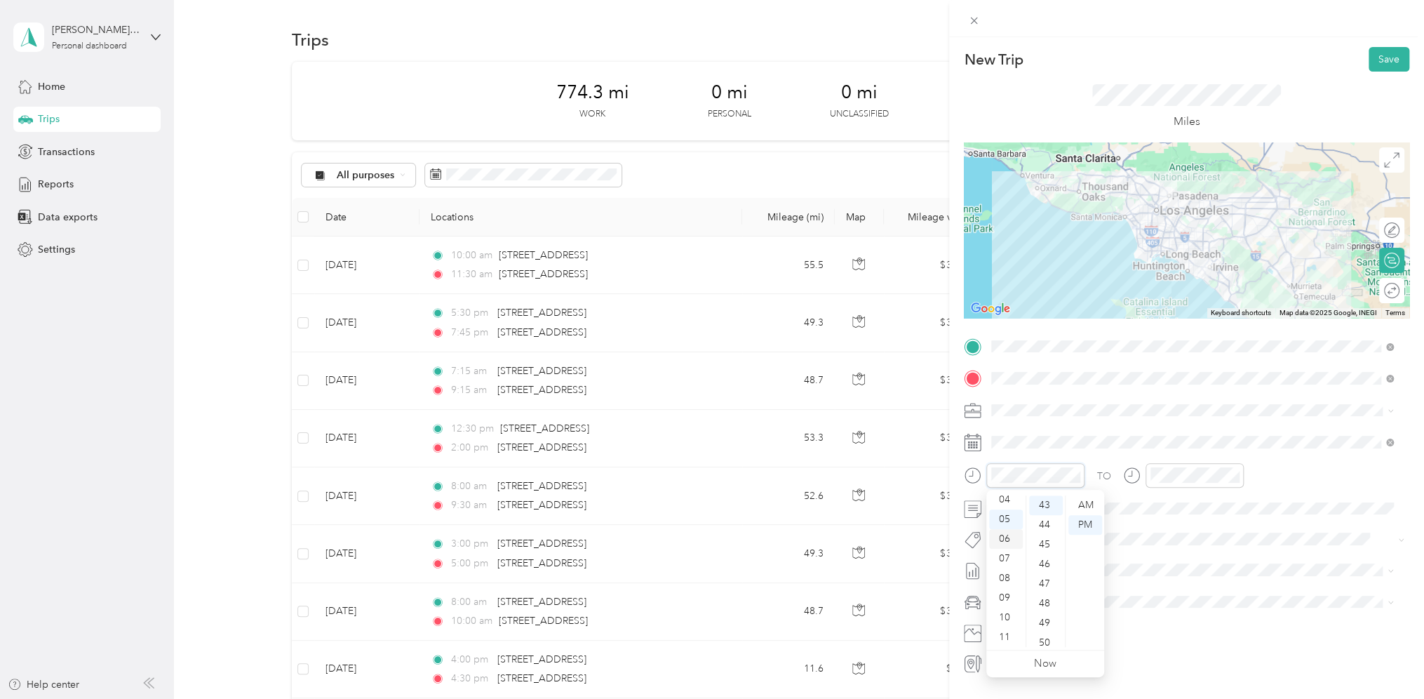
scroll to position [14, 0]
click at [1007, 531] on div "02" at bounding box center [1006, 531] width 34 height 20
click at [1038, 504] on div "00" at bounding box center [1046, 505] width 34 height 20
click at [1090, 525] on div "PM" at bounding box center [1086, 525] width 34 height 20
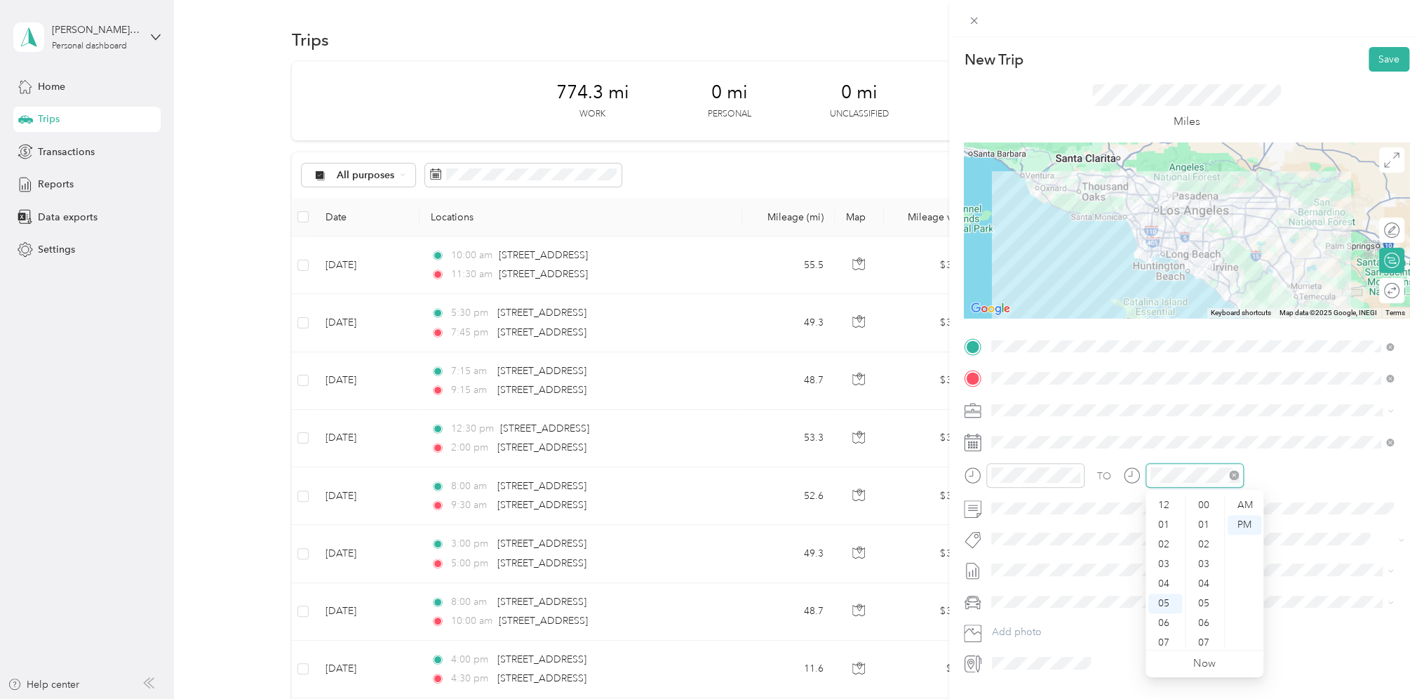
scroll to position [84, 0]
click at [1168, 502] on div "04" at bounding box center [1166, 500] width 34 height 20
click at [1203, 506] on div "00" at bounding box center [1206, 505] width 34 height 20
click at [1246, 530] on div "PM" at bounding box center [1245, 525] width 34 height 20
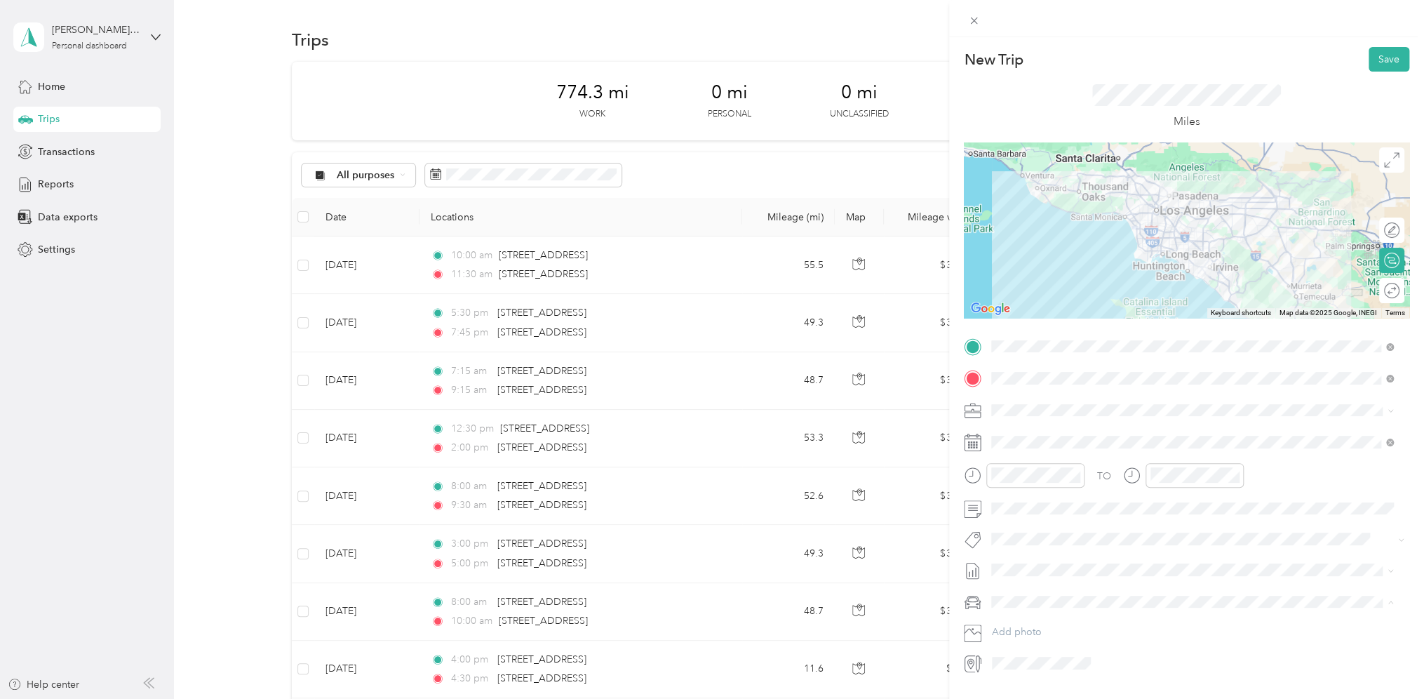
click at [1034, 627] on div "Personal Vehicle" at bounding box center [1192, 626] width 392 height 15
click at [1375, 63] on button "Save" at bounding box center [1389, 59] width 41 height 25
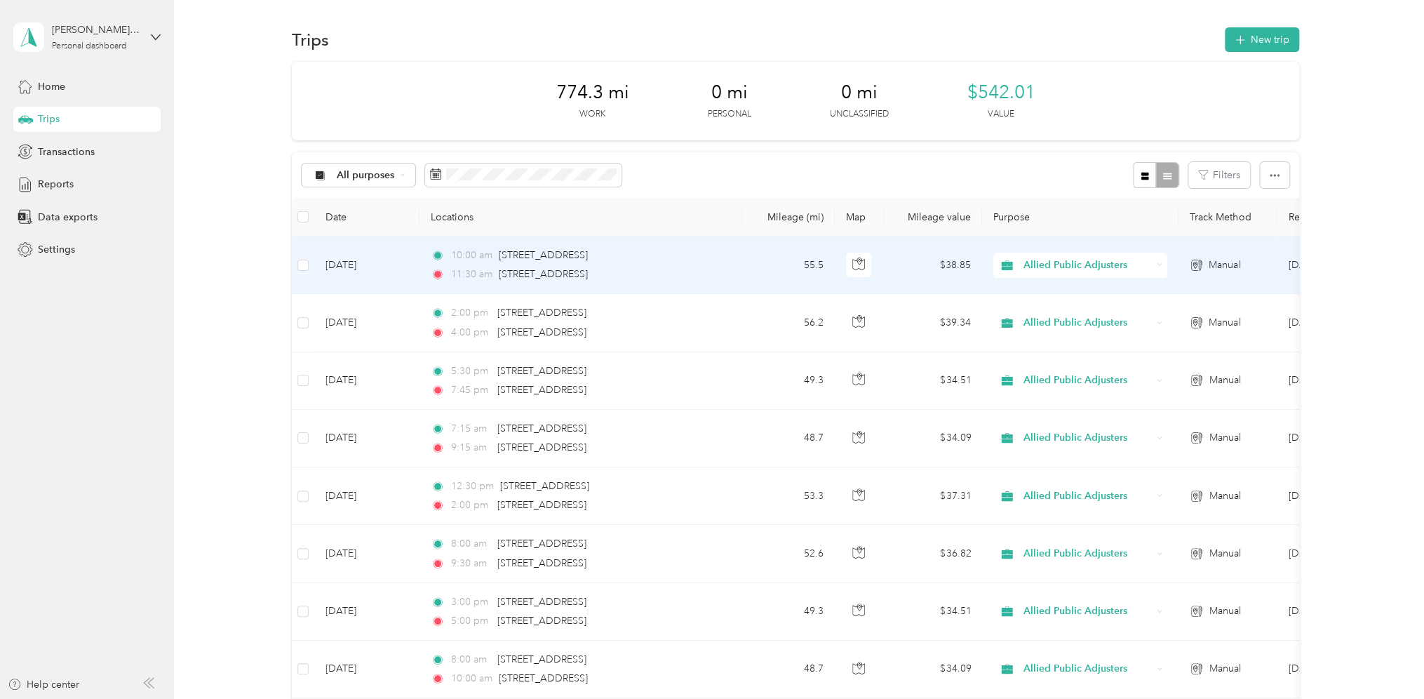
click at [359, 267] on td "[DATE]" at bounding box center [366, 265] width 105 height 58
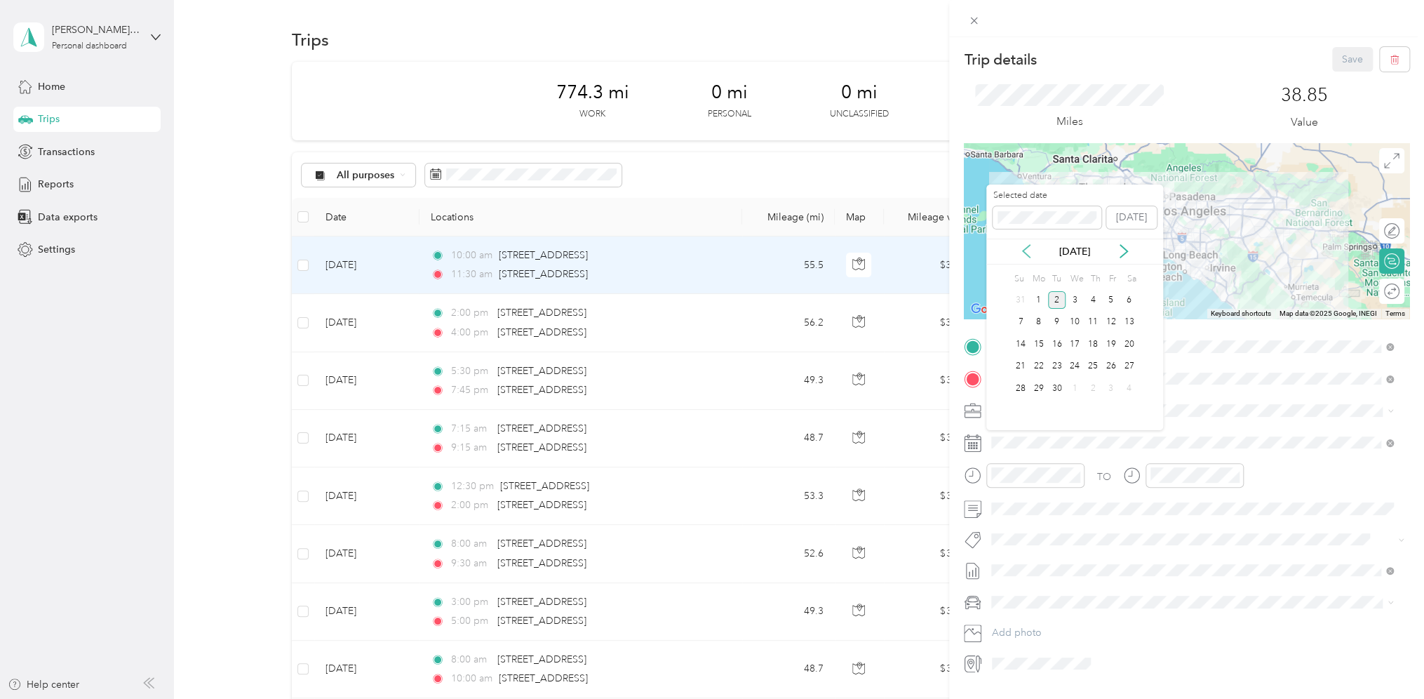
click at [1024, 251] on icon at bounding box center [1026, 251] width 14 height 14
click at [1061, 386] on div "26" at bounding box center [1057, 389] width 18 height 18
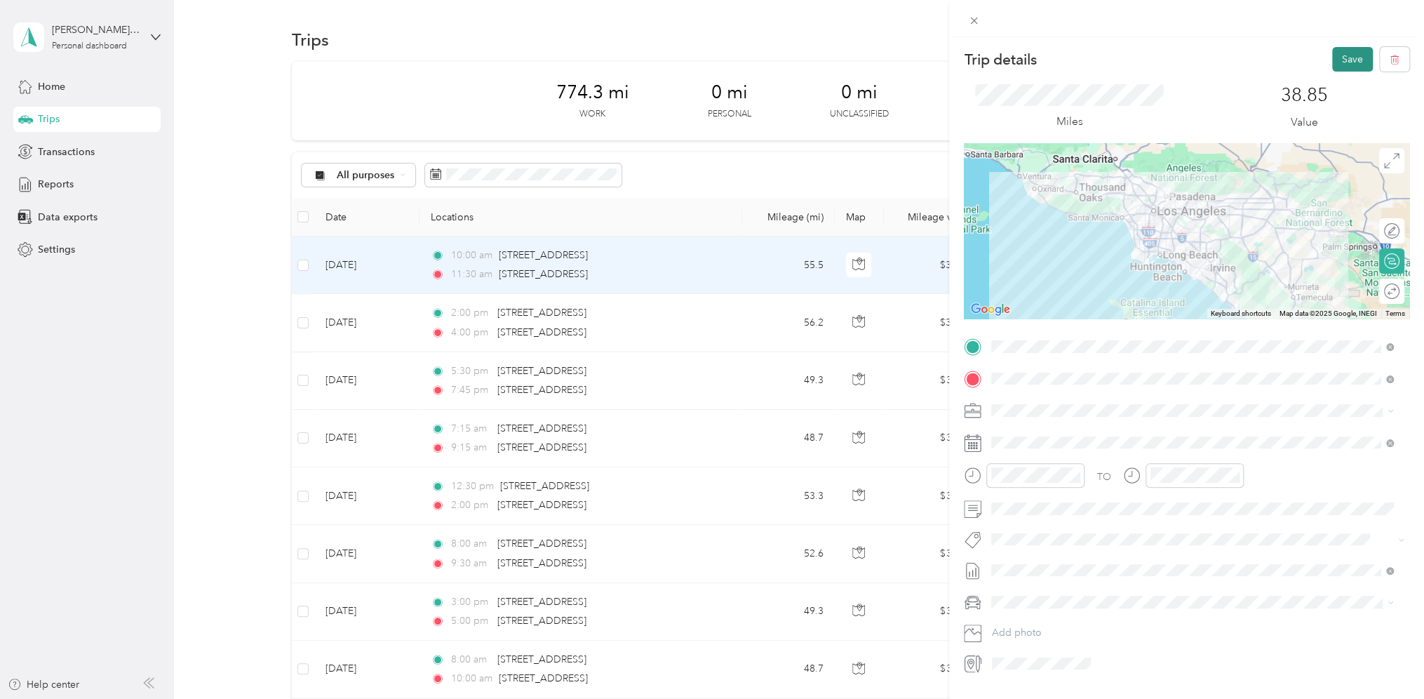
click at [1338, 51] on button "Save" at bounding box center [1352, 59] width 41 height 25
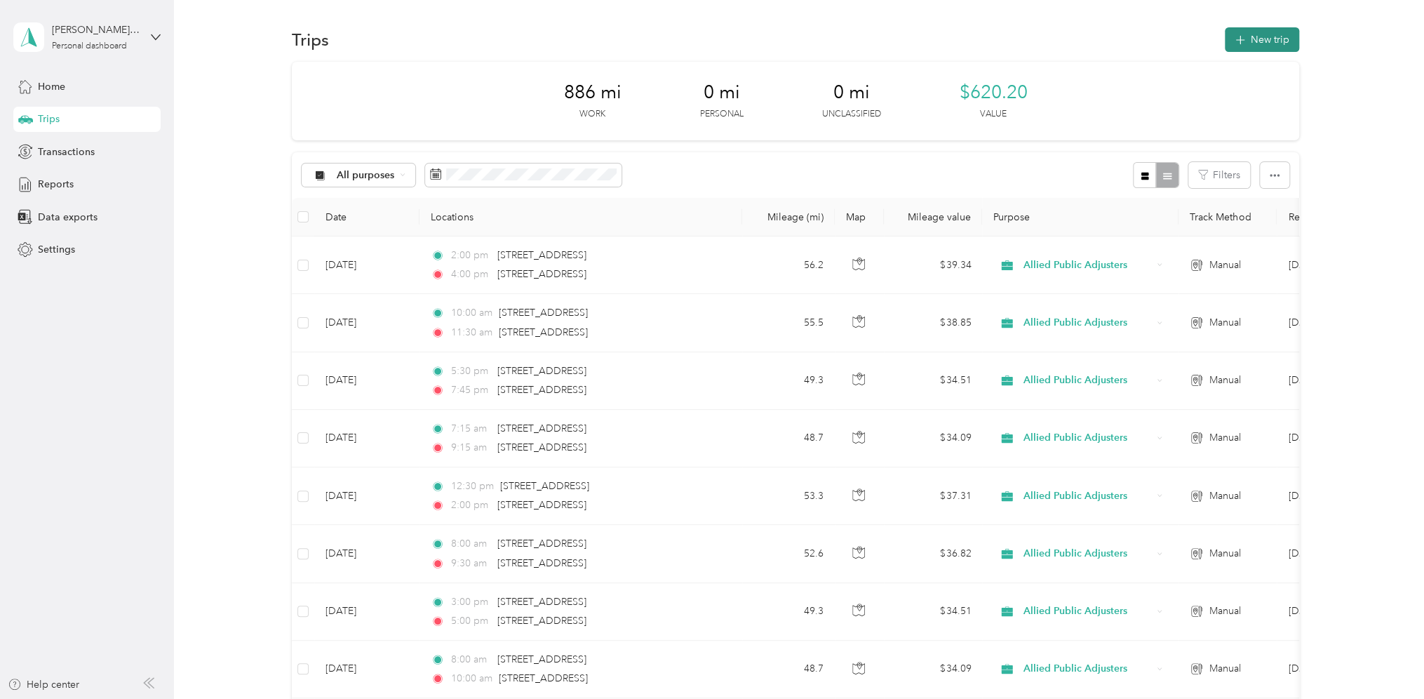
click at [1249, 36] on button "New trip" at bounding box center [1262, 39] width 74 height 25
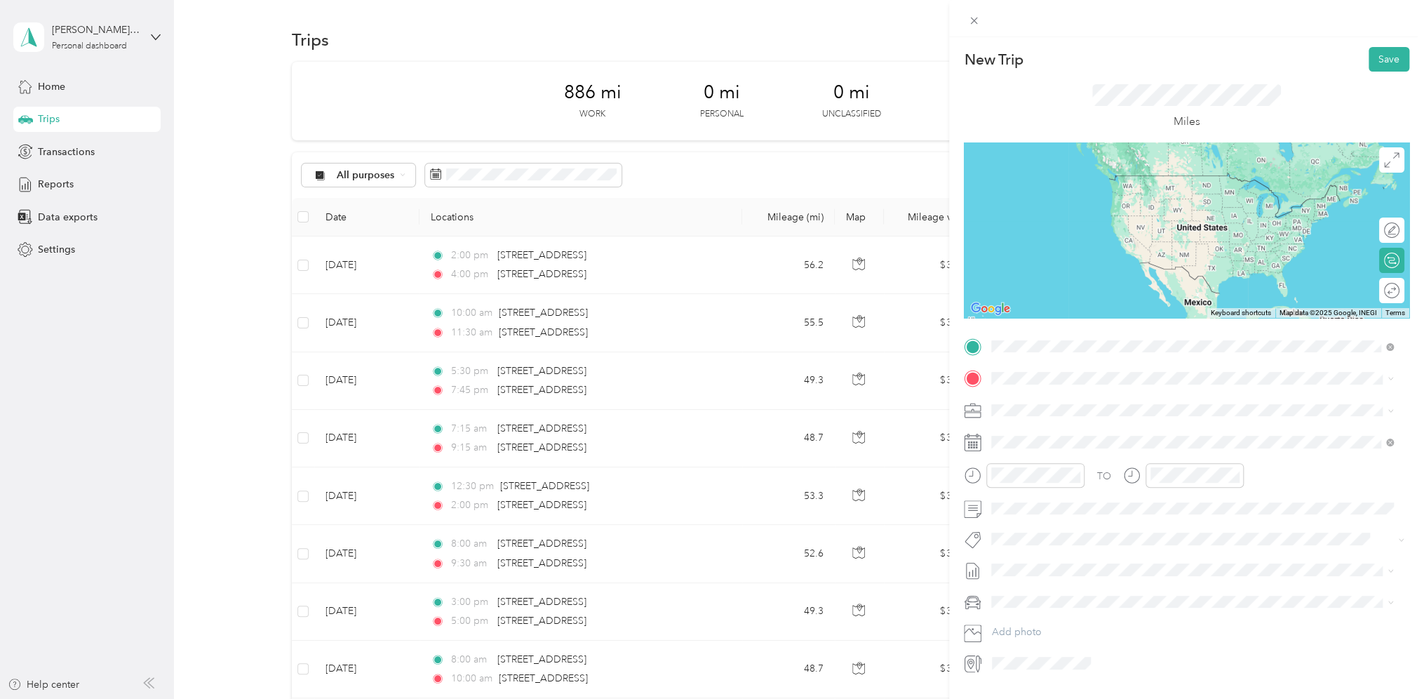
click at [1055, 403] on span "[STREET_ADDRESS][US_STATE]" at bounding box center [1088, 397] width 140 height 13
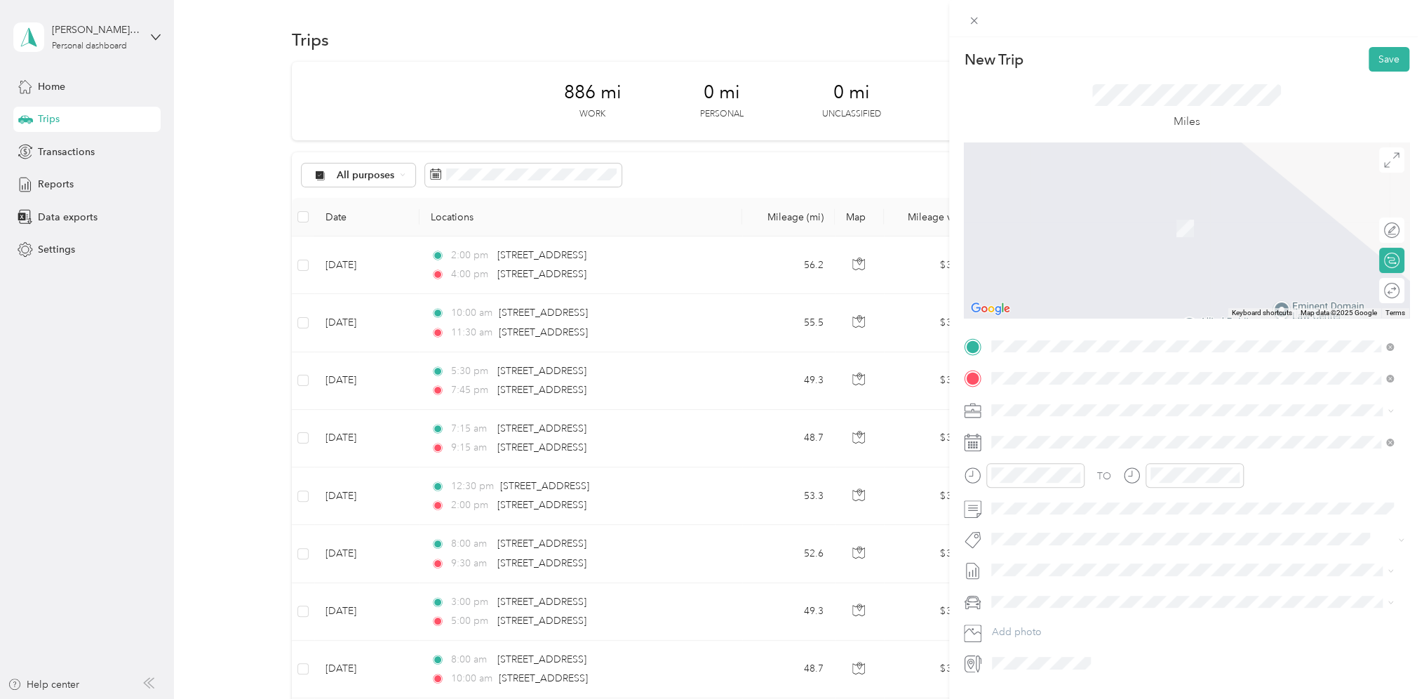
click at [1071, 435] on span "[STREET_ADDRESS][US_STATE]" at bounding box center [1088, 428] width 140 height 13
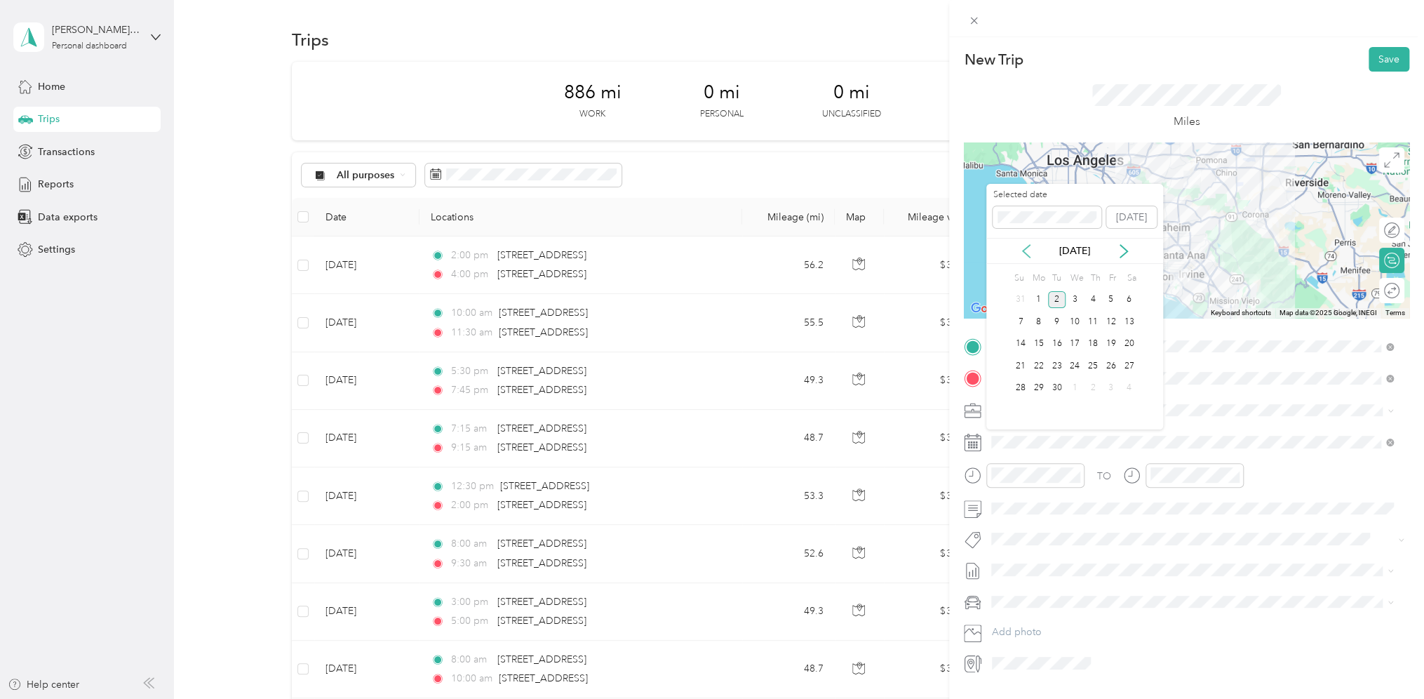
click at [1030, 248] on icon at bounding box center [1026, 251] width 14 height 14
click at [1079, 384] on div "27" at bounding box center [1075, 389] width 18 height 18
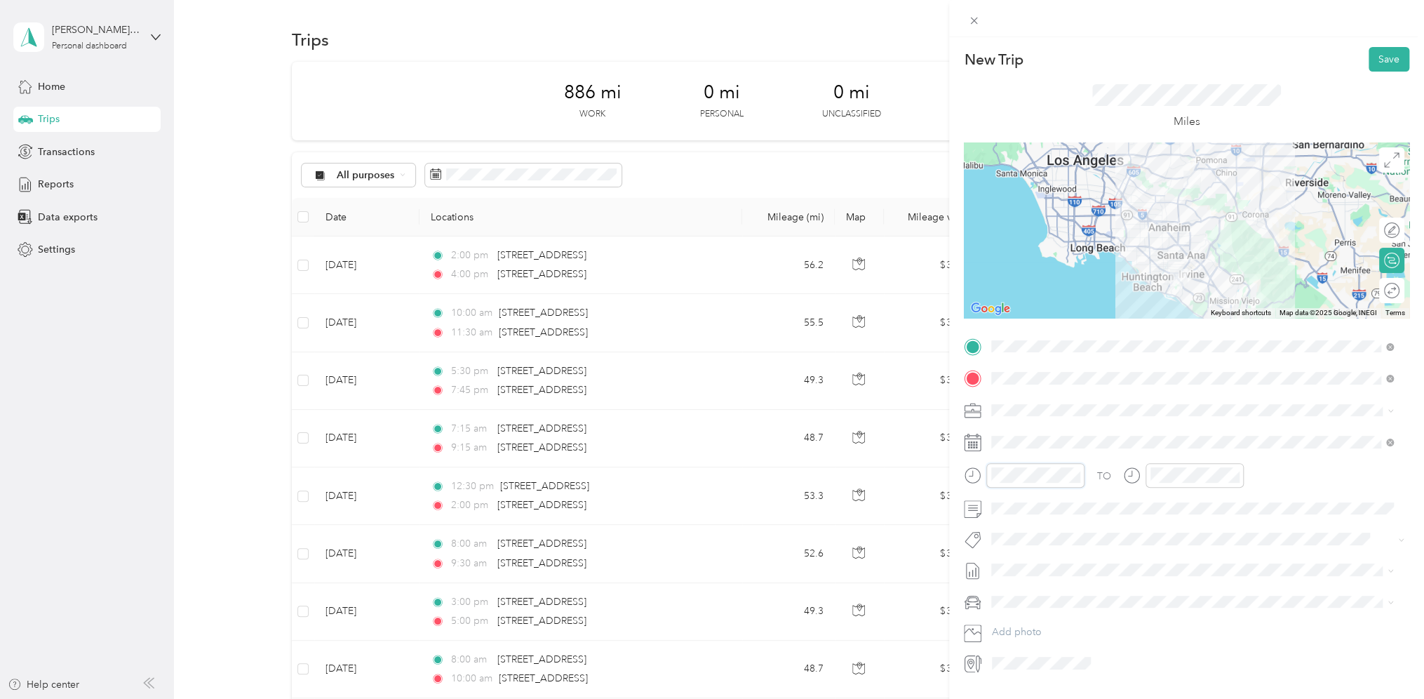
click at [920, 471] on div "New Trip Save This trip cannot be edited because it is either under review, app…" at bounding box center [712, 349] width 1424 height 699
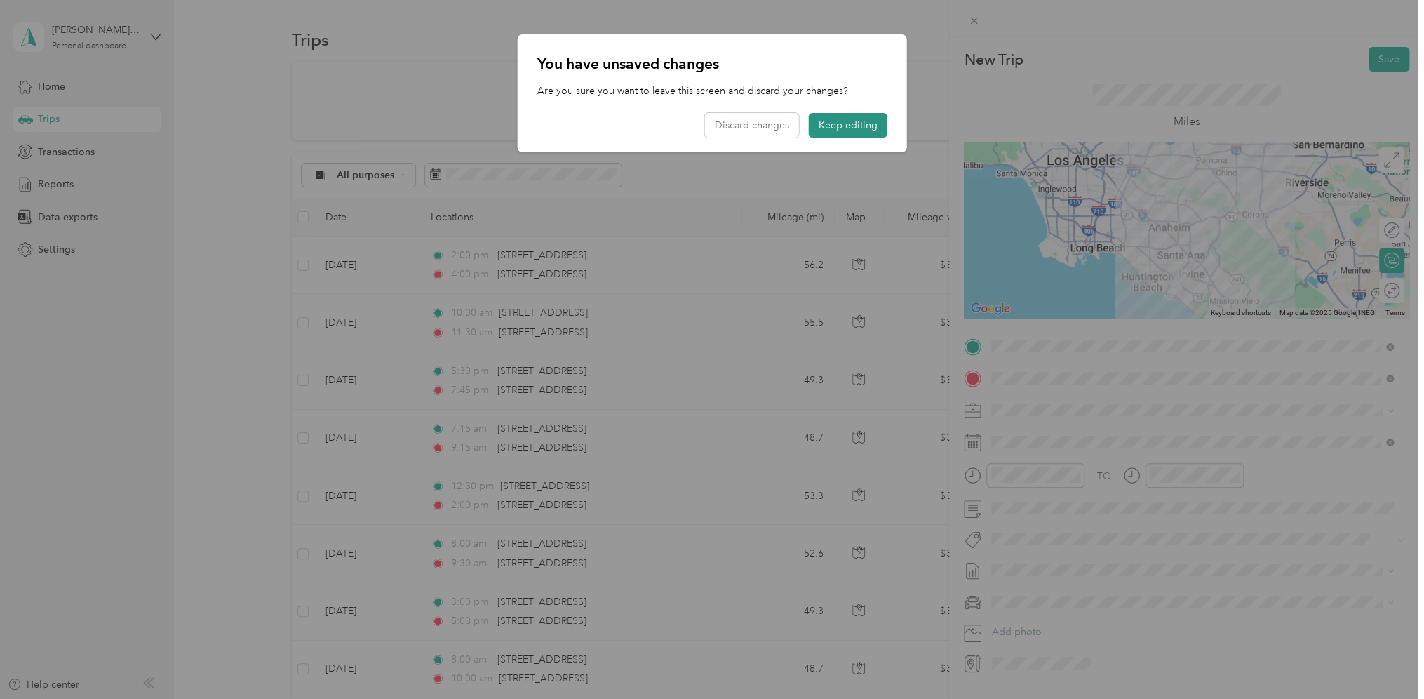
click at [822, 125] on button "Keep editing" at bounding box center [848, 125] width 79 height 25
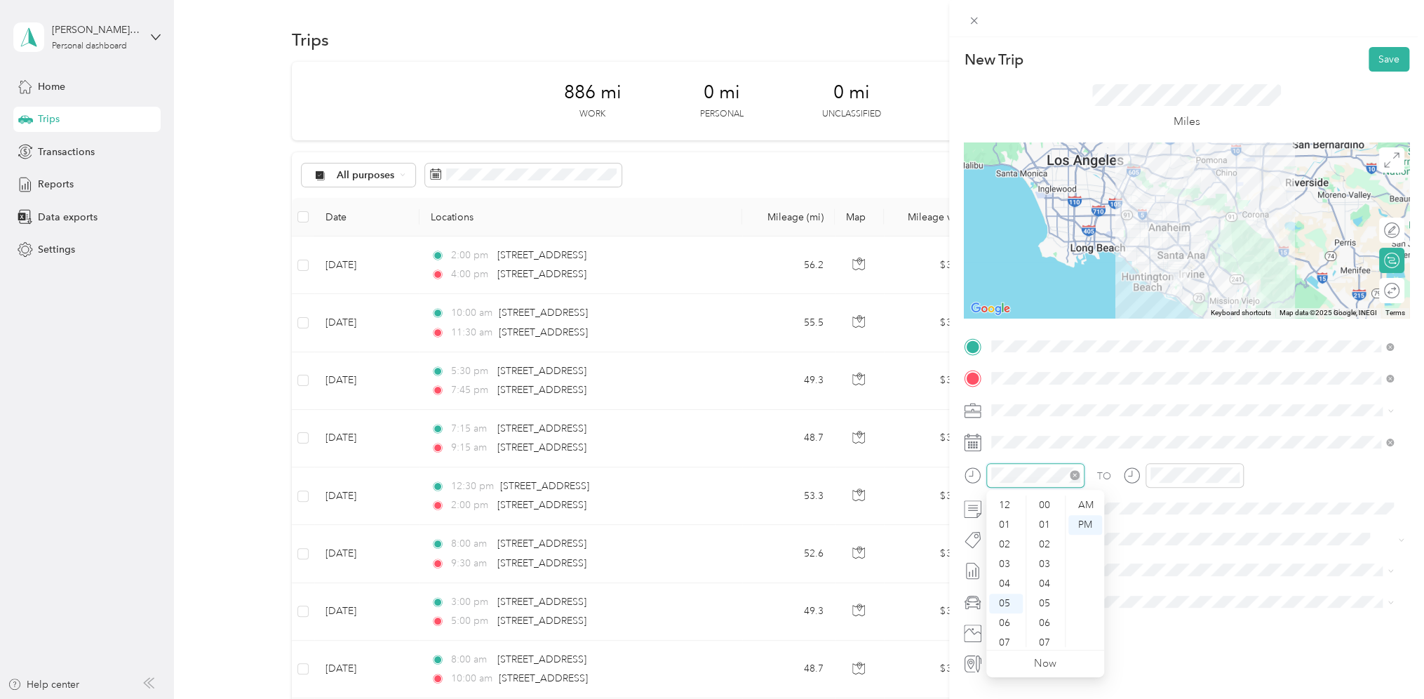
scroll to position [84, 0]
click at [1008, 573] on div "08" at bounding box center [1006, 578] width 34 height 20
click at [1045, 561] on div "30" at bounding box center [1046, 561] width 34 height 20
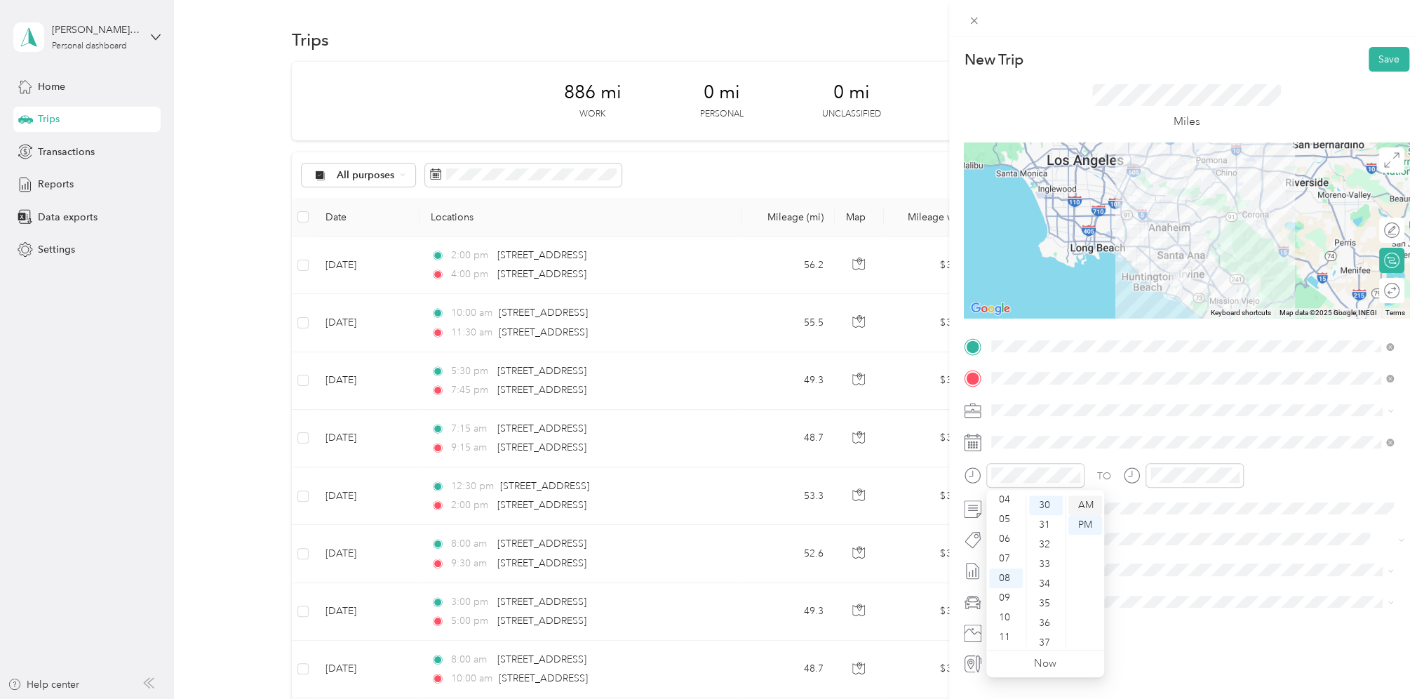
click at [1083, 502] on div "AM" at bounding box center [1086, 505] width 34 height 20
click at [1165, 595] on div "09" at bounding box center [1166, 598] width 34 height 20
click at [1207, 563] on div "30" at bounding box center [1206, 561] width 34 height 20
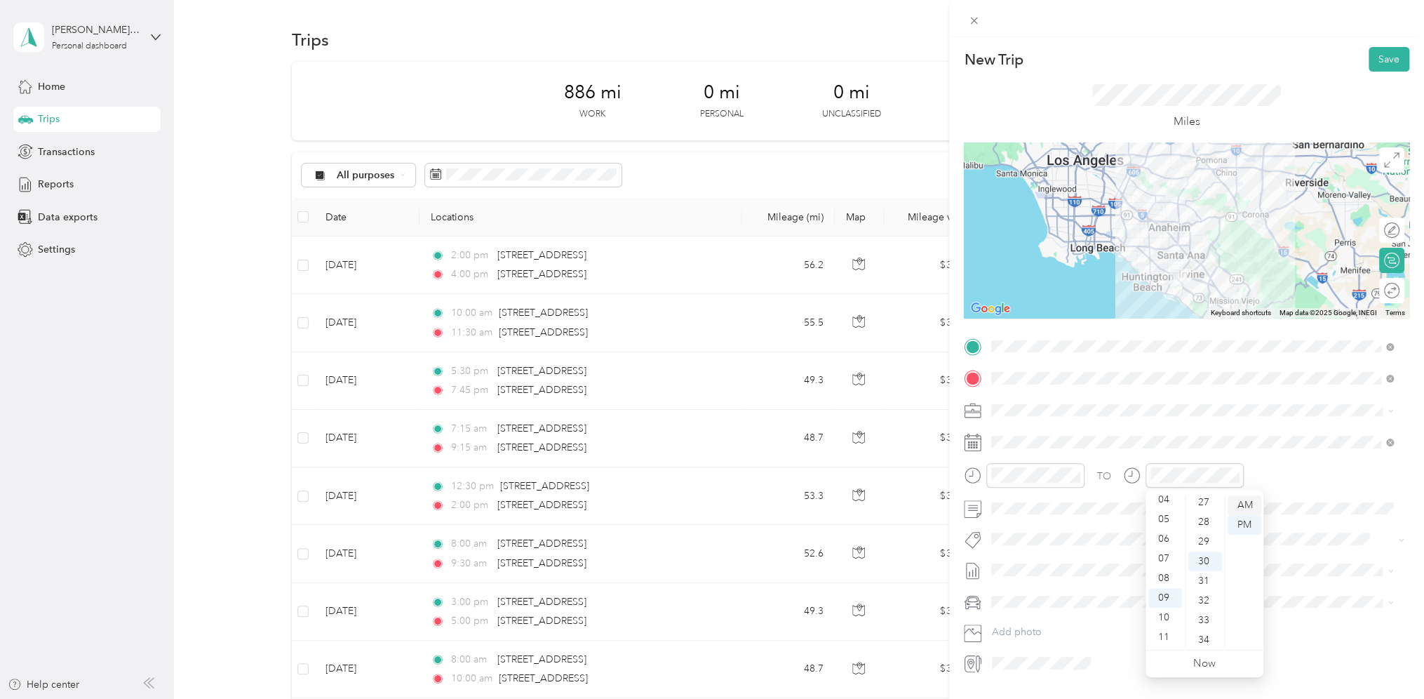
scroll to position [589, 0]
click at [1240, 507] on div "AM" at bounding box center [1245, 505] width 34 height 20
click at [1031, 625] on span "Personal Vehicle" at bounding box center [1032, 626] width 72 height 12
click at [1382, 62] on button "Save" at bounding box center [1389, 59] width 41 height 25
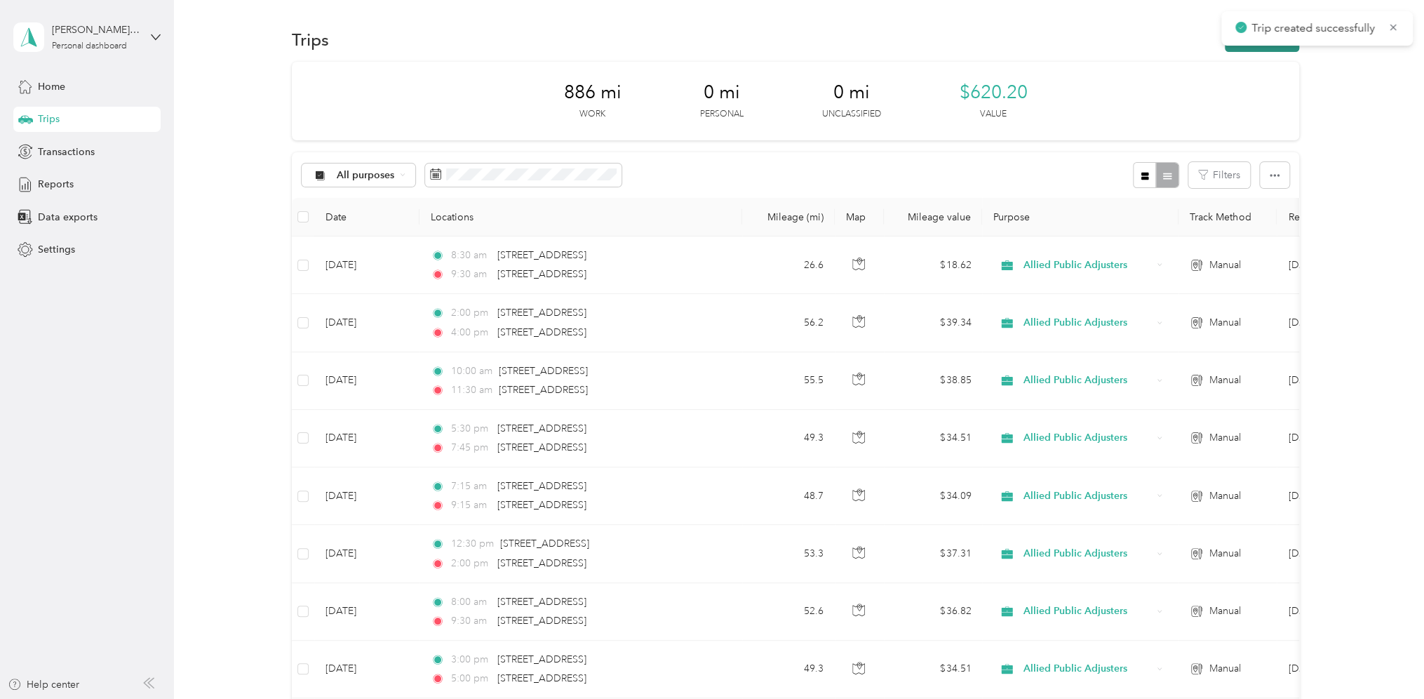
click at [1255, 49] on button "New trip" at bounding box center [1262, 39] width 74 height 25
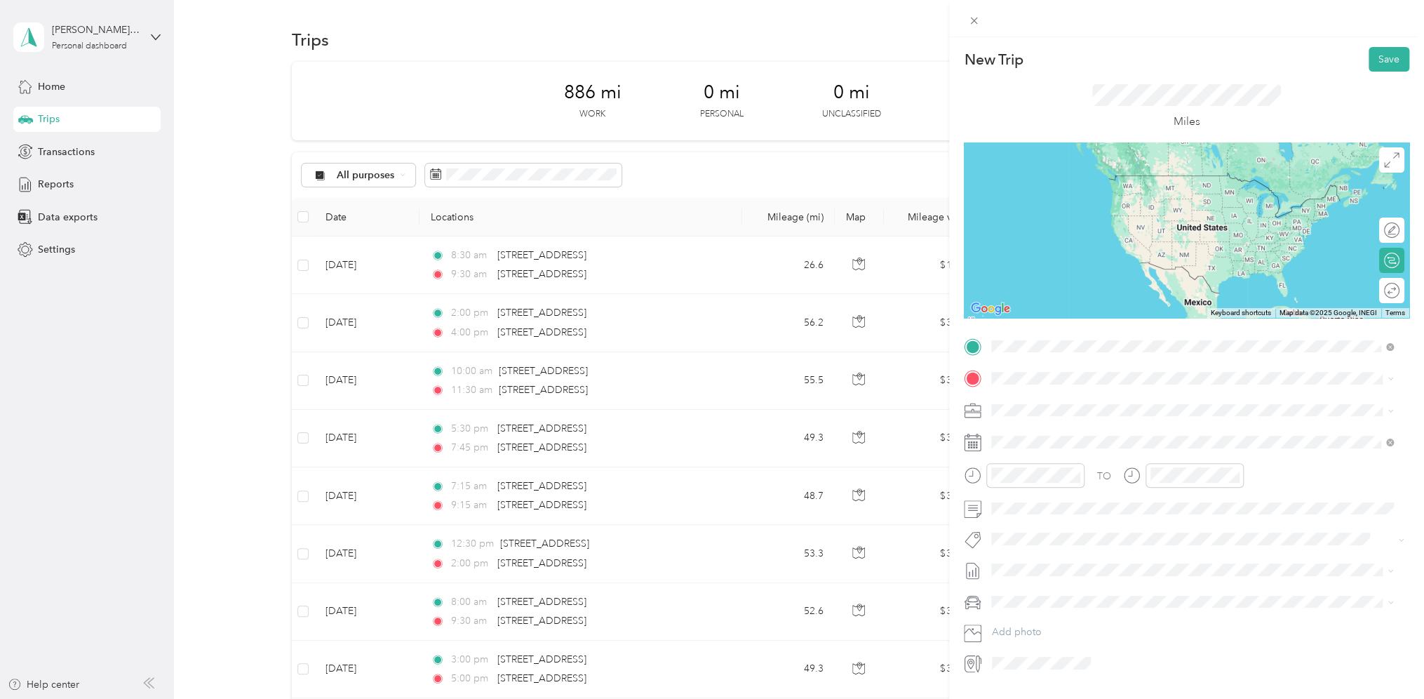
click at [1052, 403] on span "[STREET_ADDRESS][US_STATE]" at bounding box center [1088, 397] width 140 height 13
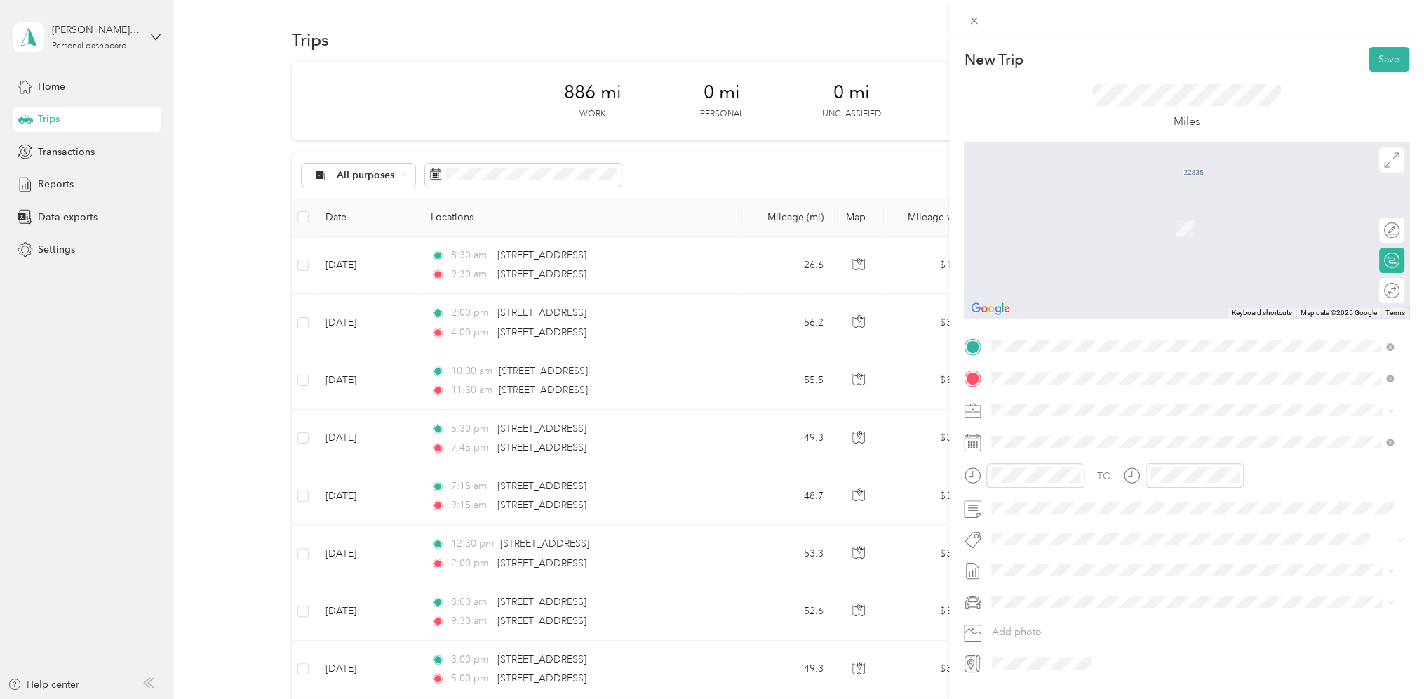
click at [1042, 435] on span "[STREET_ADDRESS][US_STATE]" at bounding box center [1088, 428] width 140 height 13
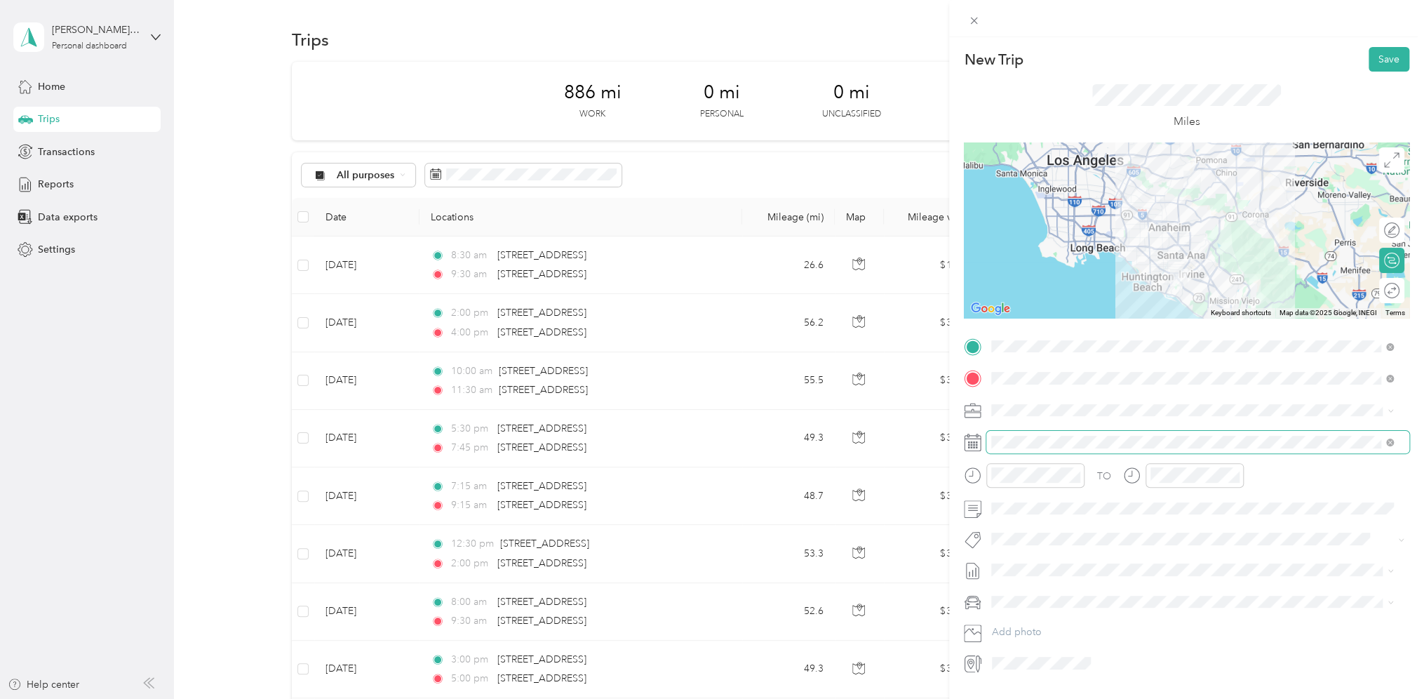
click at [1021, 435] on span at bounding box center [1197, 442] width 423 height 22
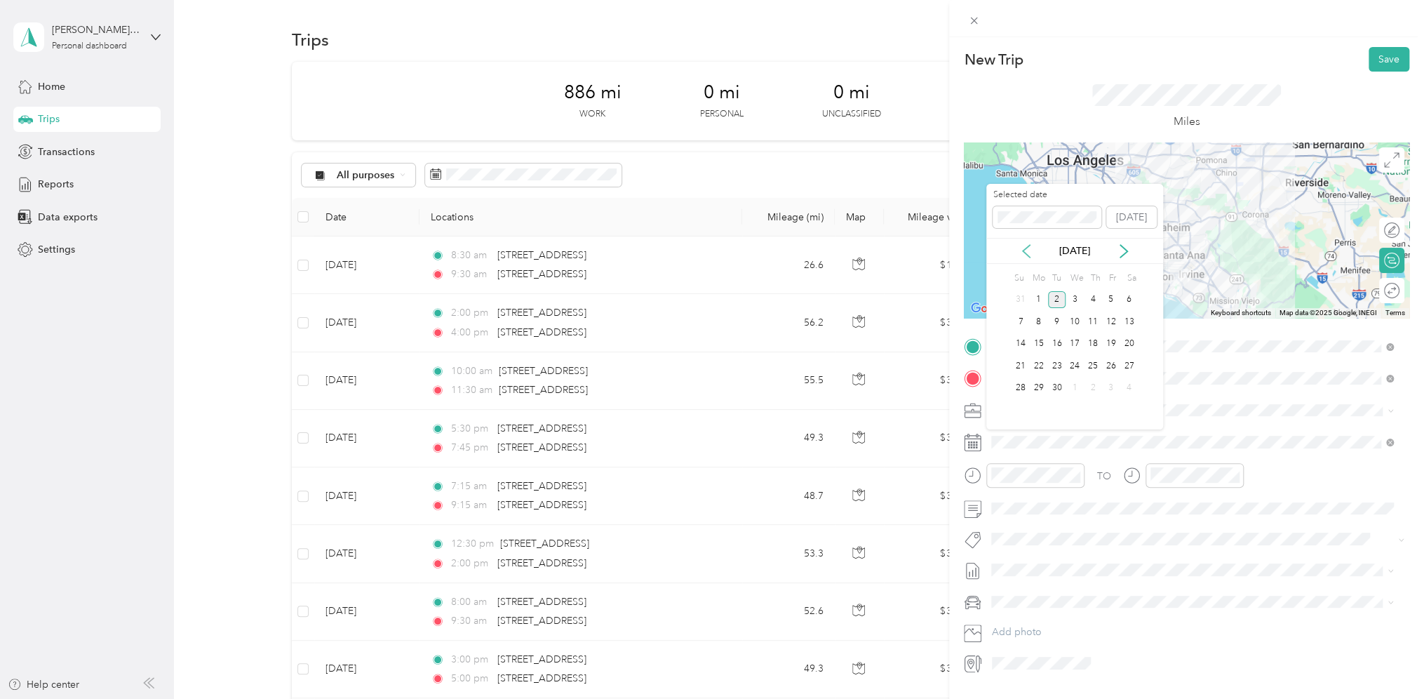
click at [1029, 248] on icon at bounding box center [1026, 251] width 14 height 14
click at [1069, 386] on div "27" at bounding box center [1075, 389] width 18 height 18
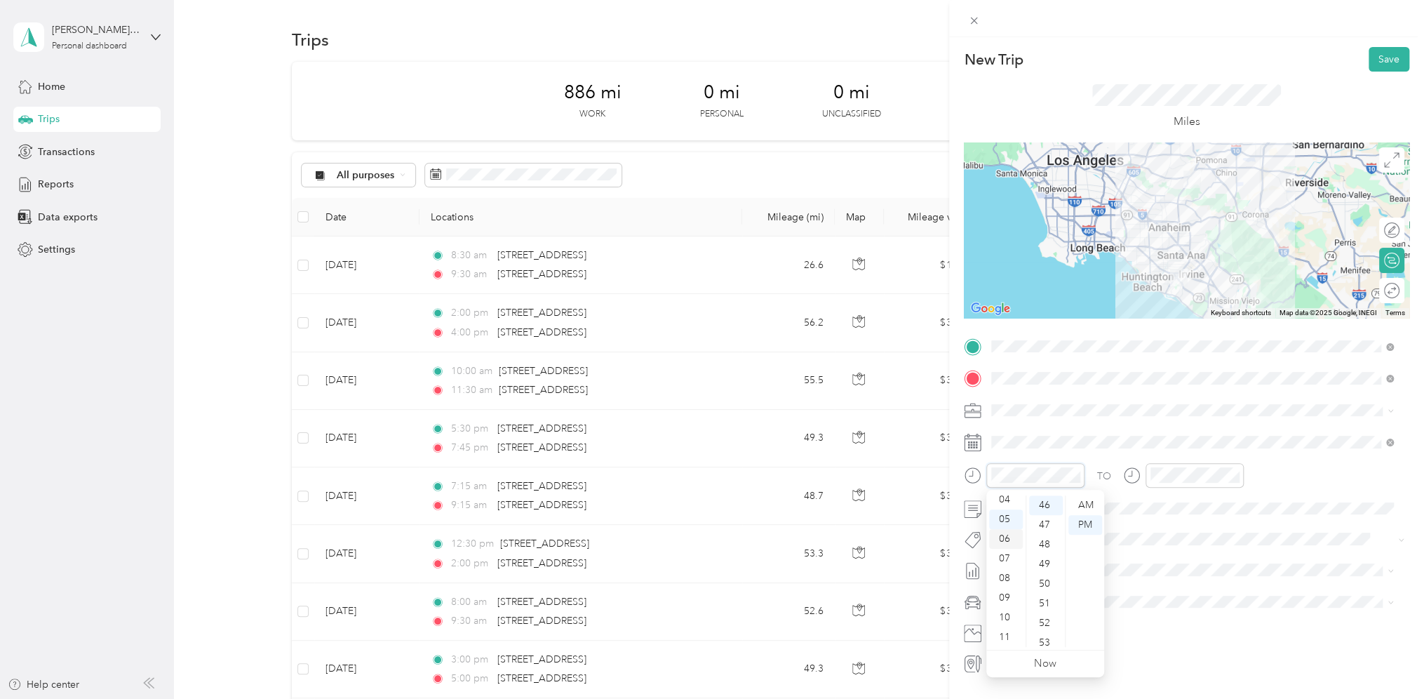
scroll to position [0, 0]
click at [1007, 529] on div "01" at bounding box center [1006, 525] width 34 height 20
click at [1043, 533] on div "30" at bounding box center [1046, 533] width 34 height 20
click at [1090, 526] on div "PM" at bounding box center [1086, 525] width 34 height 20
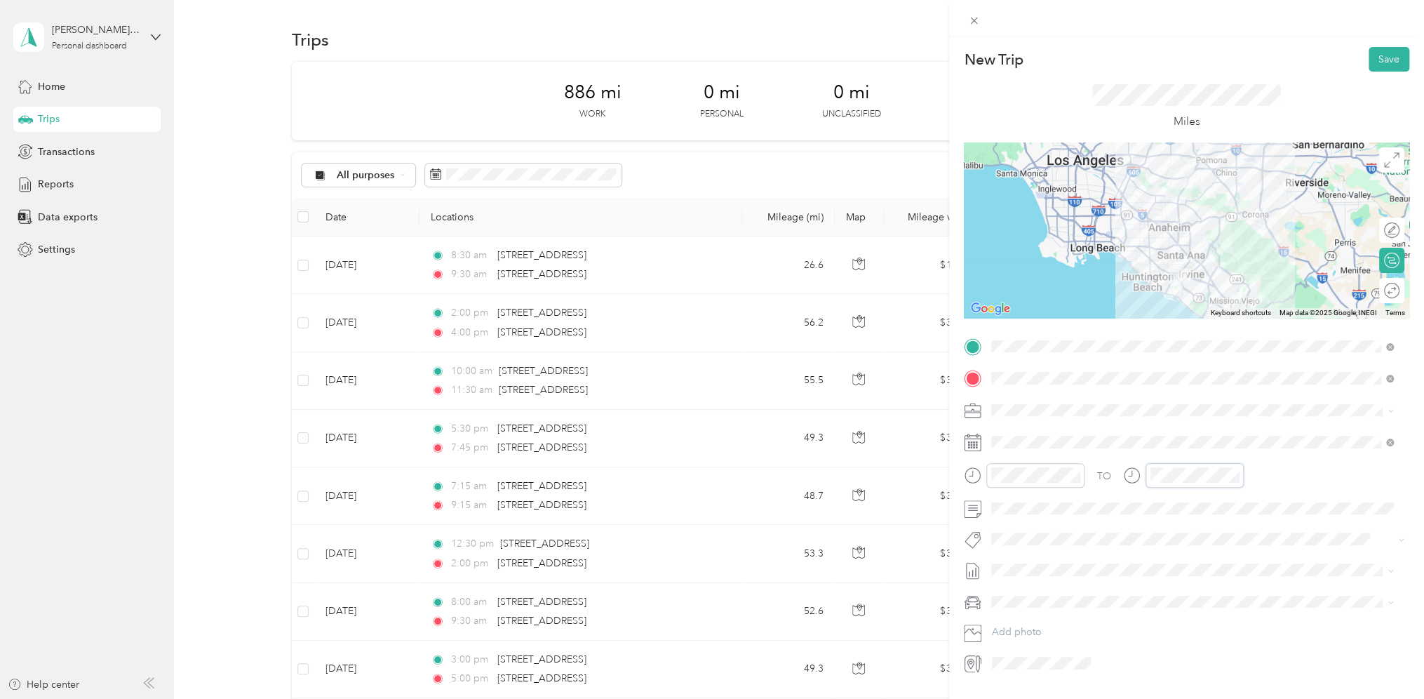
click at [1123, 472] on div at bounding box center [1183, 475] width 121 height 25
click at [1164, 541] on div "02" at bounding box center [1166, 545] width 34 height 20
click at [1204, 540] on div "30" at bounding box center [1206, 542] width 34 height 20
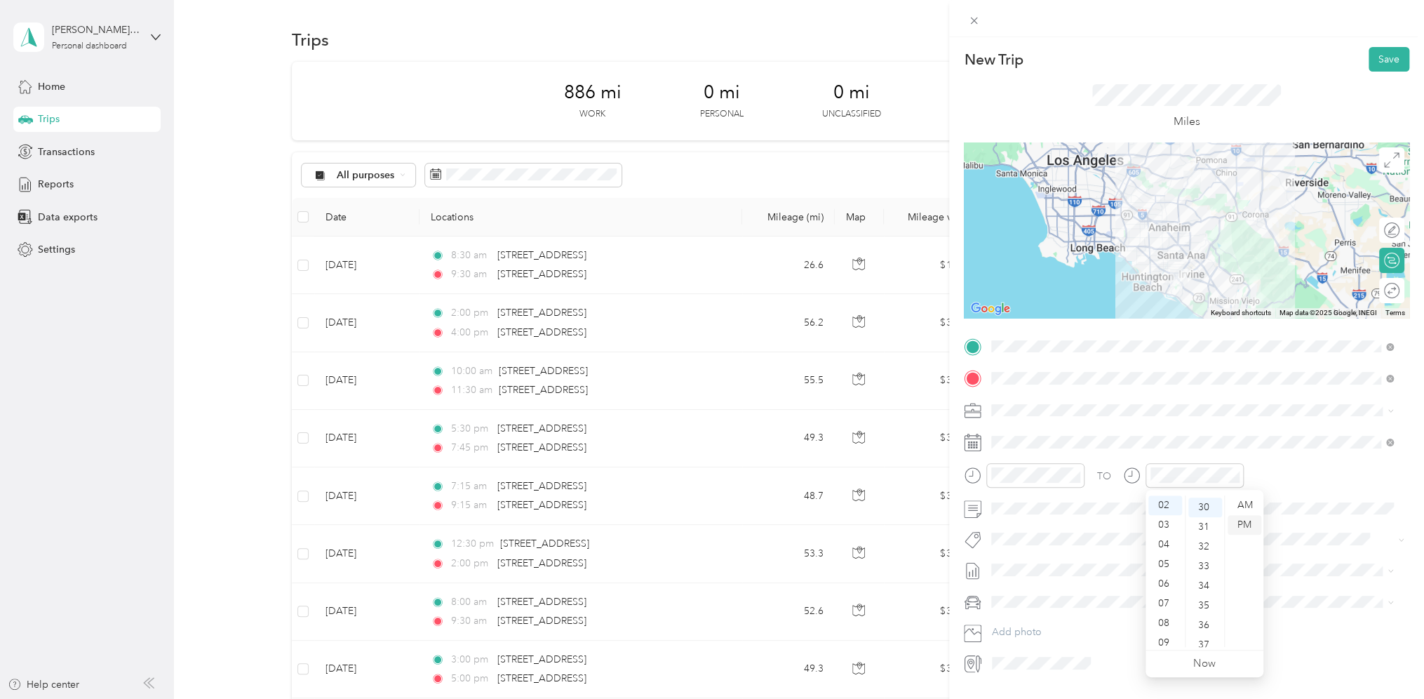
scroll to position [589, 0]
click at [1238, 525] on div "PM" at bounding box center [1245, 525] width 34 height 20
click at [1142, 422] on div "TO Add photo" at bounding box center [1187, 504] width 446 height 339
click at [1029, 624] on span "Personal Vehicle" at bounding box center [1032, 626] width 72 height 12
click at [1372, 59] on button "Save" at bounding box center [1389, 59] width 41 height 25
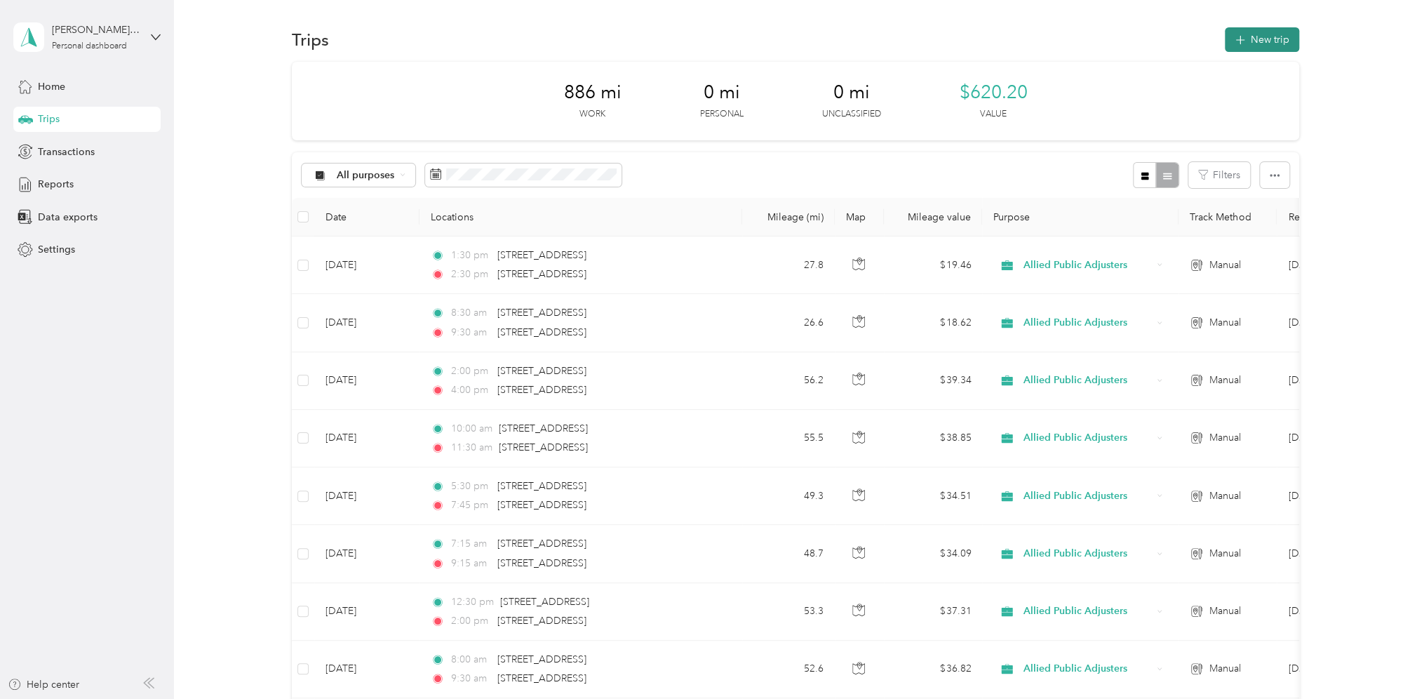
click at [1262, 41] on button "New trip" at bounding box center [1262, 39] width 74 height 25
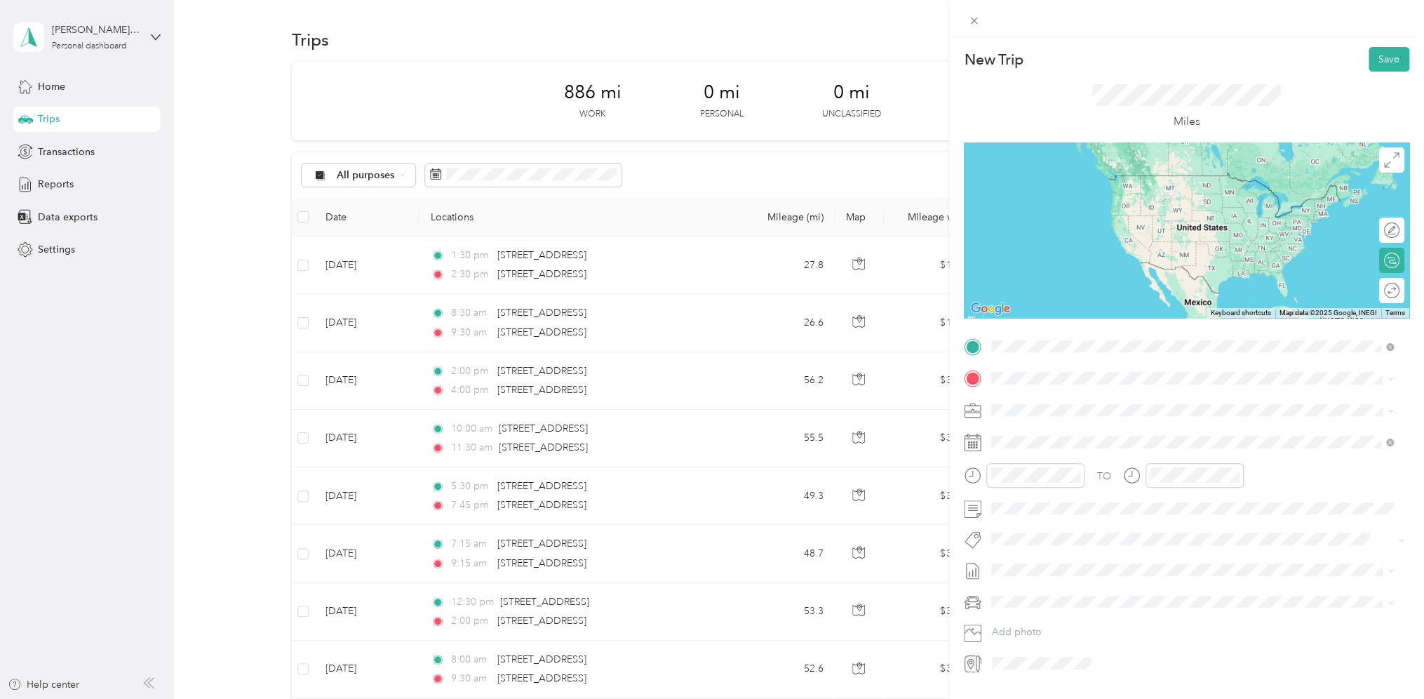
click at [1058, 394] on span "[STREET_ADDRESS][US_STATE]" at bounding box center [1088, 397] width 140 height 13
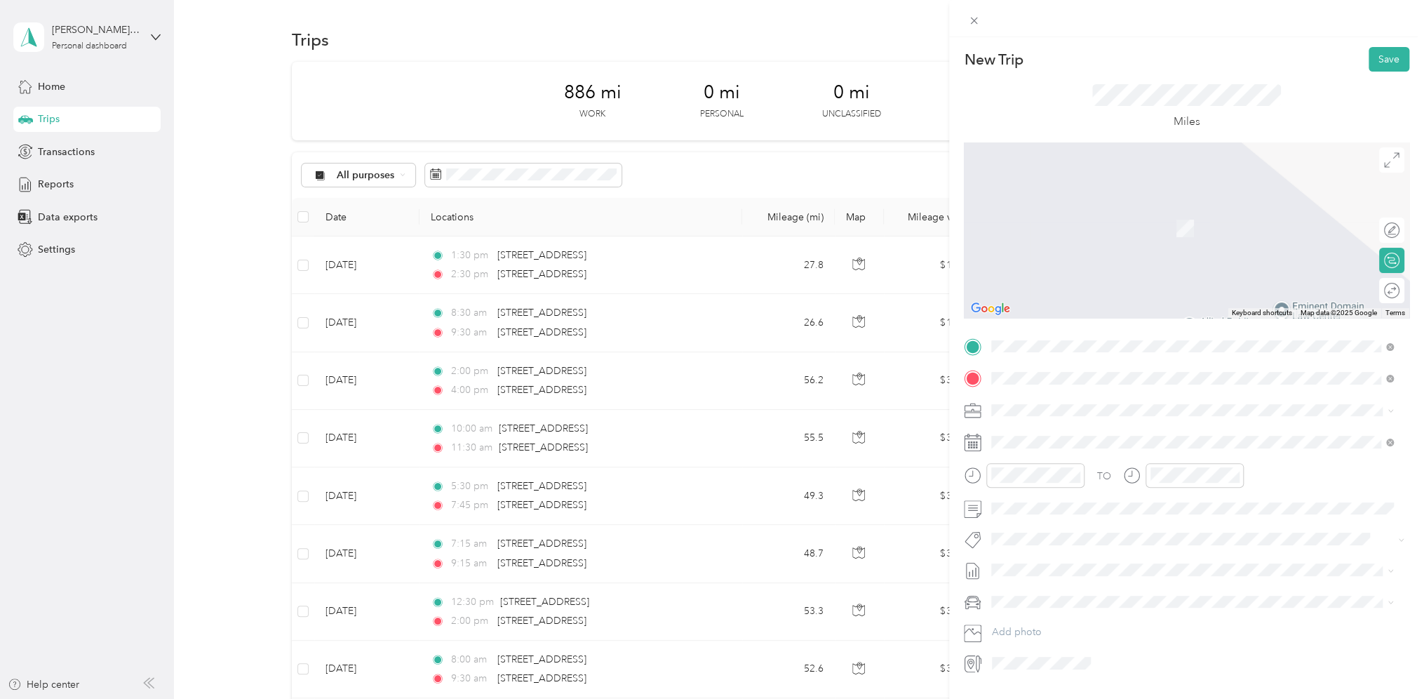
click at [1058, 424] on span "[STREET_ADDRESS][US_STATE]" at bounding box center [1088, 428] width 140 height 13
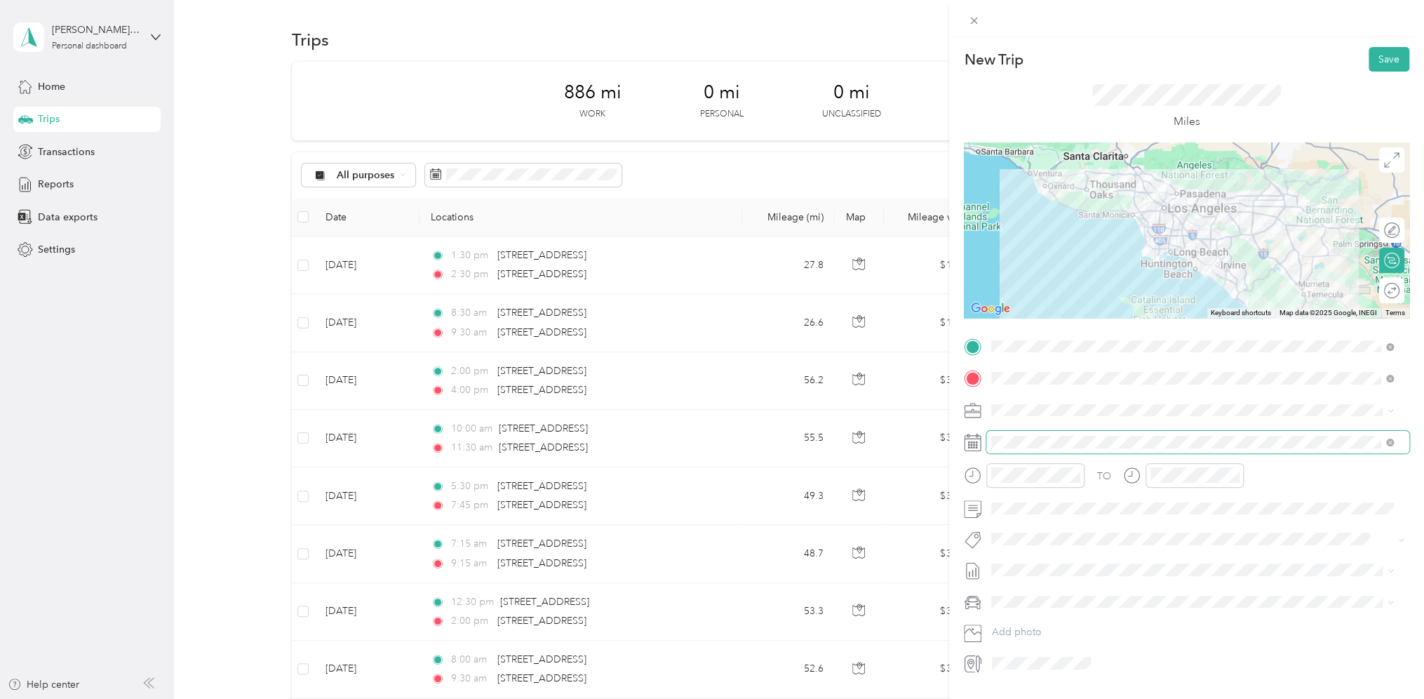
click at [1036, 435] on span at bounding box center [1197, 442] width 423 height 22
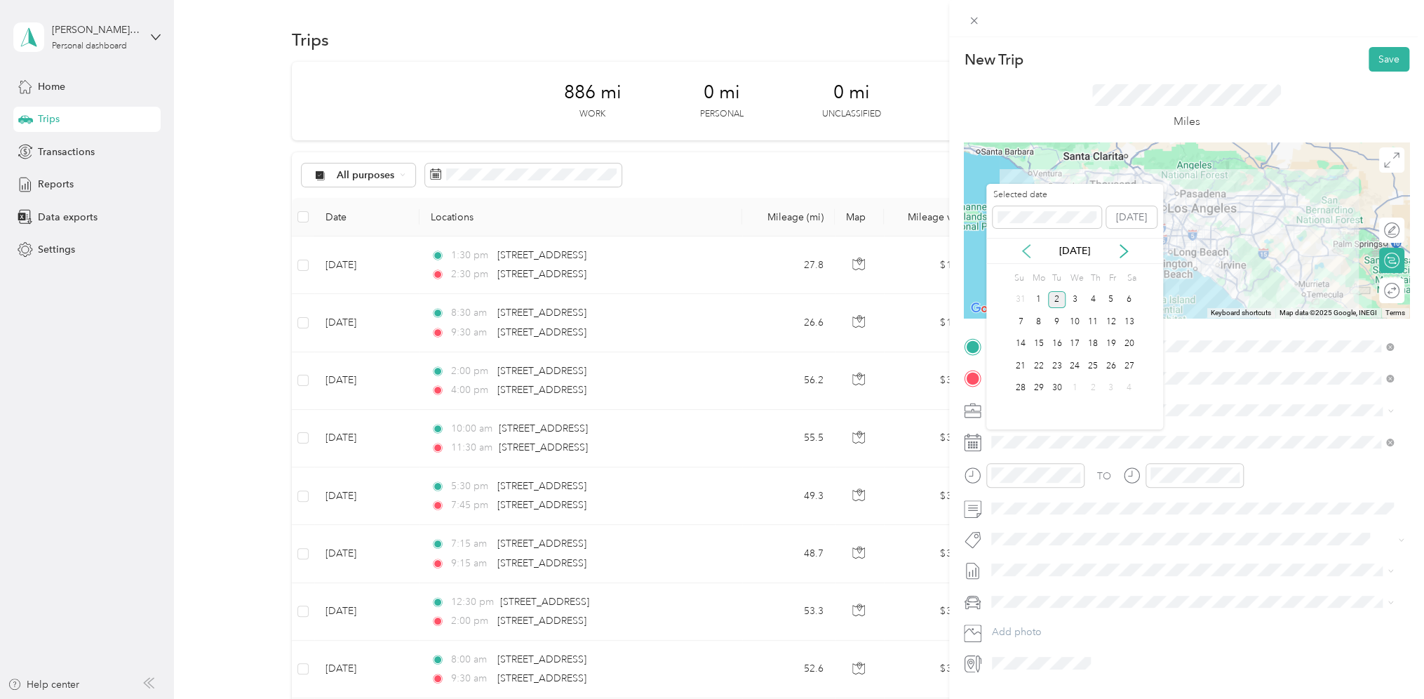
click at [1026, 247] on icon at bounding box center [1026, 251] width 7 height 13
click at [1111, 387] on div "29" at bounding box center [1111, 389] width 18 height 18
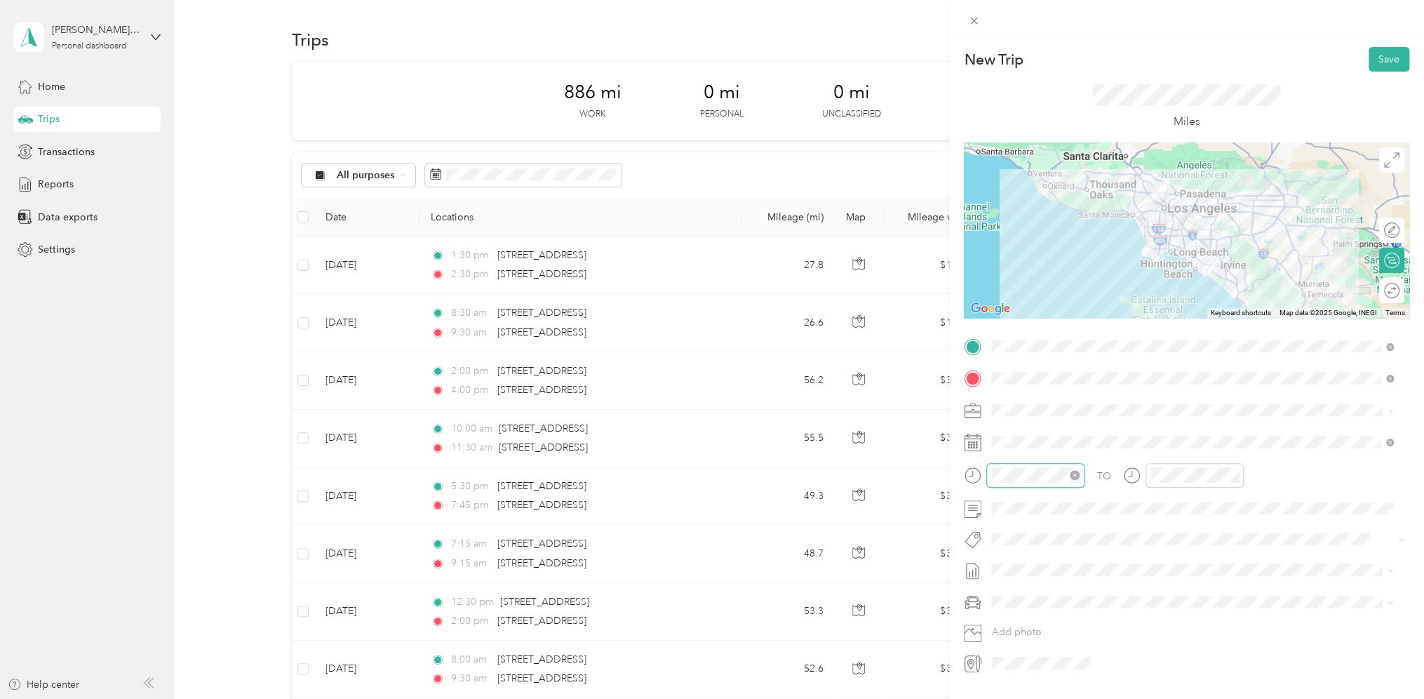
click at [987, 476] on div at bounding box center [1035, 475] width 98 height 25
click at [1008, 536] on div "06" at bounding box center [1006, 539] width 34 height 20
click at [1042, 503] on div "00" at bounding box center [1046, 505] width 34 height 20
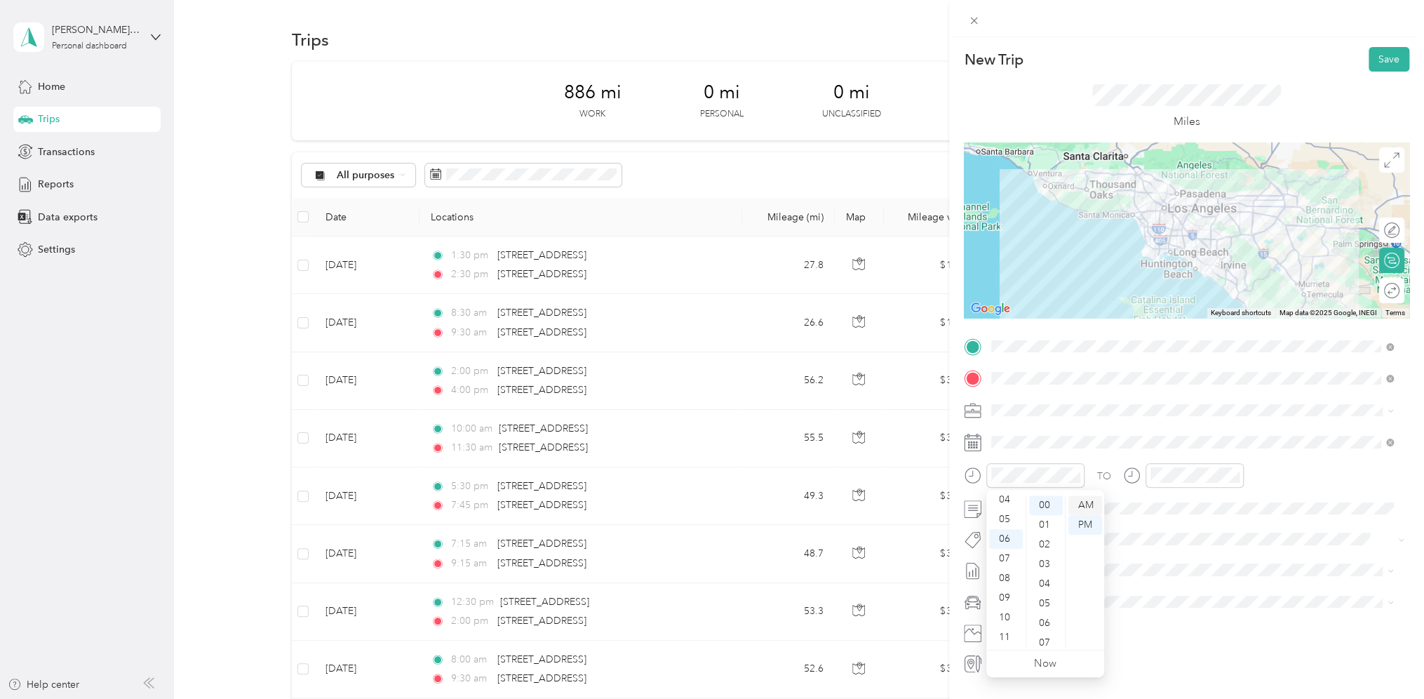
click at [1087, 508] on div "AM" at bounding box center [1086, 505] width 34 height 20
click at [1121, 471] on div "TO" at bounding box center [1187, 480] width 446 height 34
click at [1165, 555] on div "07" at bounding box center [1166, 559] width 34 height 20
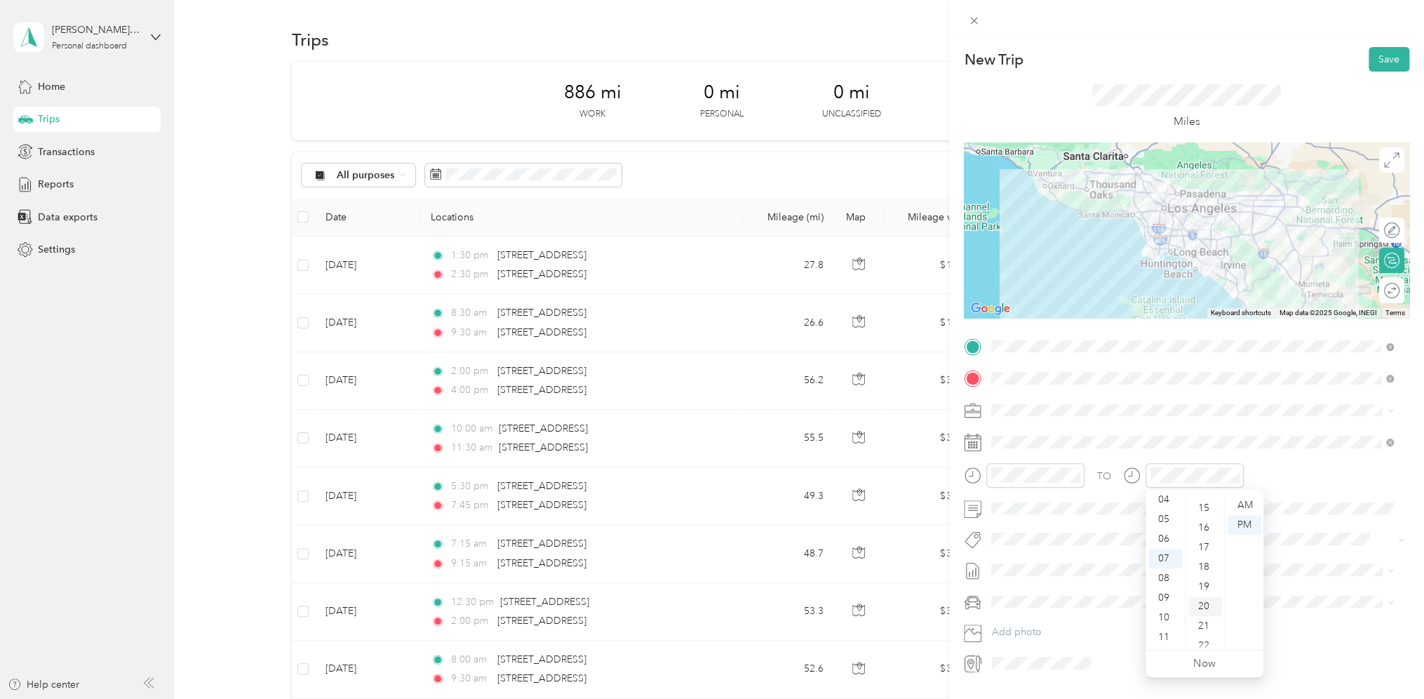
click at [1208, 608] on div "20" at bounding box center [1206, 606] width 34 height 20
click at [1251, 506] on div "AM" at bounding box center [1245, 505] width 34 height 20
click at [1015, 633] on li "Personal Vehicle" at bounding box center [1192, 626] width 412 height 25
click at [1372, 63] on button "Save" at bounding box center [1389, 59] width 41 height 25
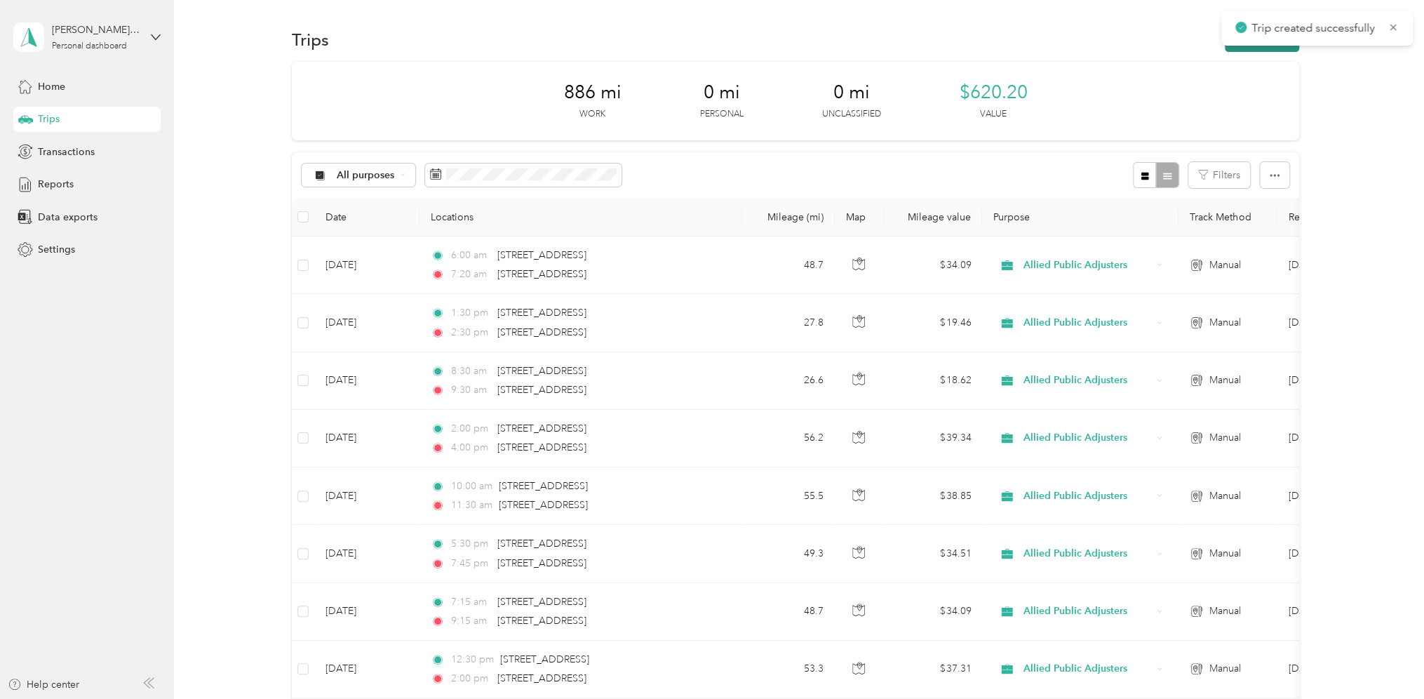
click at [1257, 49] on button "New trip" at bounding box center [1262, 39] width 74 height 25
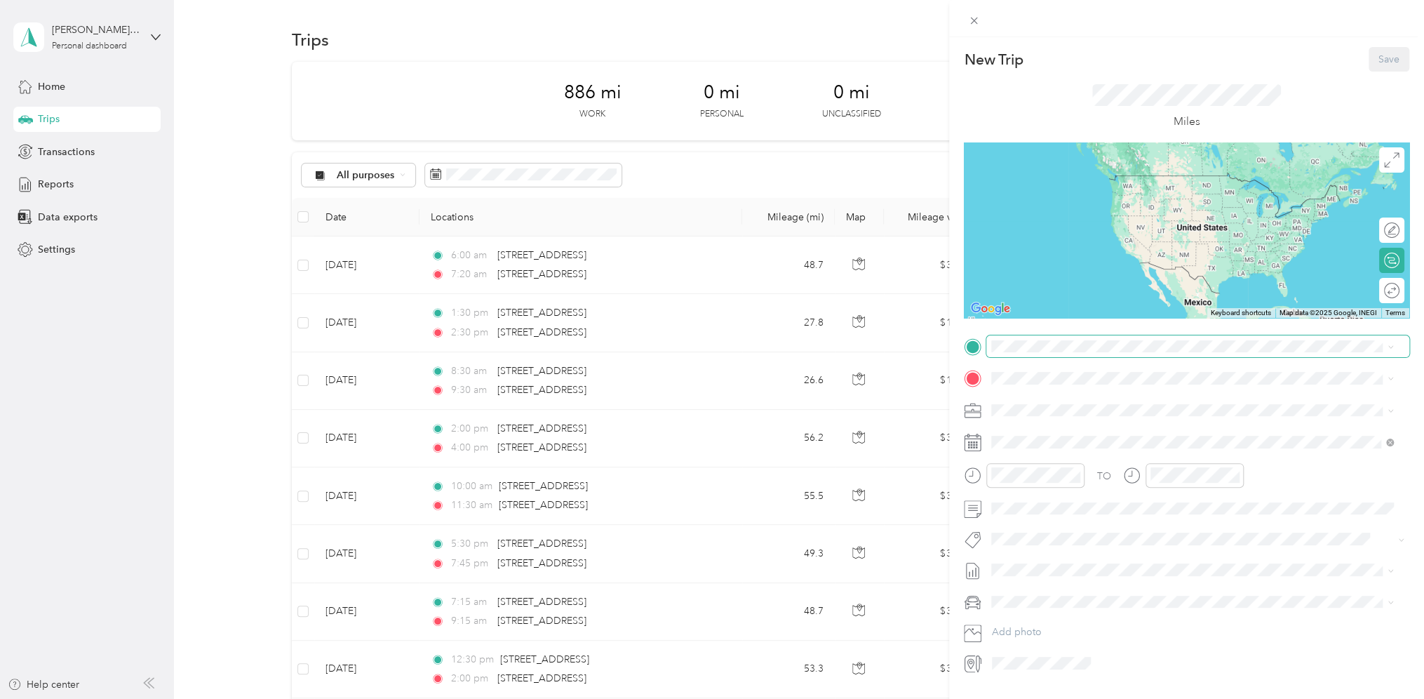
click at [1016, 353] on span at bounding box center [1197, 346] width 423 height 22
click at [1034, 401] on span "[STREET_ADDRESS][US_STATE]" at bounding box center [1088, 397] width 140 height 13
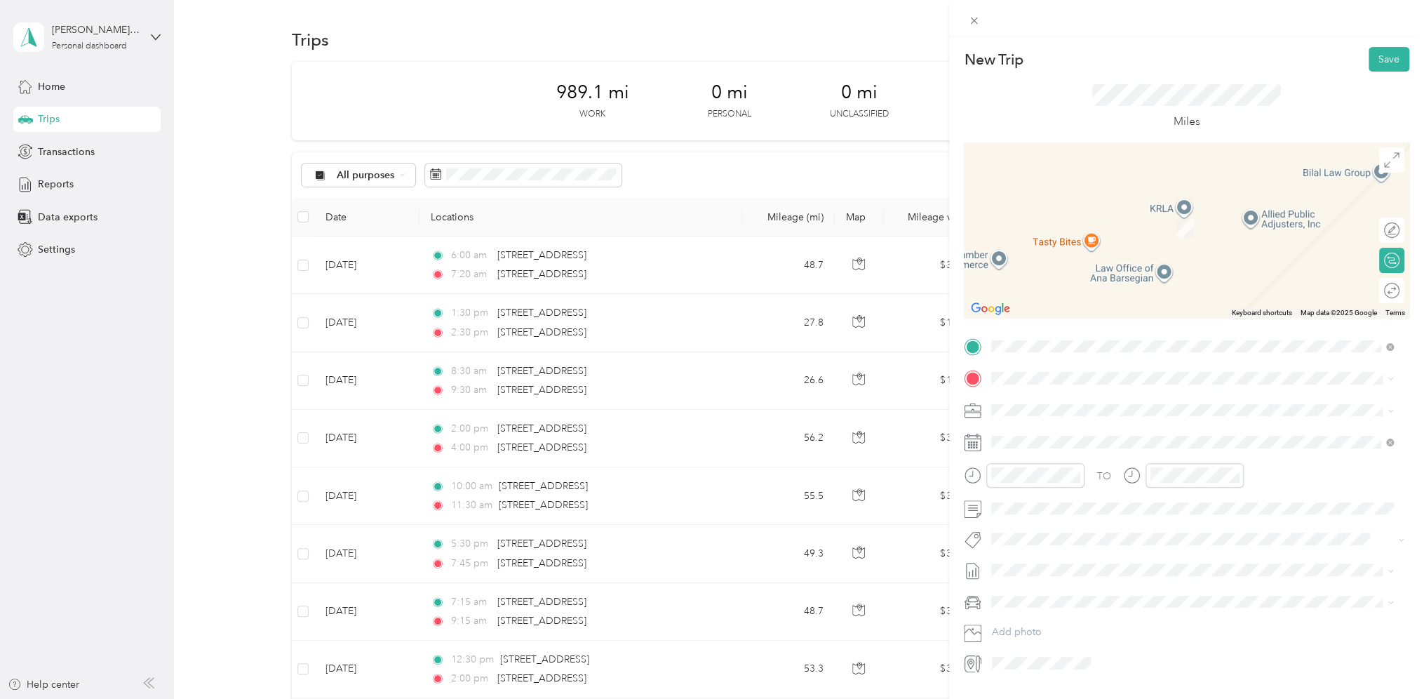
click at [1043, 427] on span "[STREET_ADDRESS][PERSON_NAME][US_STATE]" at bounding box center [1127, 427] width 218 height 13
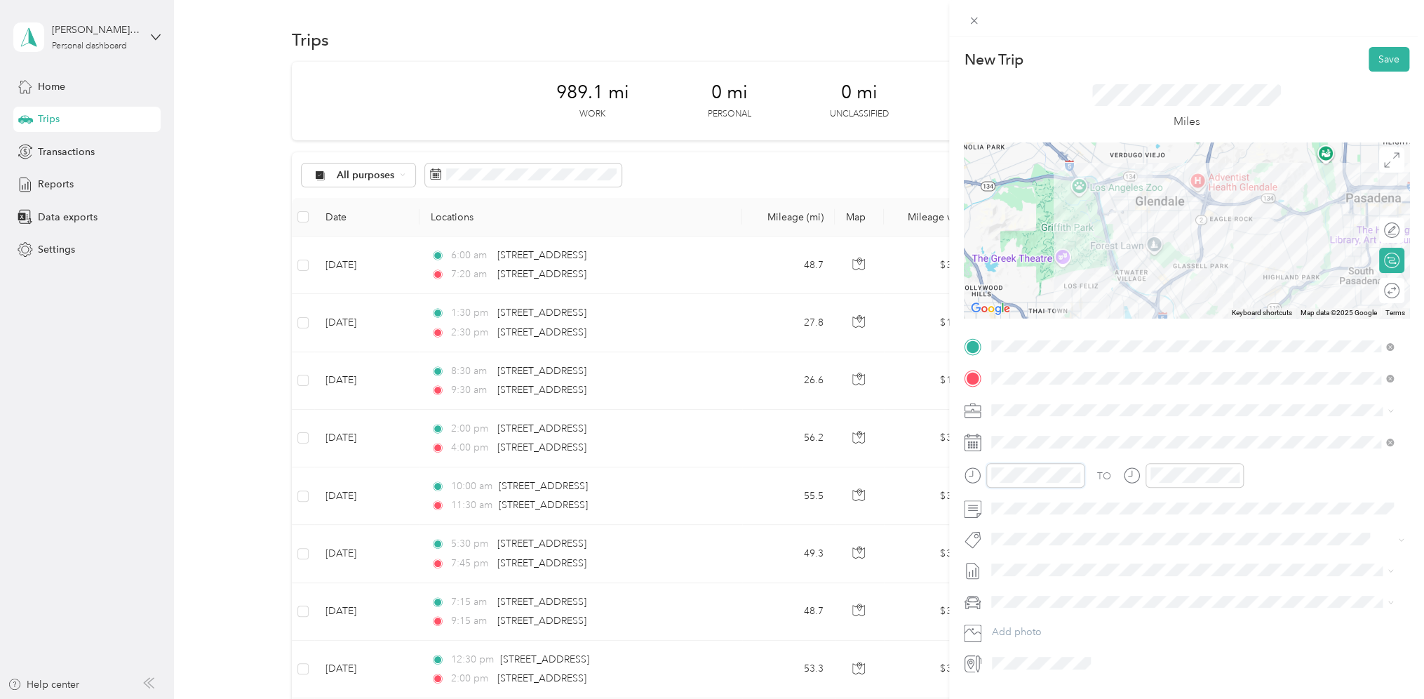
click at [984, 472] on div at bounding box center [1024, 475] width 121 height 25
click at [1001, 631] on div "11" at bounding box center [1006, 637] width 34 height 20
click at [1047, 556] on div "15" at bounding box center [1046, 559] width 34 height 20
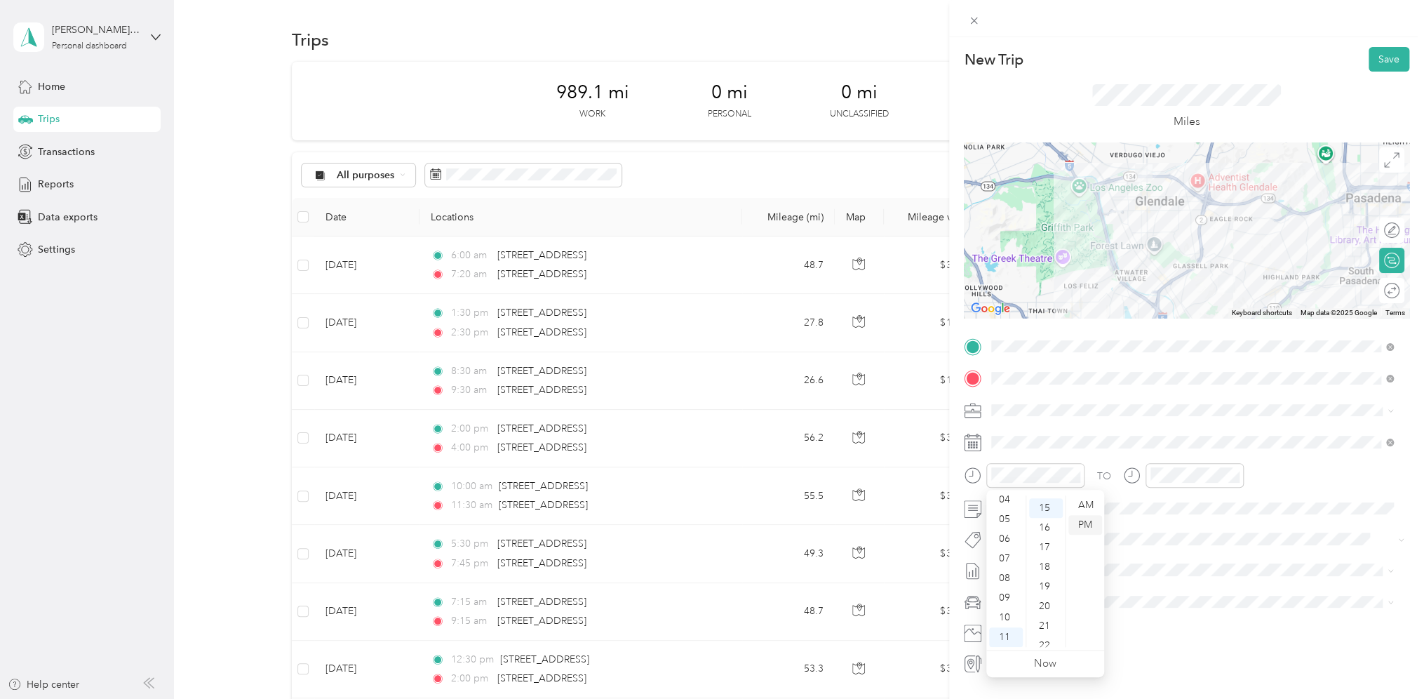
scroll to position [295, 0]
click at [1085, 504] on div "AM" at bounding box center [1086, 505] width 34 height 20
click at [1165, 638] on div "11" at bounding box center [1166, 637] width 34 height 20
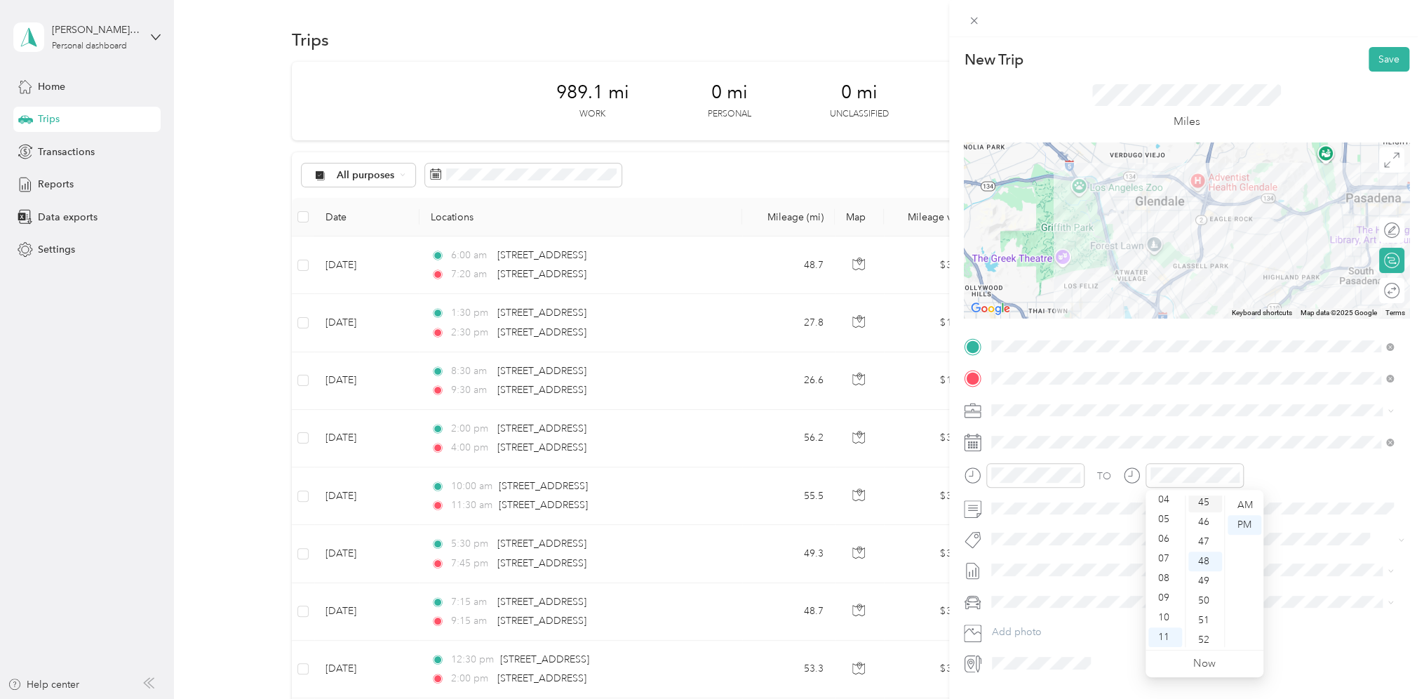
click at [1203, 501] on div "45" at bounding box center [1206, 503] width 34 height 20
click at [1203, 617] on div "40" at bounding box center [1206, 618] width 34 height 20
click at [1249, 508] on div "AM" at bounding box center [1245, 505] width 34 height 20
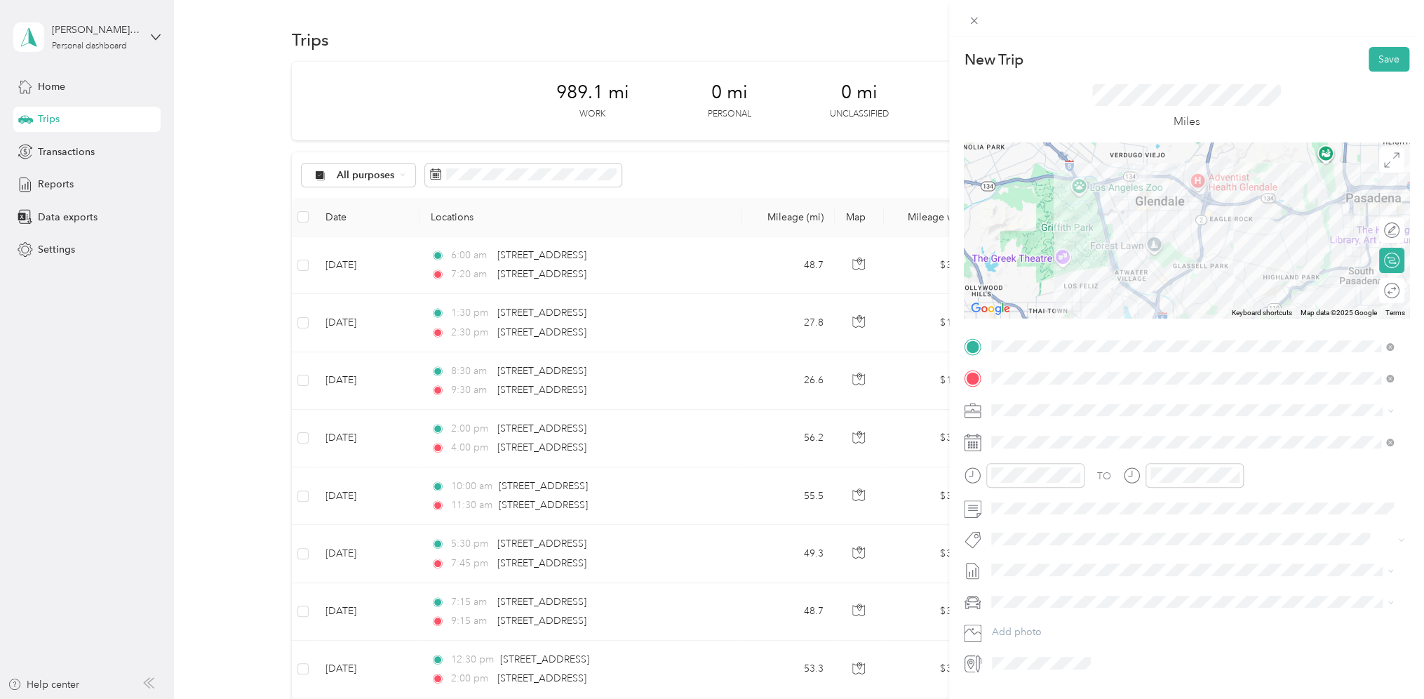
click at [1029, 624] on span "Personal Vehicle" at bounding box center [1032, 626] width 72 height 12
click at [1372, 64] on button "Save" at bounding box center [1389, 59] width 41 height 25
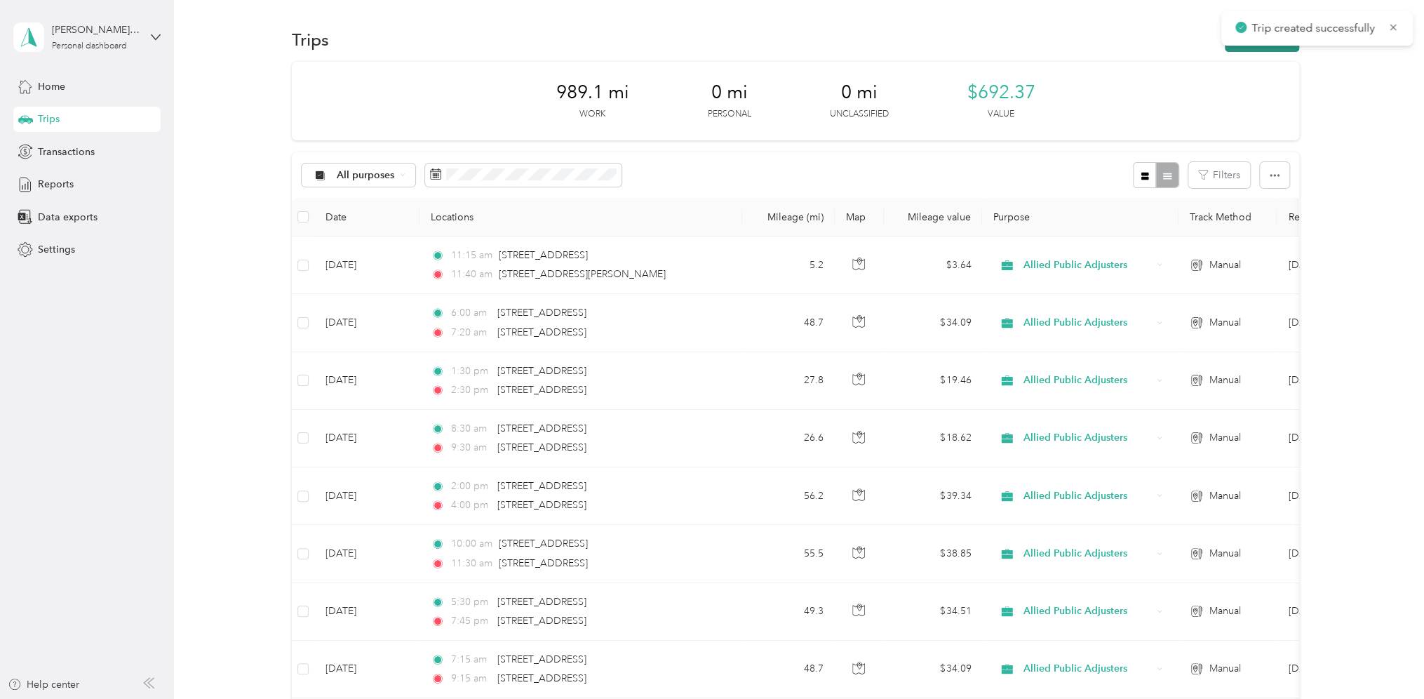
click at [1262, 49] on button "New trip" at bounding box center [1262, 39] width 74 height 25
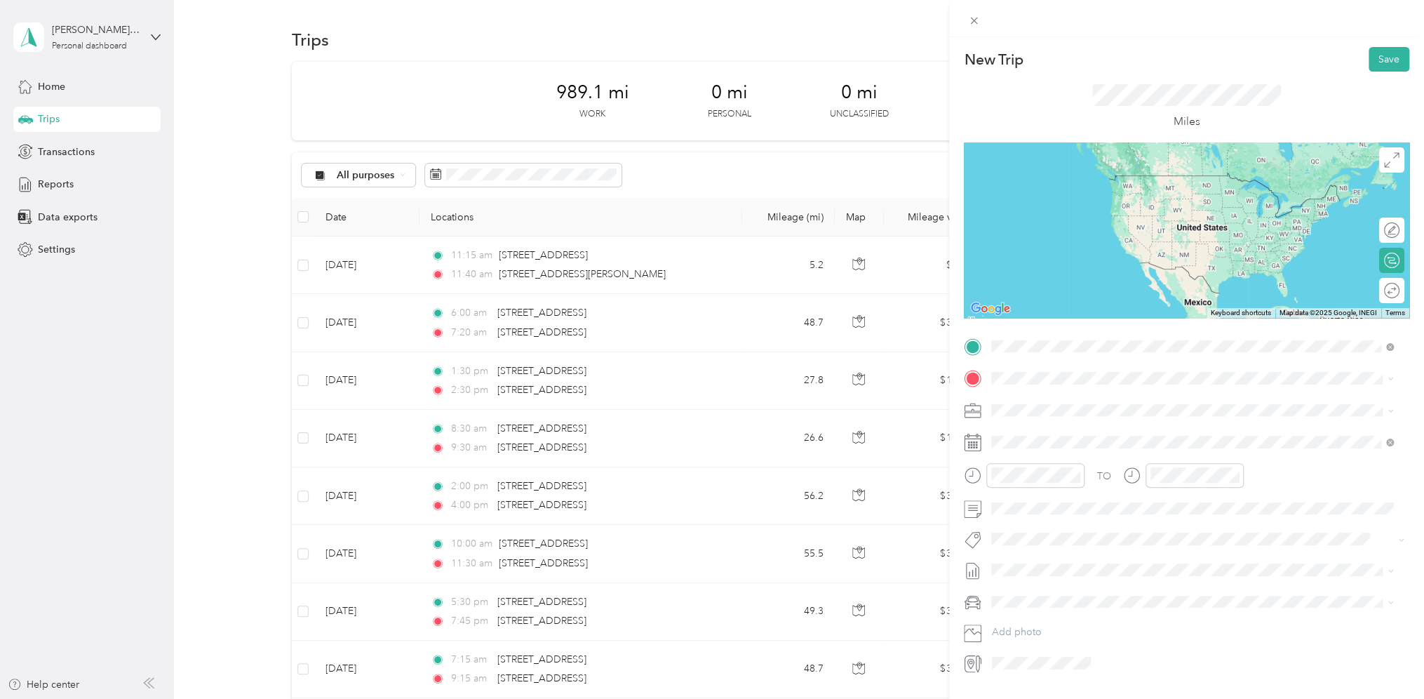
click at [1053, 403] on span "[STREET_ADDRESS][PERSON_NAME][US_STATE]" at bounding box center [1127, 397] width 218 height 13
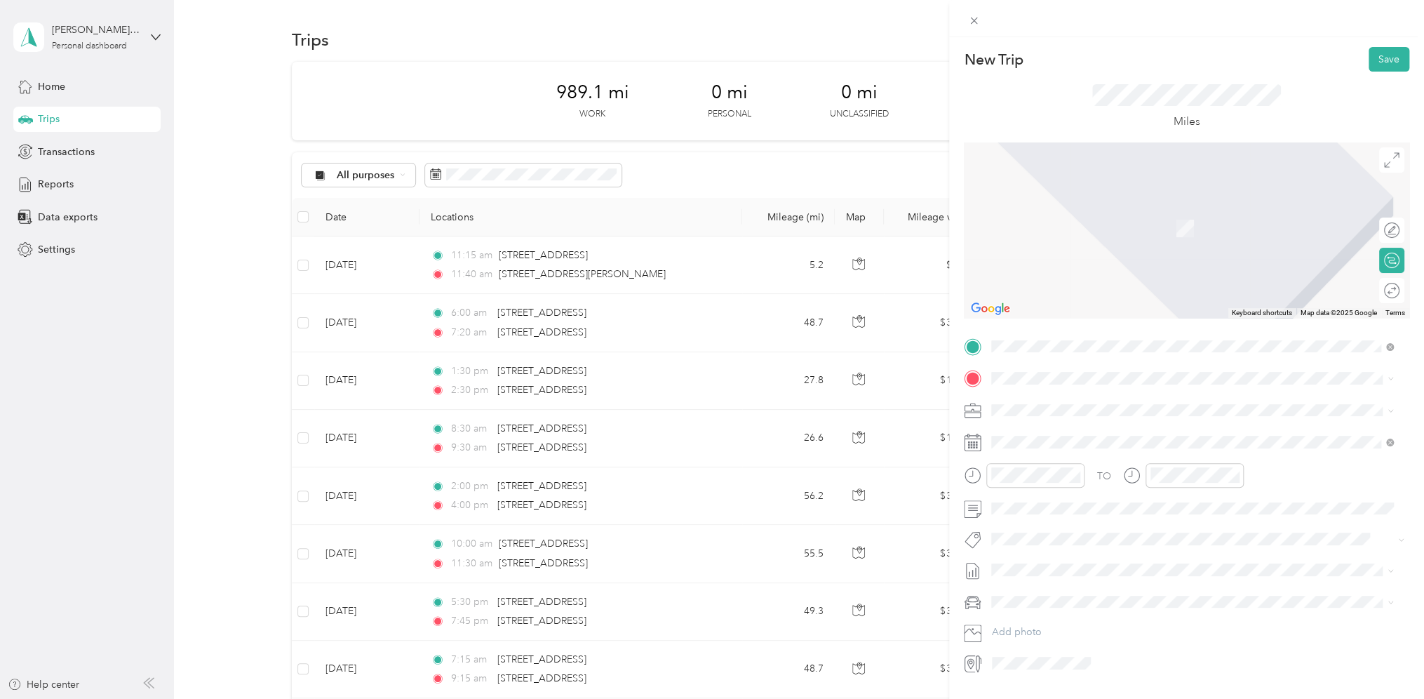
click at [955, 361] on form "New Trip Save This trip cannot be edited because it is either under review, app…" at bounding box center [1186, 360] width 475 height 627
click at [1035, 430] on span "[STREET_ADDRESS][US_STATE]" at bounding box center [1088, 428] width 140 height 13
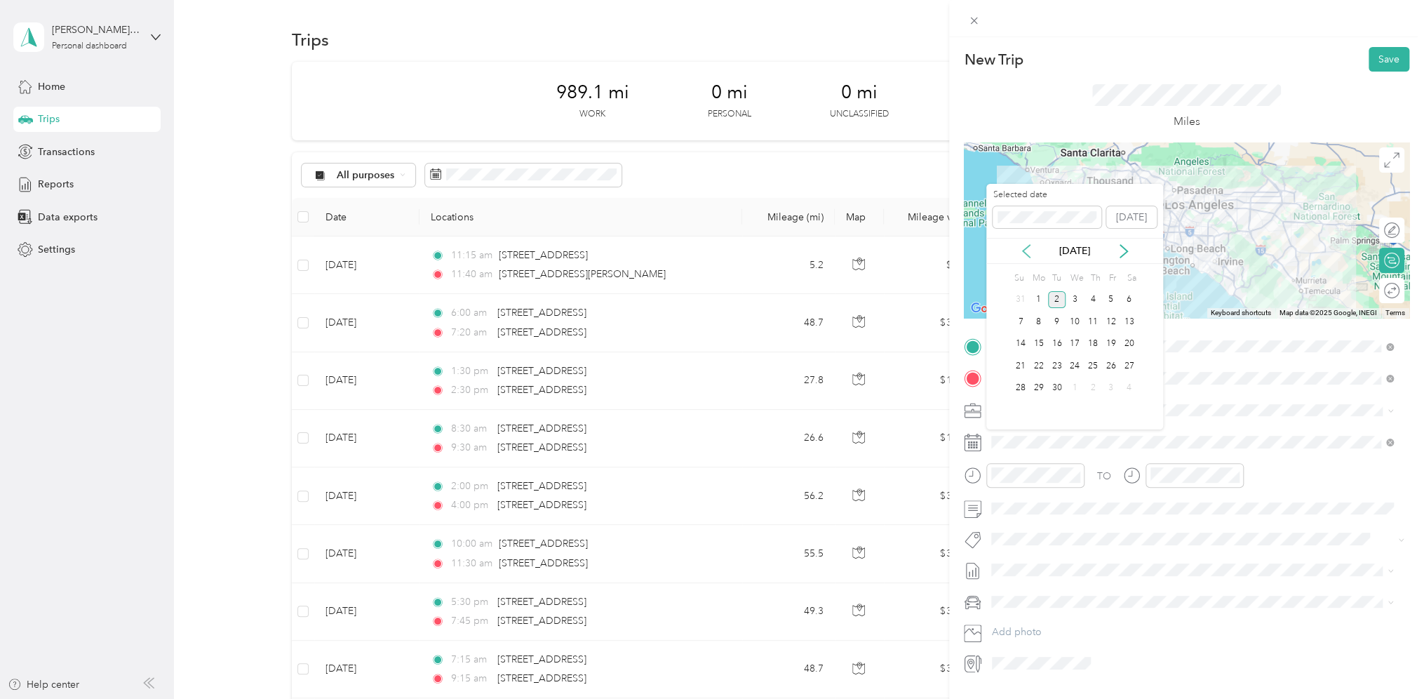
click at [1027, 251] on icon at bounding box center [1026, 251] width 14 height 14
click at [1111, 384] on div "29" at bounding box center [1111, 389] width 18 height 18
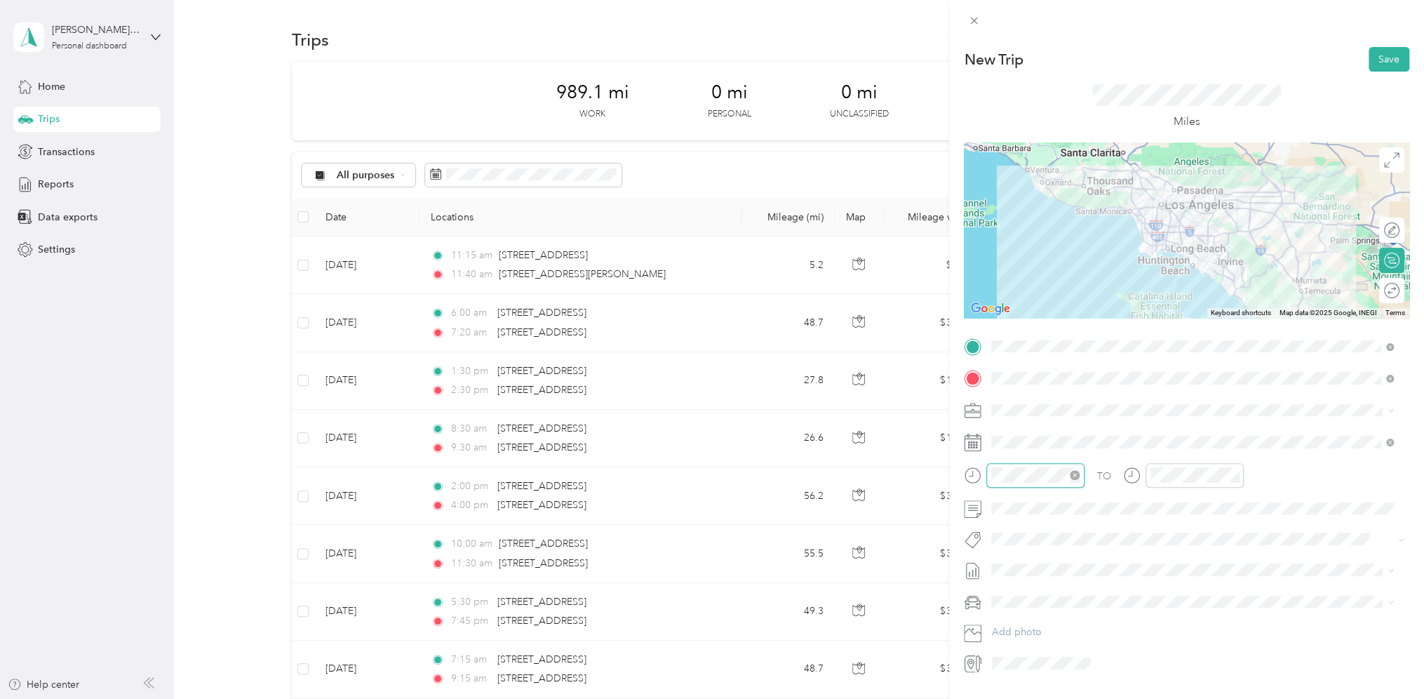
click at [986, 477] on div at bounding box center [1035, 475] width 98 height 25
click at [1002, 528] on div "01" at bounding box center [1006, 525] width 34 height 20
click at [1049, 551] on div "30" at bounding box center [1046, 553] width 34 height 20
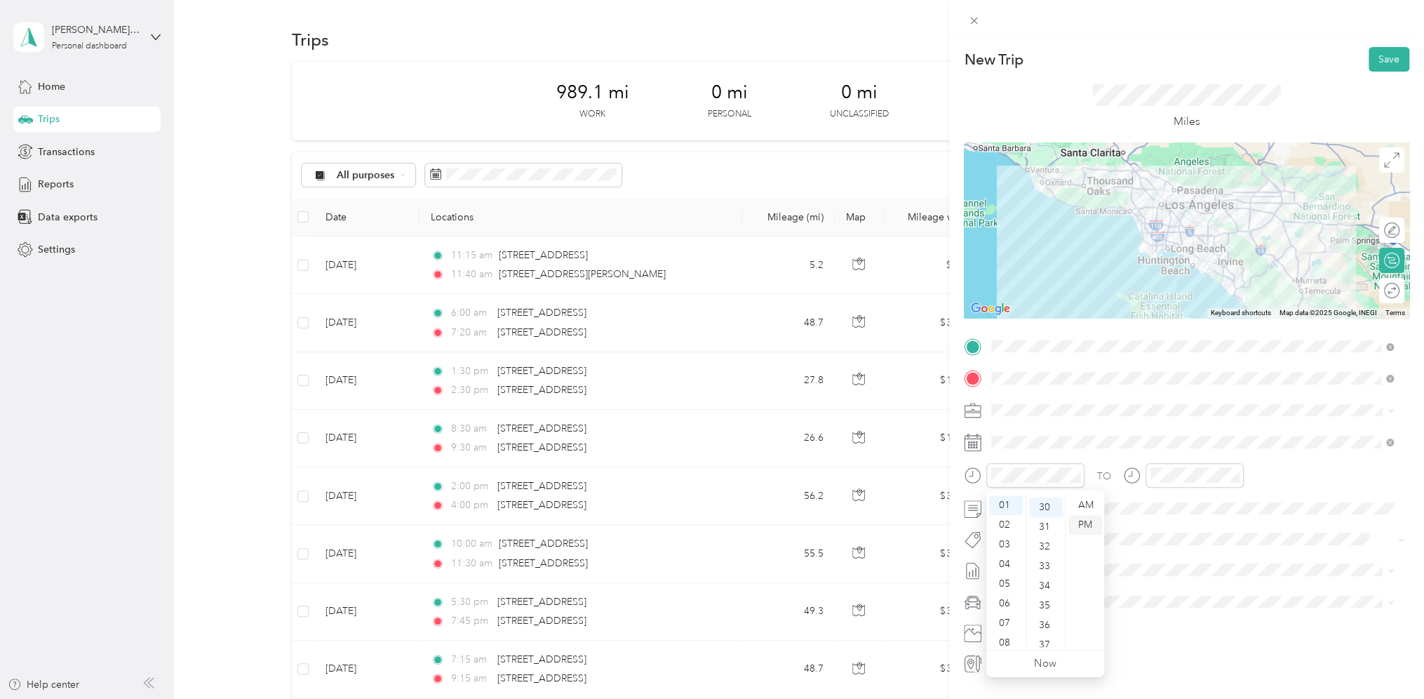
scroll to position [589, 0]
click at [1089, 521] on div "PM" at bounding box center [1086, 525] width 34 height 20
click at [1144, 474] on div at bounding box center [1183, 475] width 121 height 25
click at [1162, 549] on div "03" at bounding box center [1166, 550] width 34 height 20
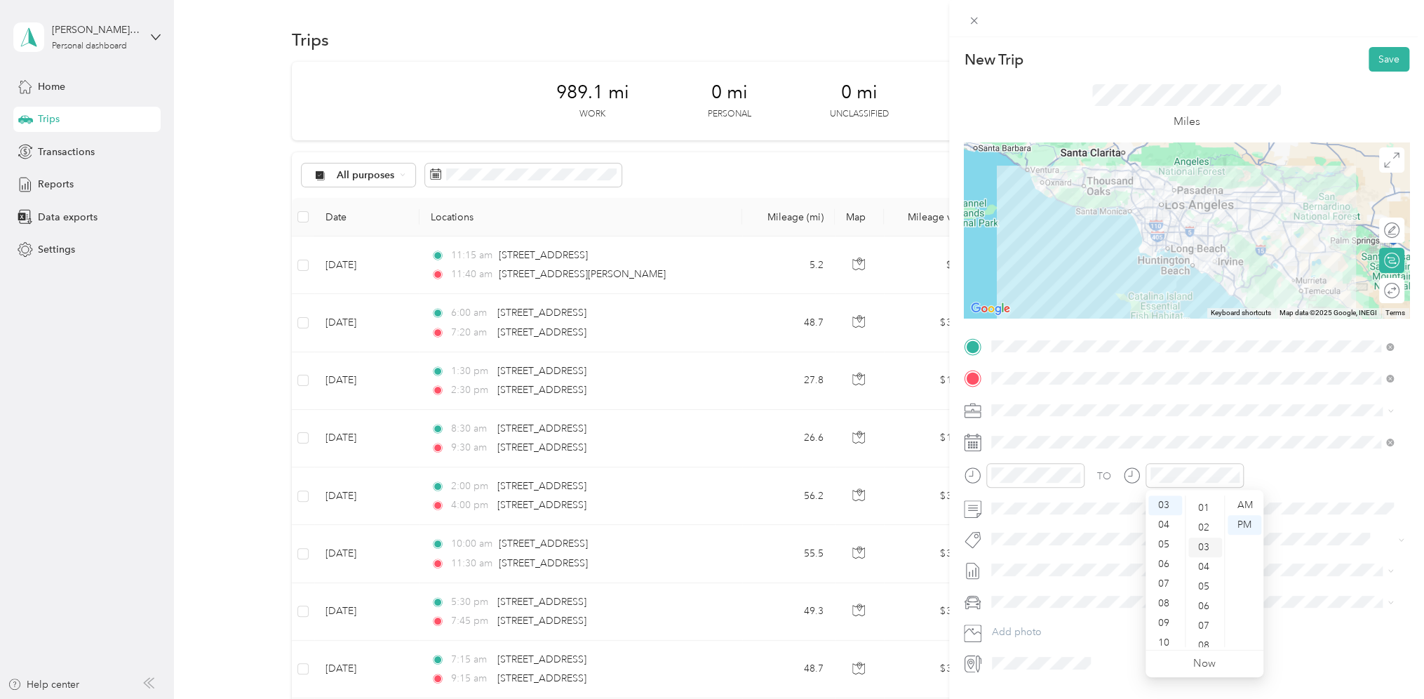
scroll to position [0, 0]
click at [1205, 504] on div "00" at bounding box center [1206, 505] width 34 height 20
click at [1250, 527] on div "PM" at bounding box center [1245, 525] width 34 height 20
click at [975, 600] on icon at bounding box center [973, 603] width 18 height 18
click at [1019, 622] on span "Personal Vehicle" at bounding box center [1032, 626] width 72 height 12
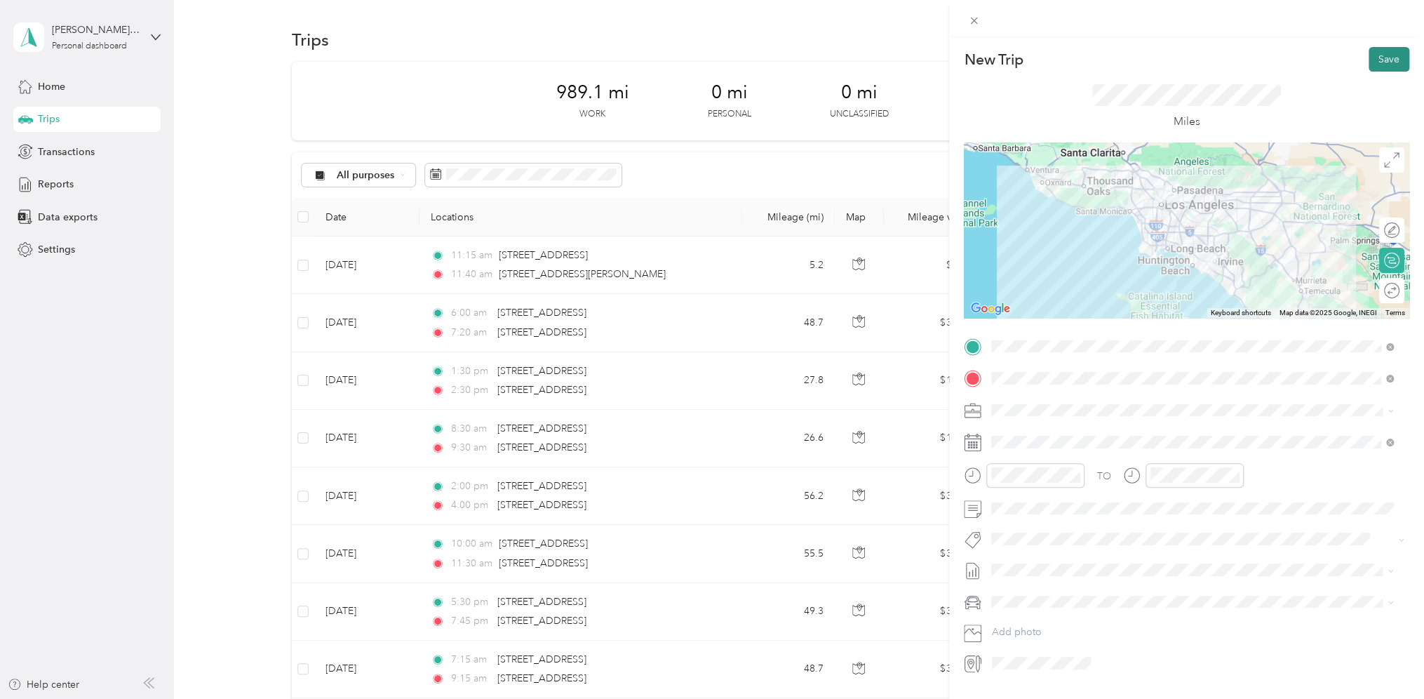
click at [1372, 60] on button "Save" at bounding box center [1389, 59] width 41 height 25
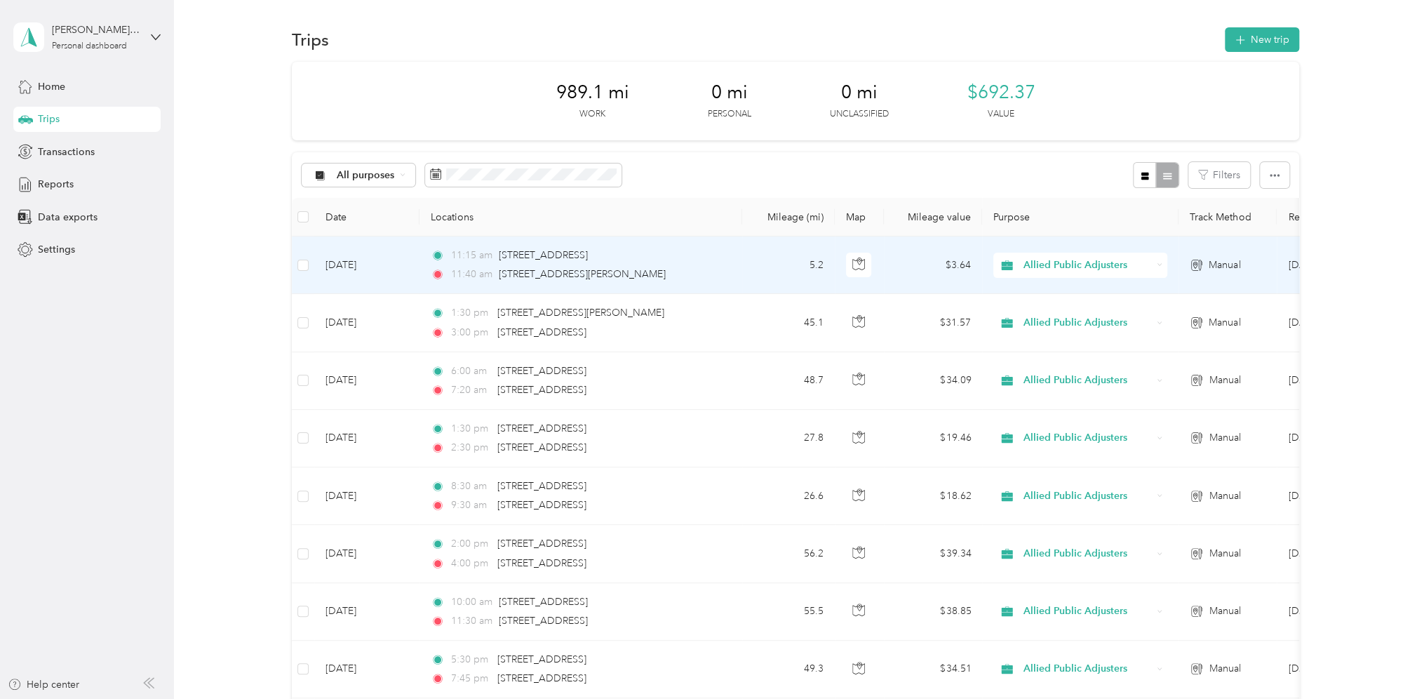
click at [362, 267] on td "[DATE]" at bounding box center [366, 265] width 105 height 58
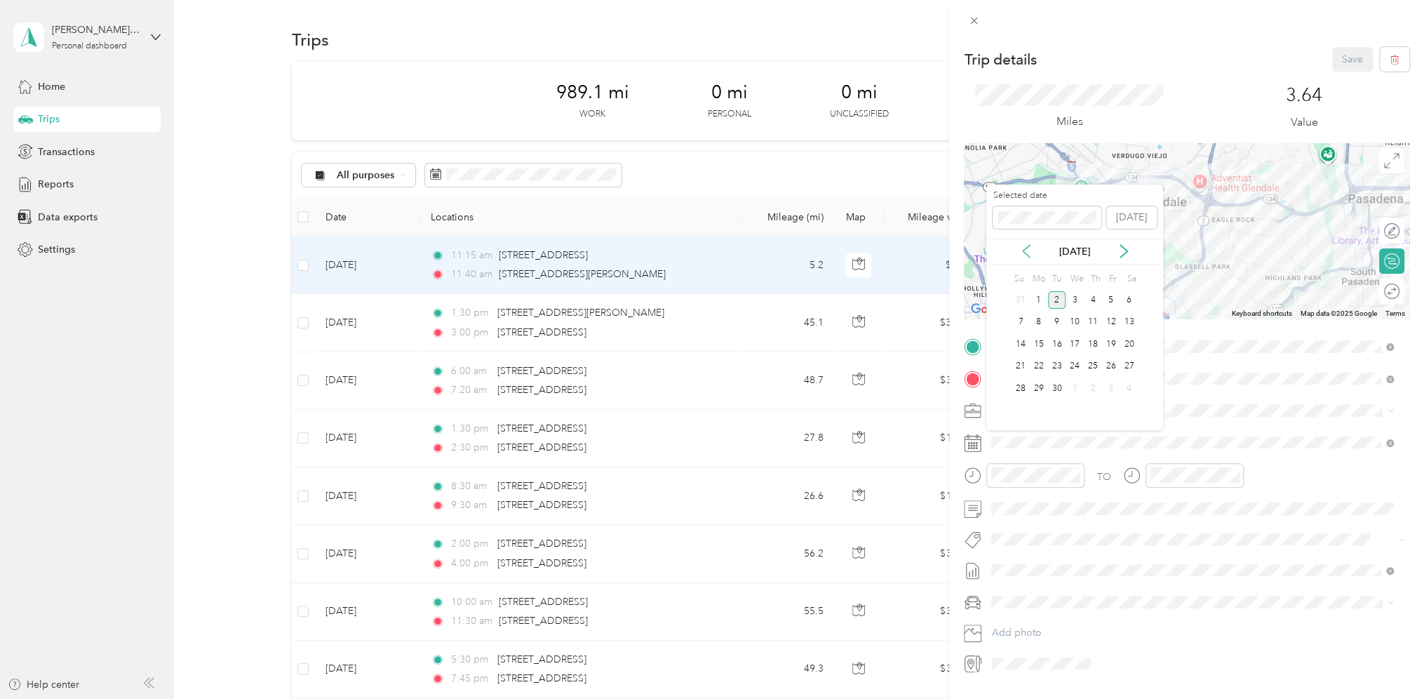
click at [1021, 251] on icon at bounding box center [1026, 251] width 14 height 14
click at [1112, 384] on div "29" at bounding box center [1111, 389] width 18 height 18
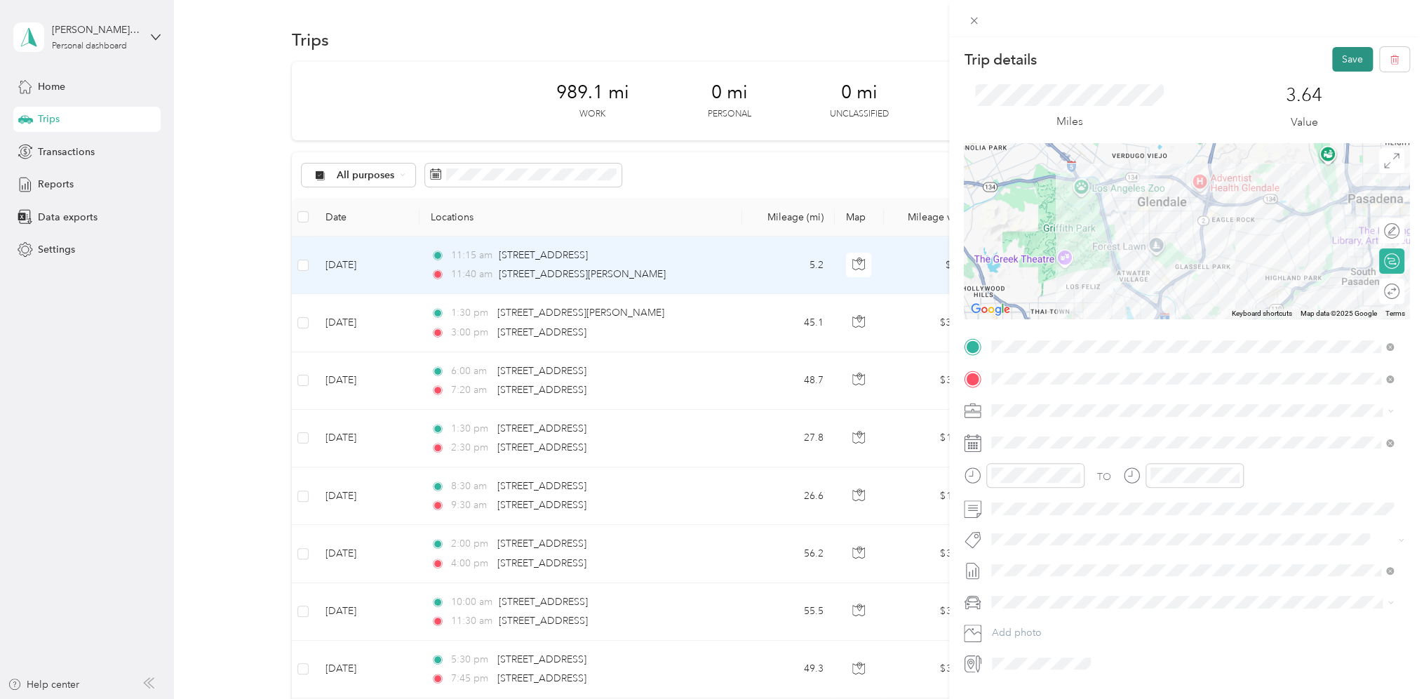
click at [1344, 53] on button "Save" at bounding box center [1352, 59] width 41 height 25
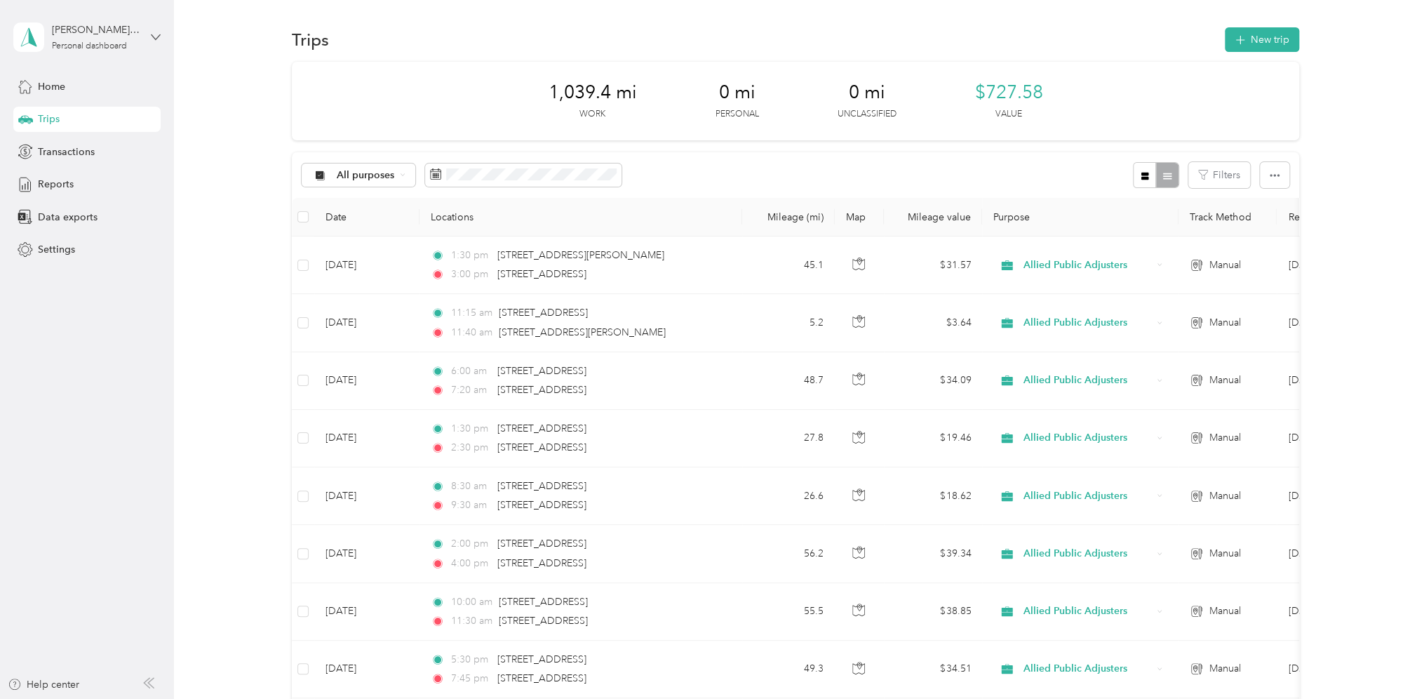
click at [157, 36] on icon at bounding box center [156, 37] width 10 height 10
click at [72, 118] on div "Log out" at bounding box center [200, 115] width 355 height 25
